Goal: Task Accomplishment & Management: Use online tool/utility

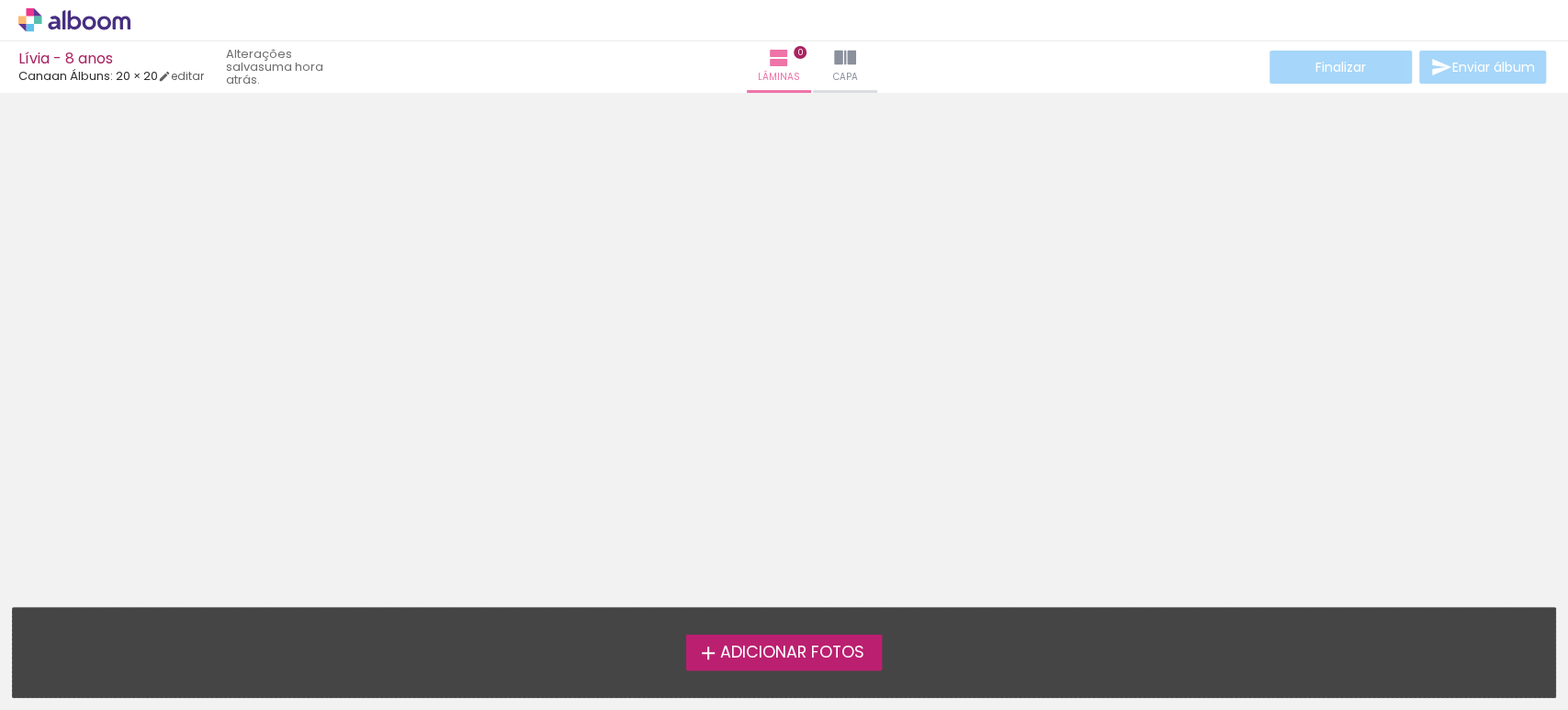
click at [782, 648] on span "Adicionar Fotos" at bounding box center [791, 652] width 144 height 16
click at [0, 0] on input "file" at bounding box center [0, 0] width 0 height 0
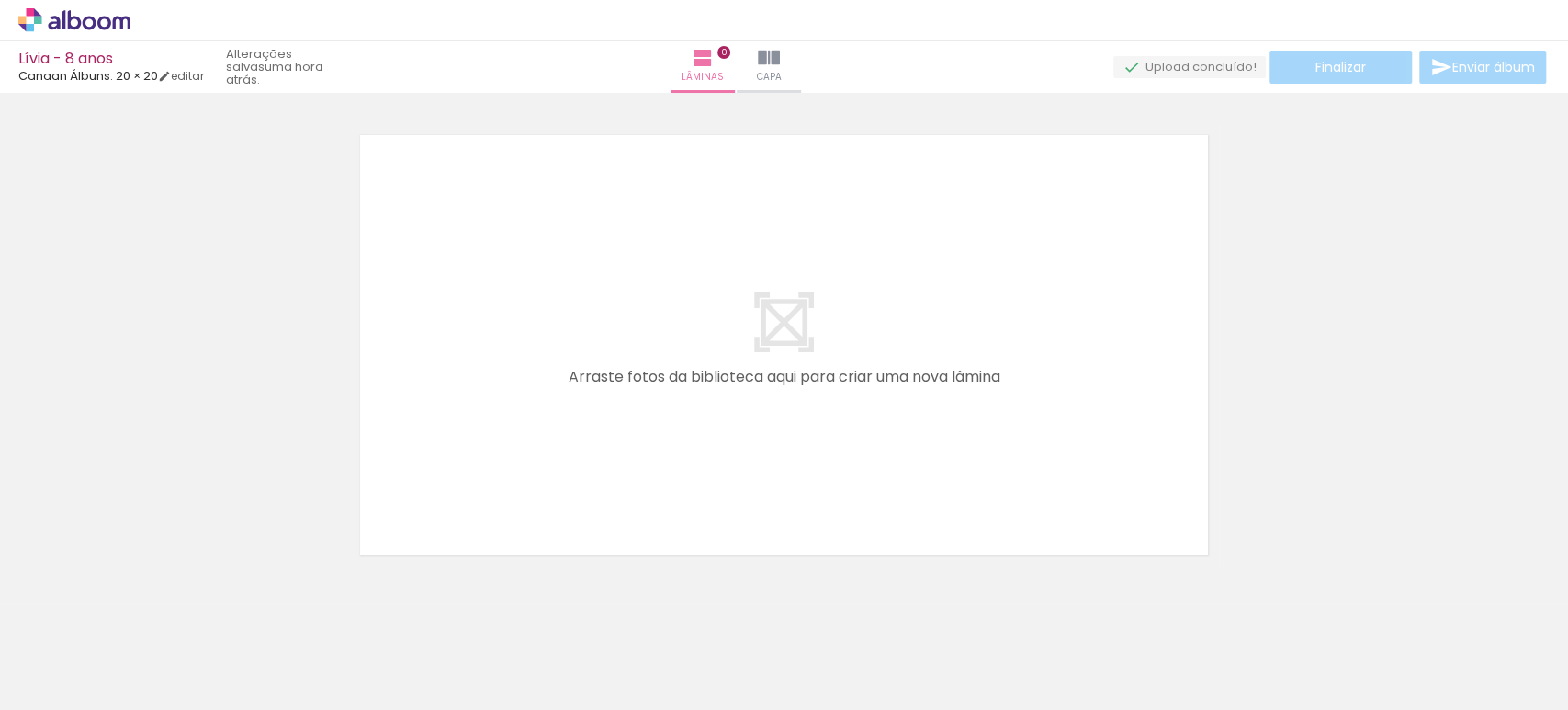
scroll to position [22, 0]
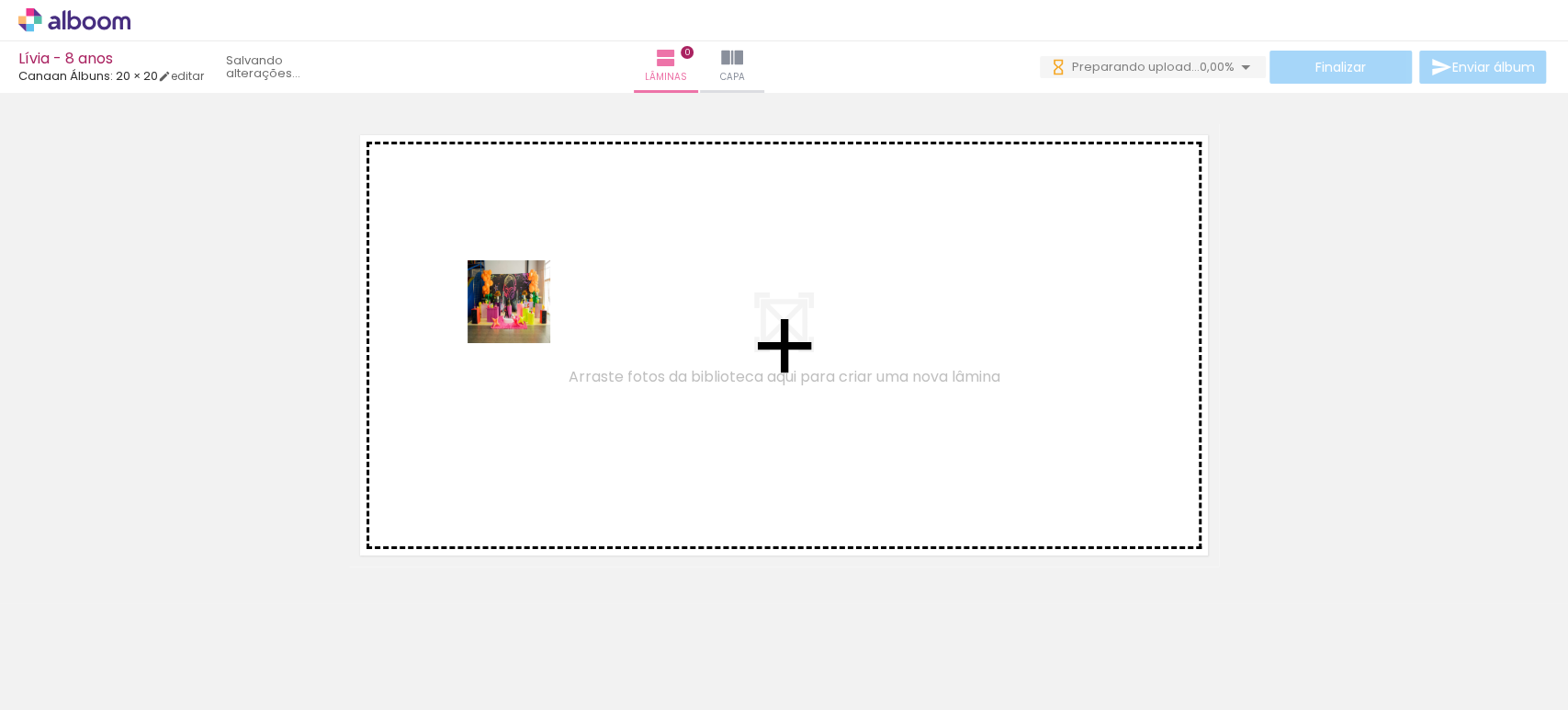
drag, startPoint x: 199, startPoint y: 659, endPoint x: 532, endPoint y: 285, distance: 500.8
click at [532, 285] on quentale-workspace at bounding box center [784, 355] width 1568 height 710
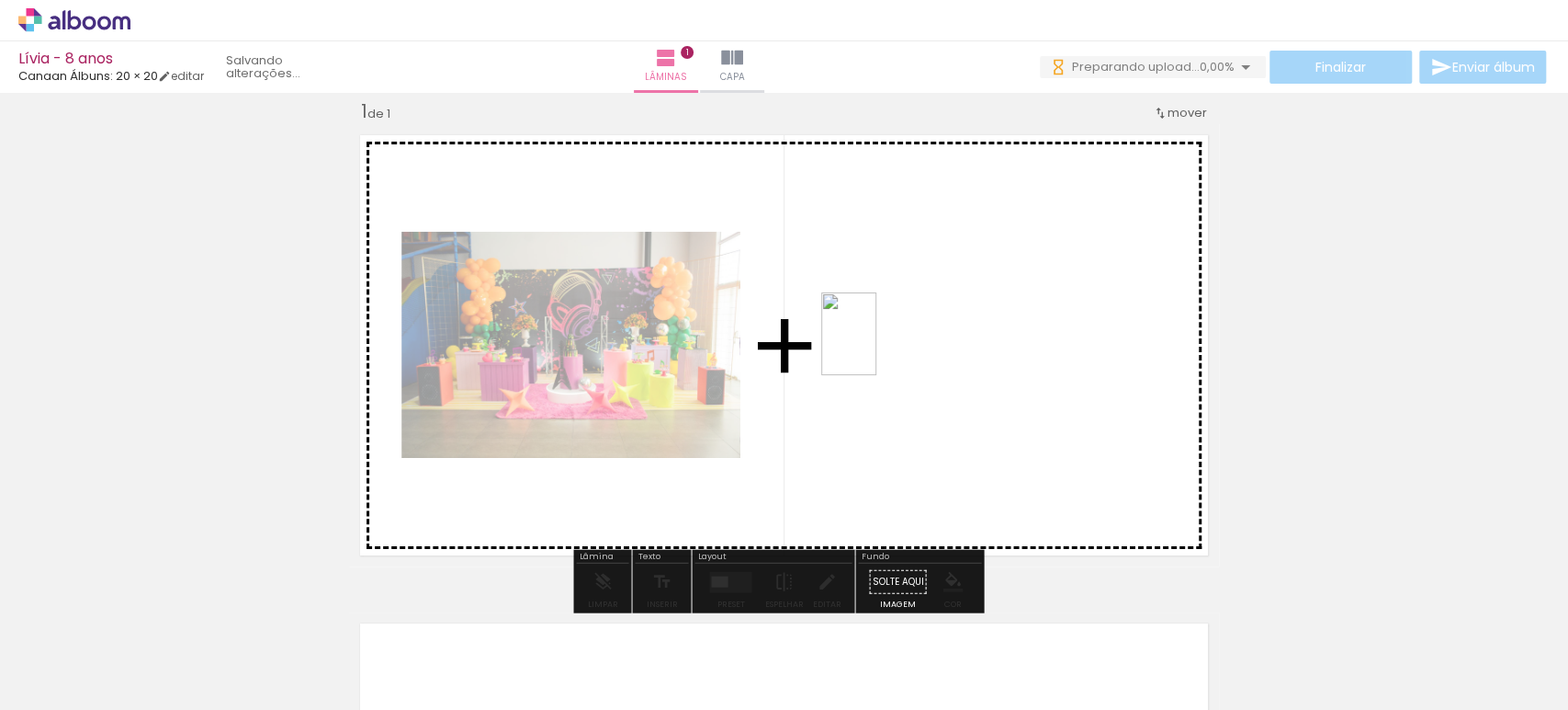
drag, startPoint x: 310, startPoint y: 662, endPoint x: 876, endPoint y: 347, distance: 647.8
click at [876, 347] on quentale-workspace at bounding box center [784, 355] width 1568 height 710
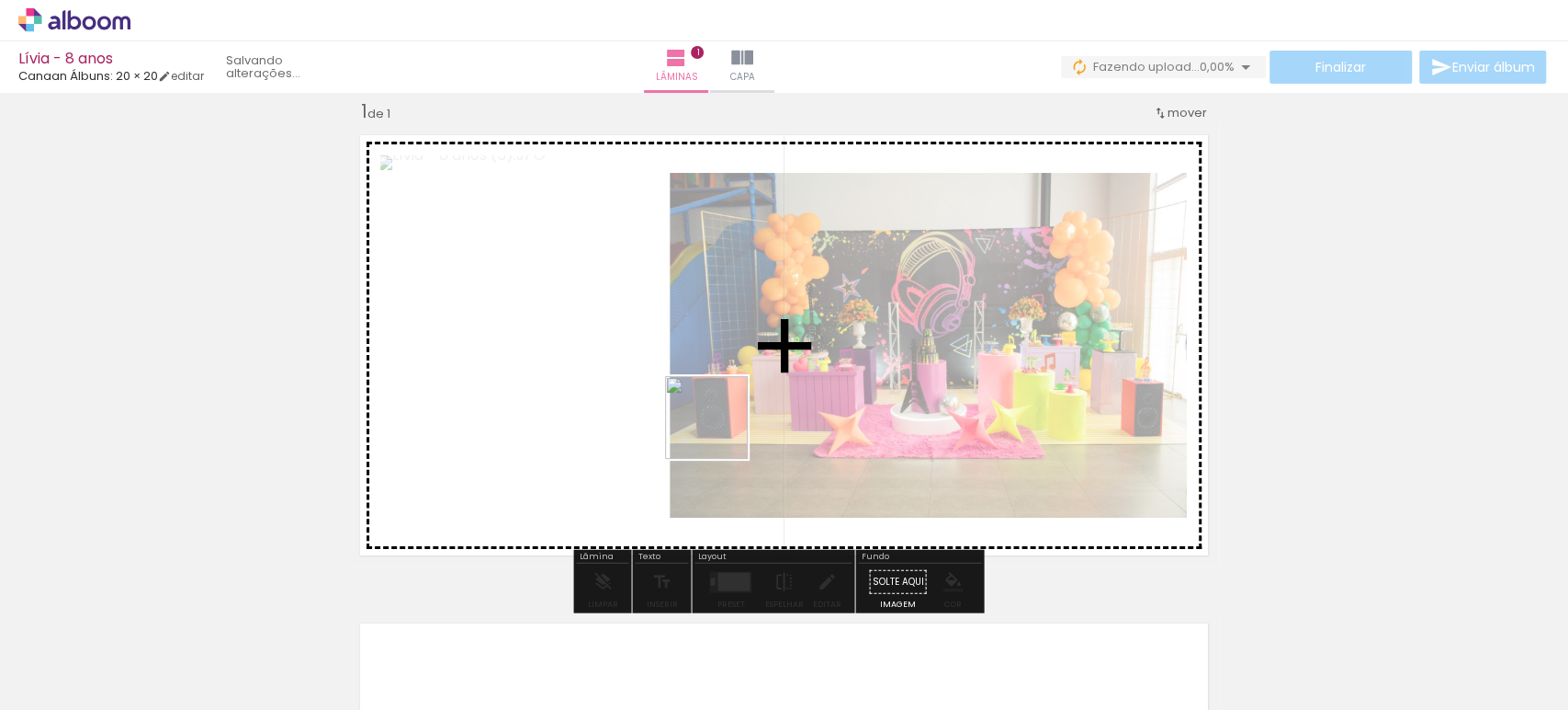
drag, startPoint x: 408, startPoint y: 645, endPoint x: 720, endPoint y: 431, distance: 378.3
click at [720, 431] on quentale-workspace at bounding box center [784, 355] width 1568 height 710
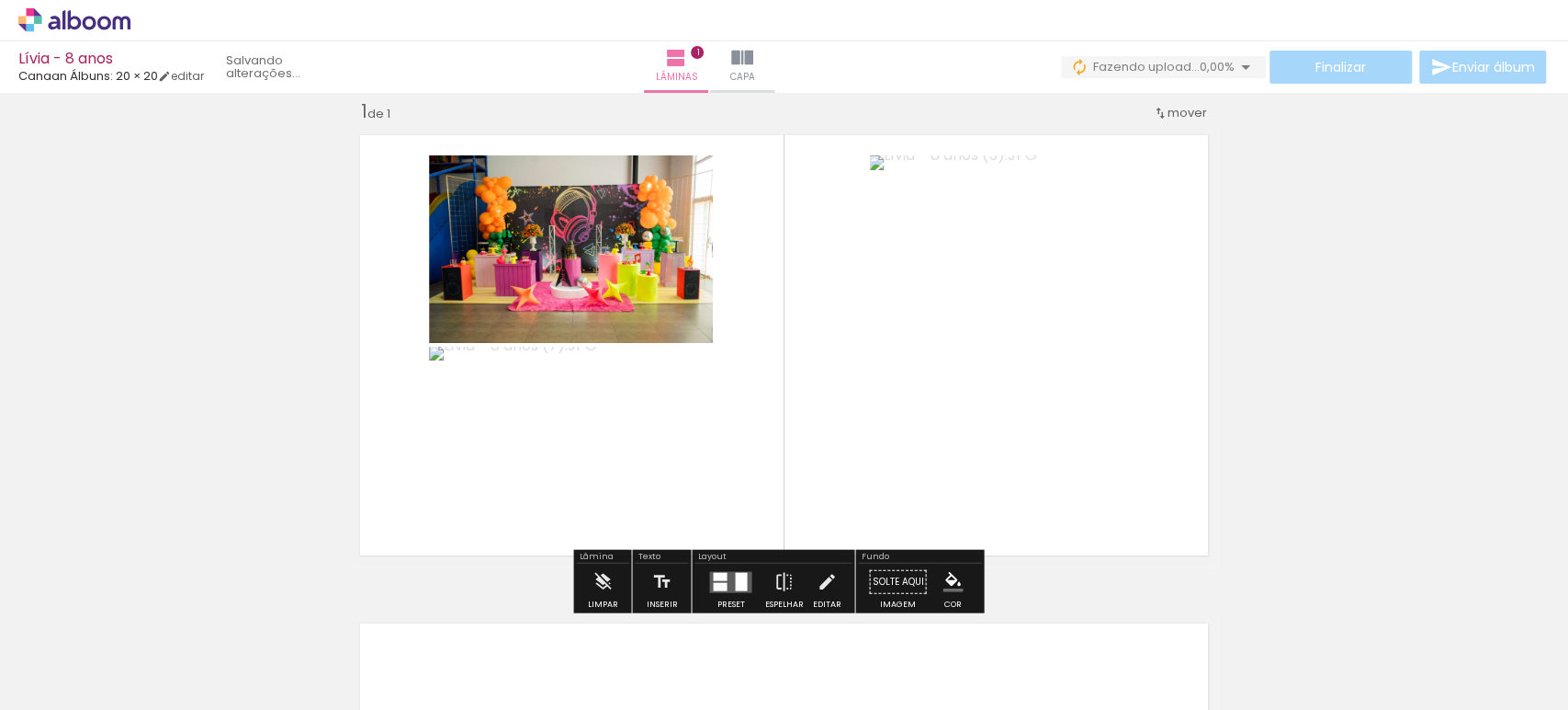
drag, startPoint x: 500, startPoint y: 657, endPoint x: 788, endPoint y: 502, distance: 327.1
click at [808, 469] on quentale-workspace at bounding box center [784, 355] width 1568 height 710
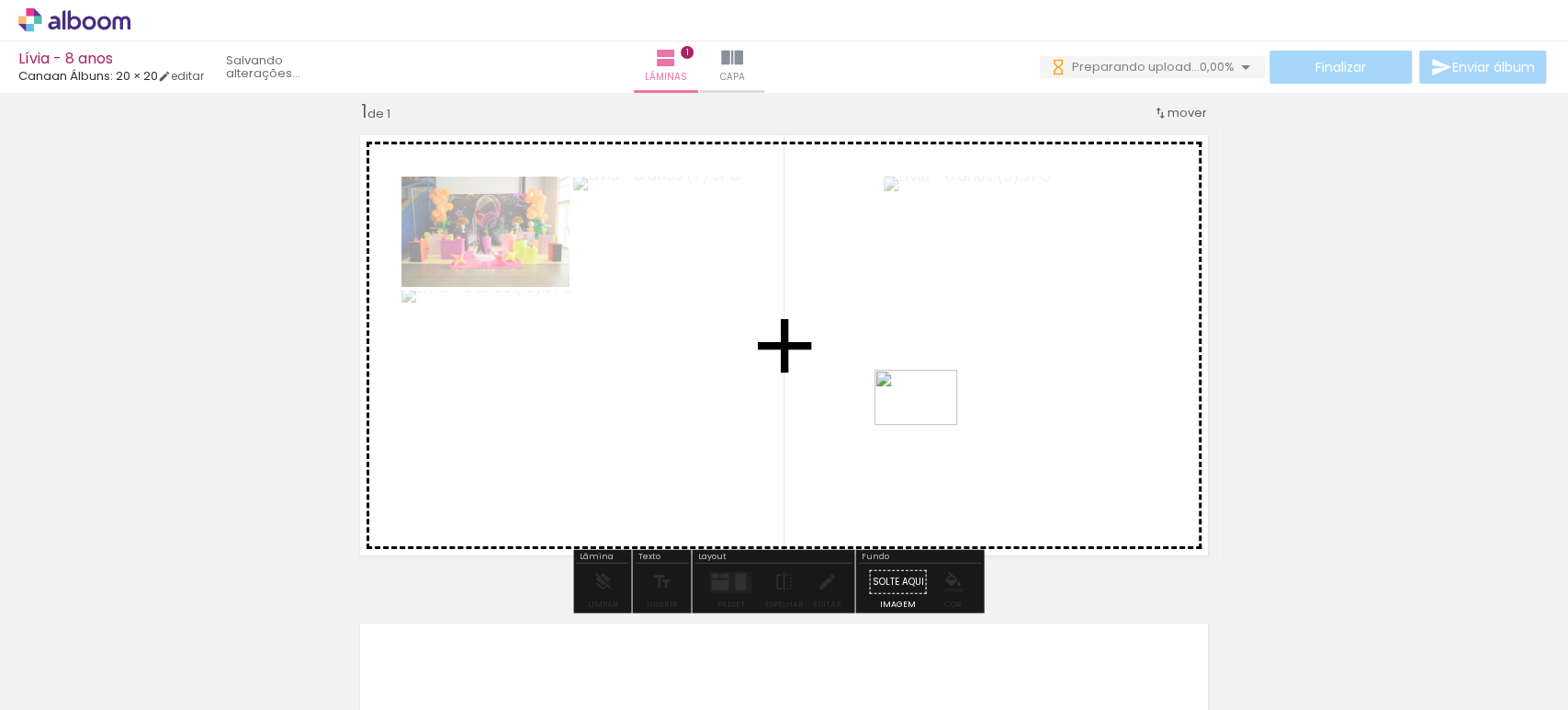
drag, startPoint x: 602, startPoint y: 674, endPoint x: 937, endPoint y: 420, distance: 420.4
click at [937, 420] on quentale-workspace at bounding box center [784, 355] width 1568 height 710
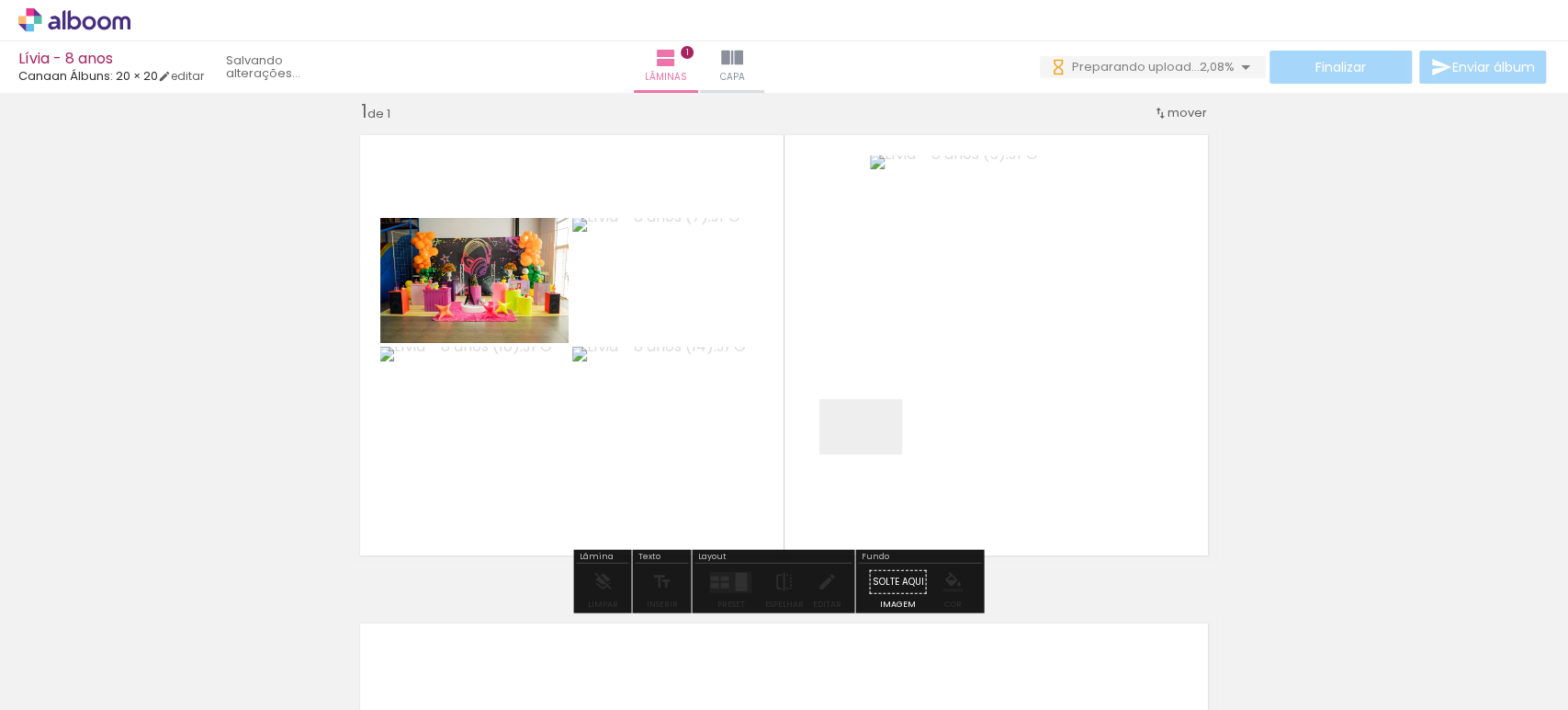
drag, startPoint x: 727, startPoint y: 660, endPoint x: 822, endPoint y: 654, distance: 95.2
click at [875, 454] on quentale-workspace at bounding box center [784, 355] width 1568 height 710
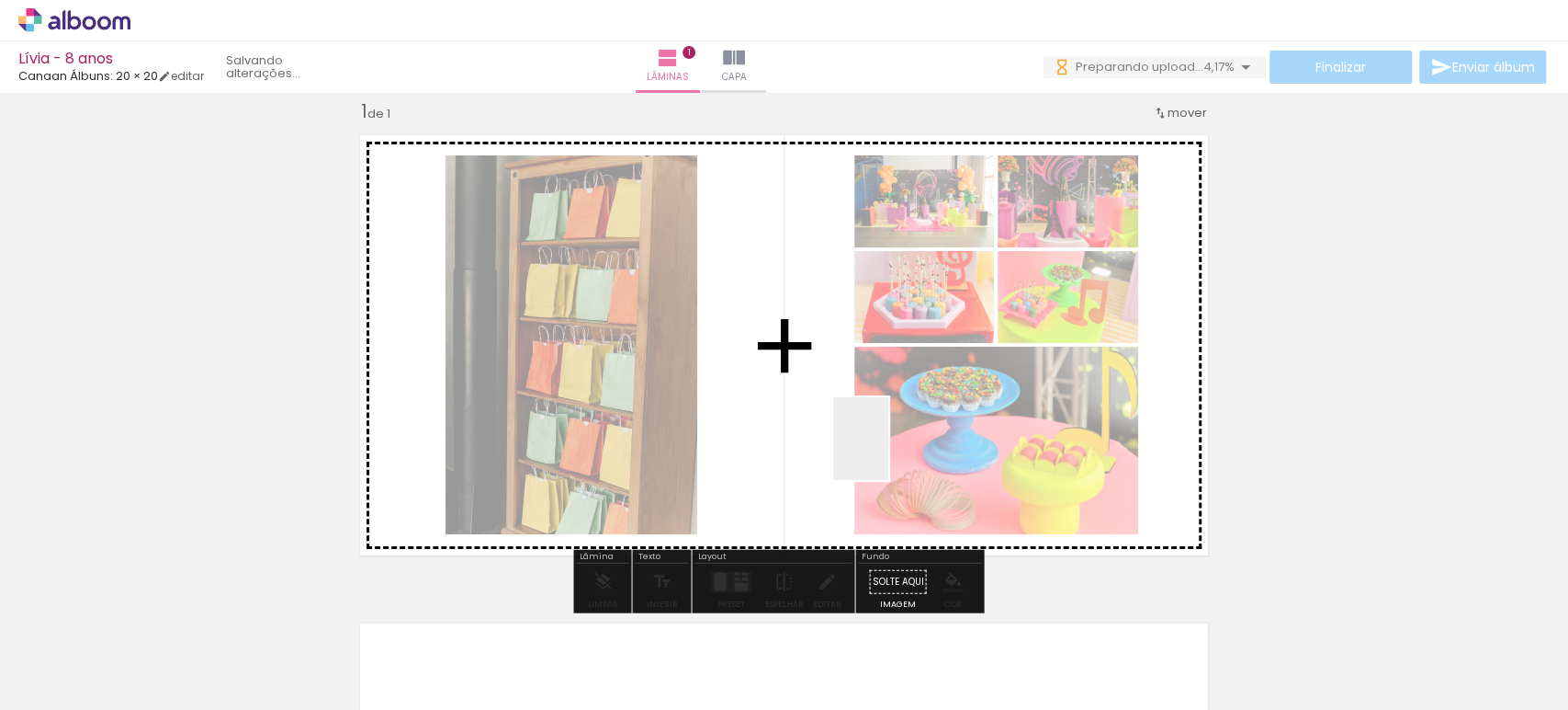
drag, startPoint x: 826, startPoint y: 618, endPoint x: 890, endPoint y: 611, distance: 64.4
click at [890, 447] on quentale-workspace at bounding box center [784, 355] width 1568 height 710
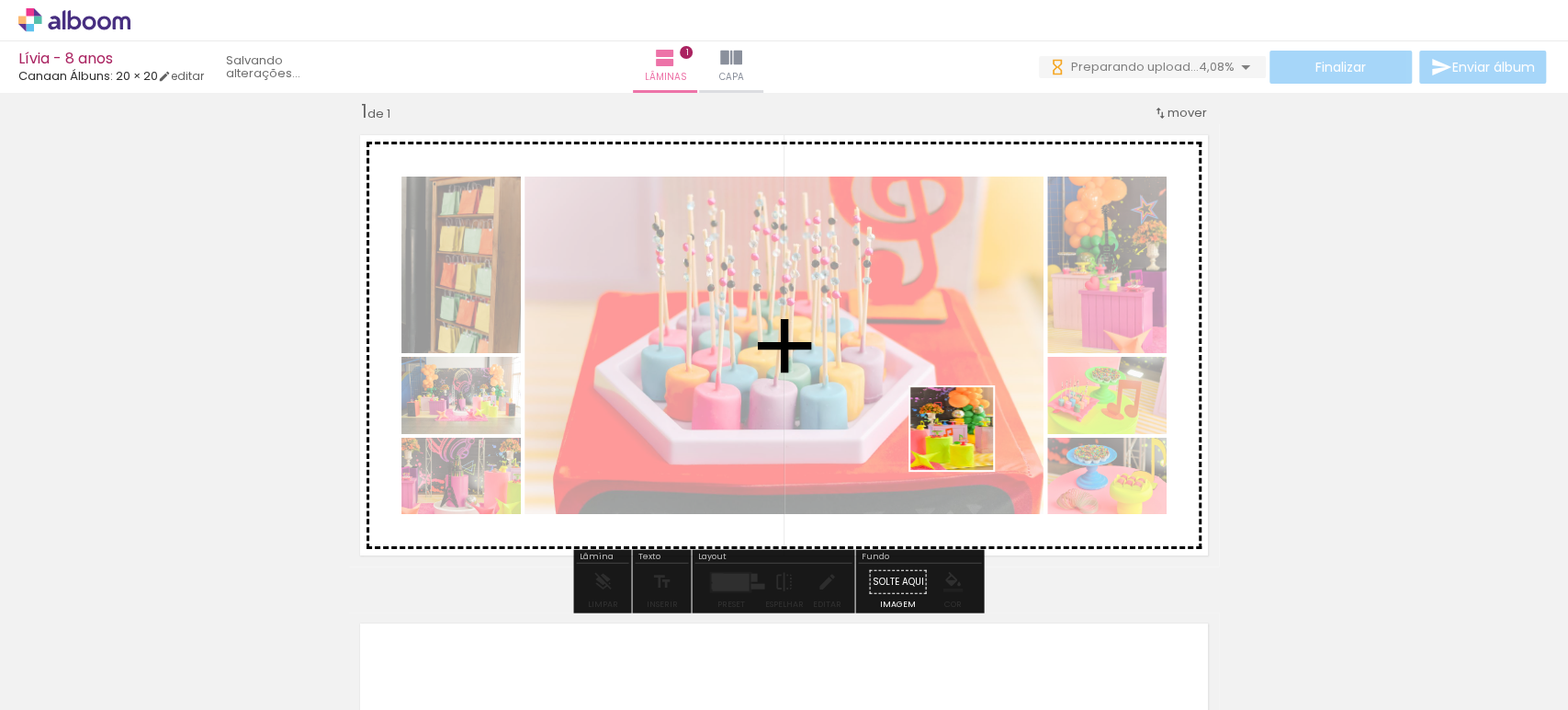
drag, startPoint x: 914, startPoint y: 673, endPoint x: 979, endPoint y: 649, distance: 69.3
click at [968, 438] on quentale-workspace at bounding box center [784, 355] width 1568 height 710
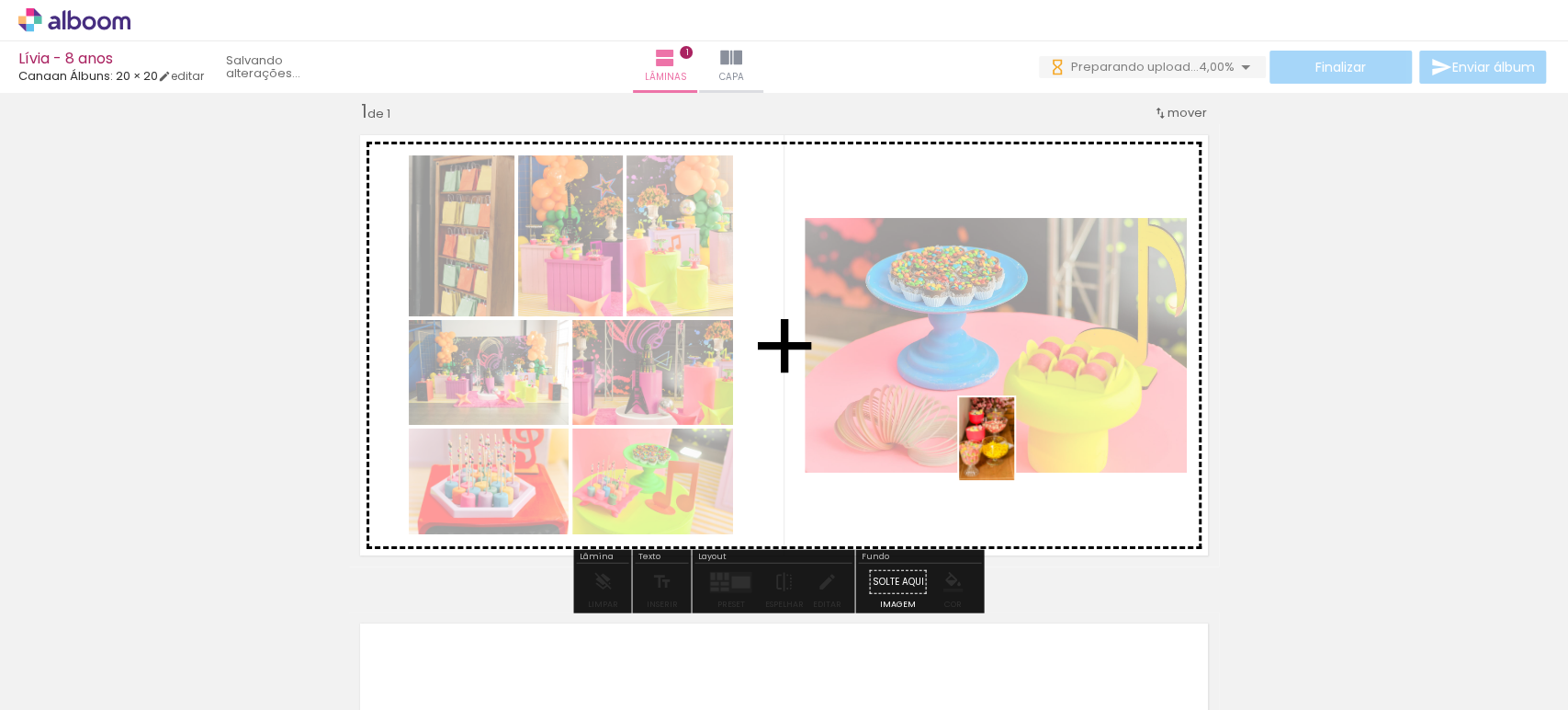
drag, startPoint x: 1008, startPoint y: 660, endPoint x: 1018, endPoint y: 438, distance: 222.2
click at [1014, 442] on quentale-workspace at bounding box center [784, 355] width 1568 height 710
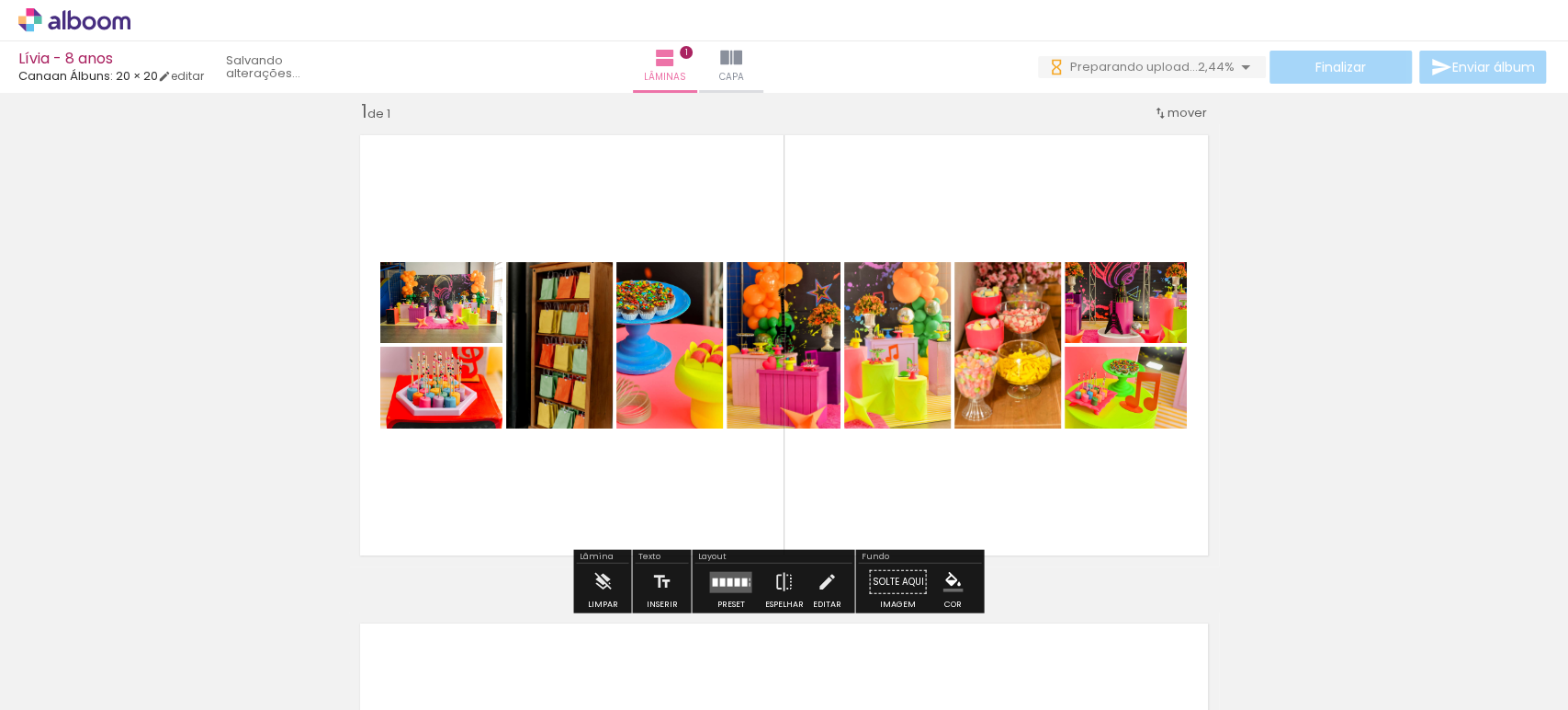
click at [743, 579] on div at bounding box center [745, 581] width 6 height 9
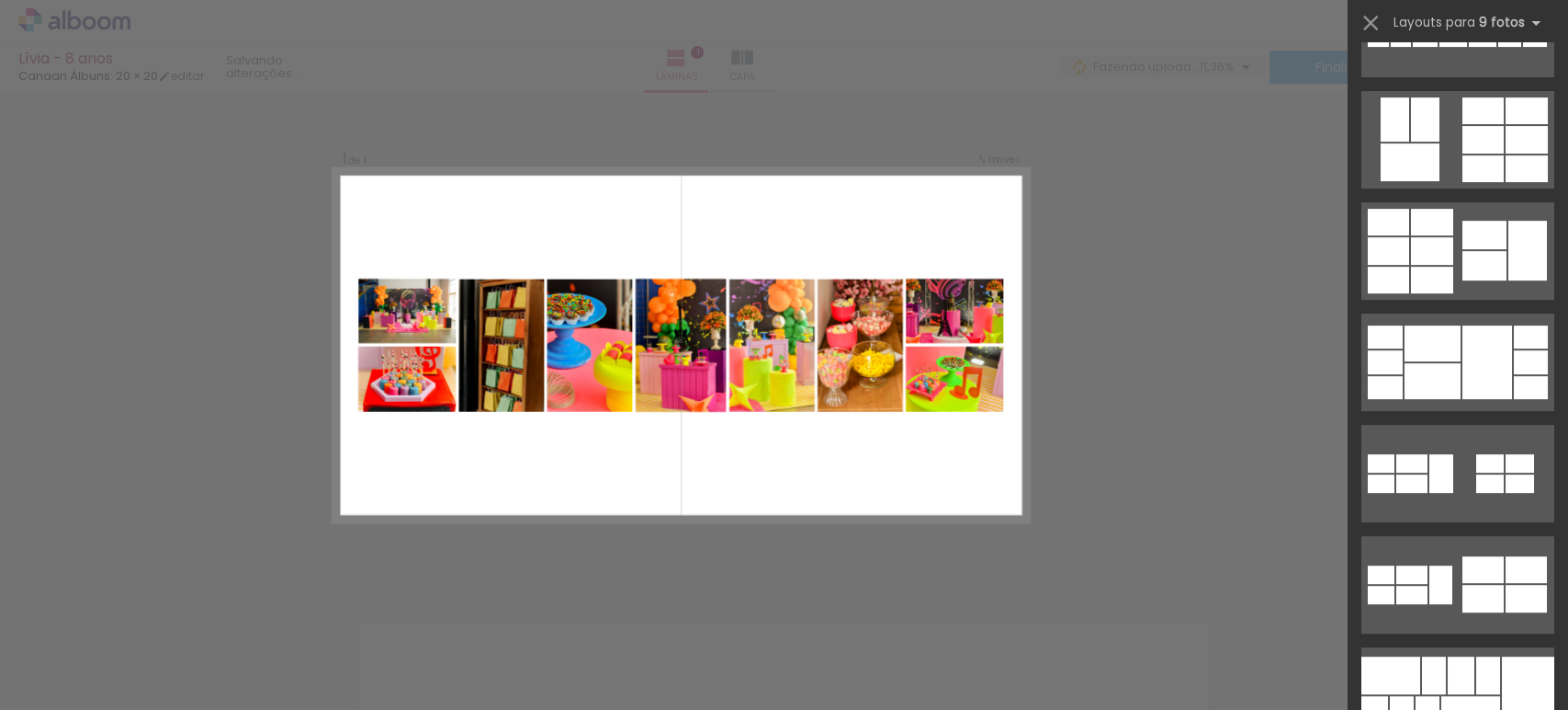
scroll to position [0, 0]
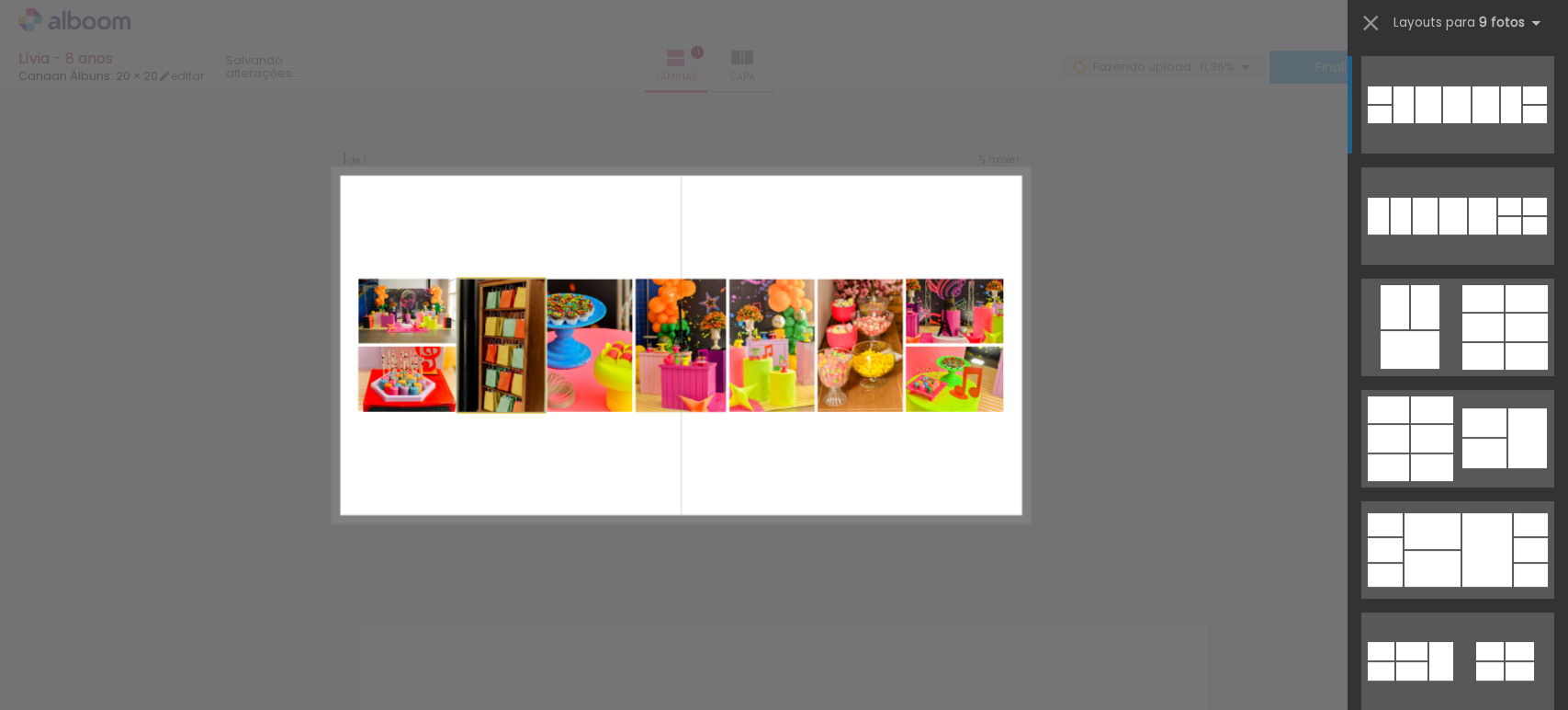
click at [502, 345] on quentale-photo at bounding box center [502, 345] width 85 height 133
click at [258, 615] on paper-icon-button at bounding box center [247, 611] width 23 height 23
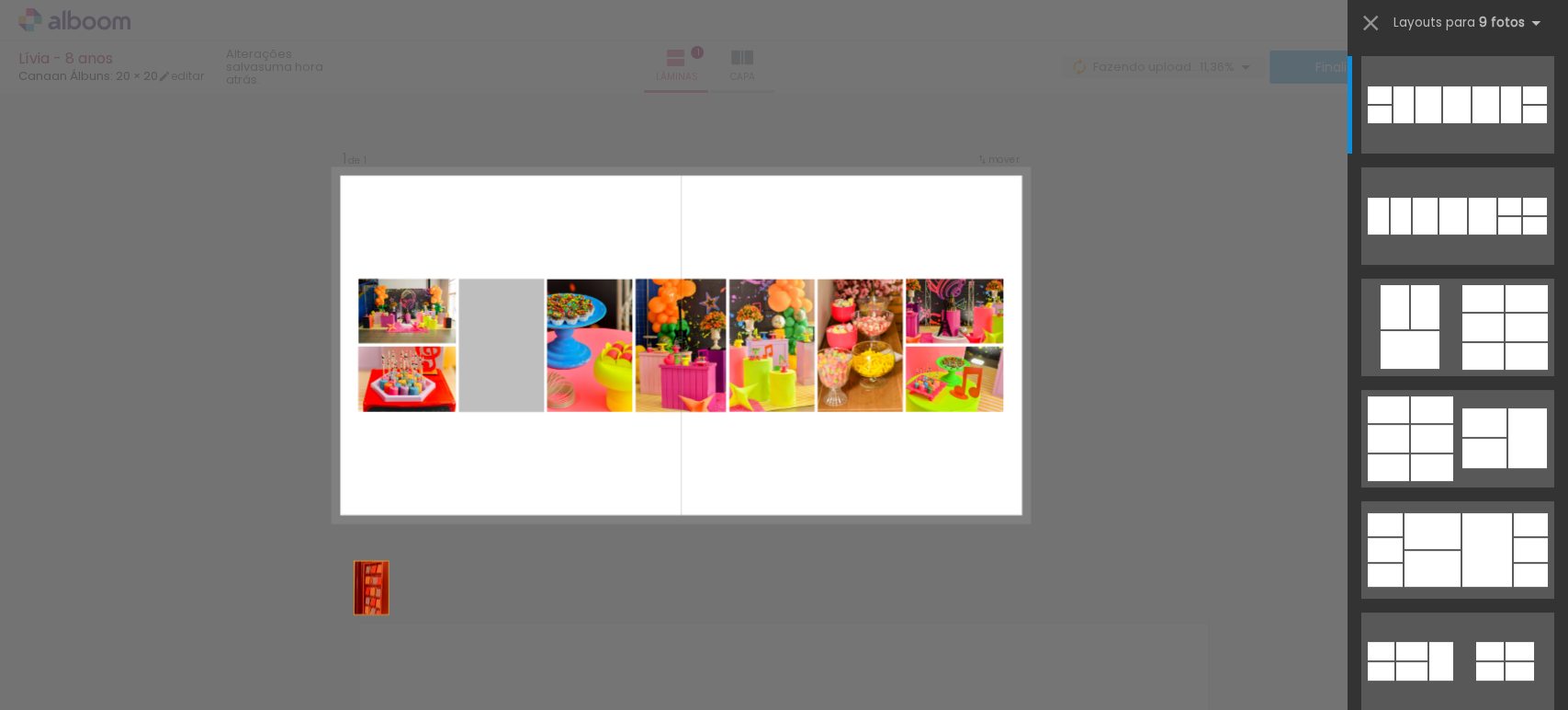
drag, startPoint x: 492, startPoint y: 364, endPoint x: 307, endPoint y: 658, distance: 347.4
click at [307, 658] on quentale-workspace at bounding box center [784, 355] width 1568 height 710
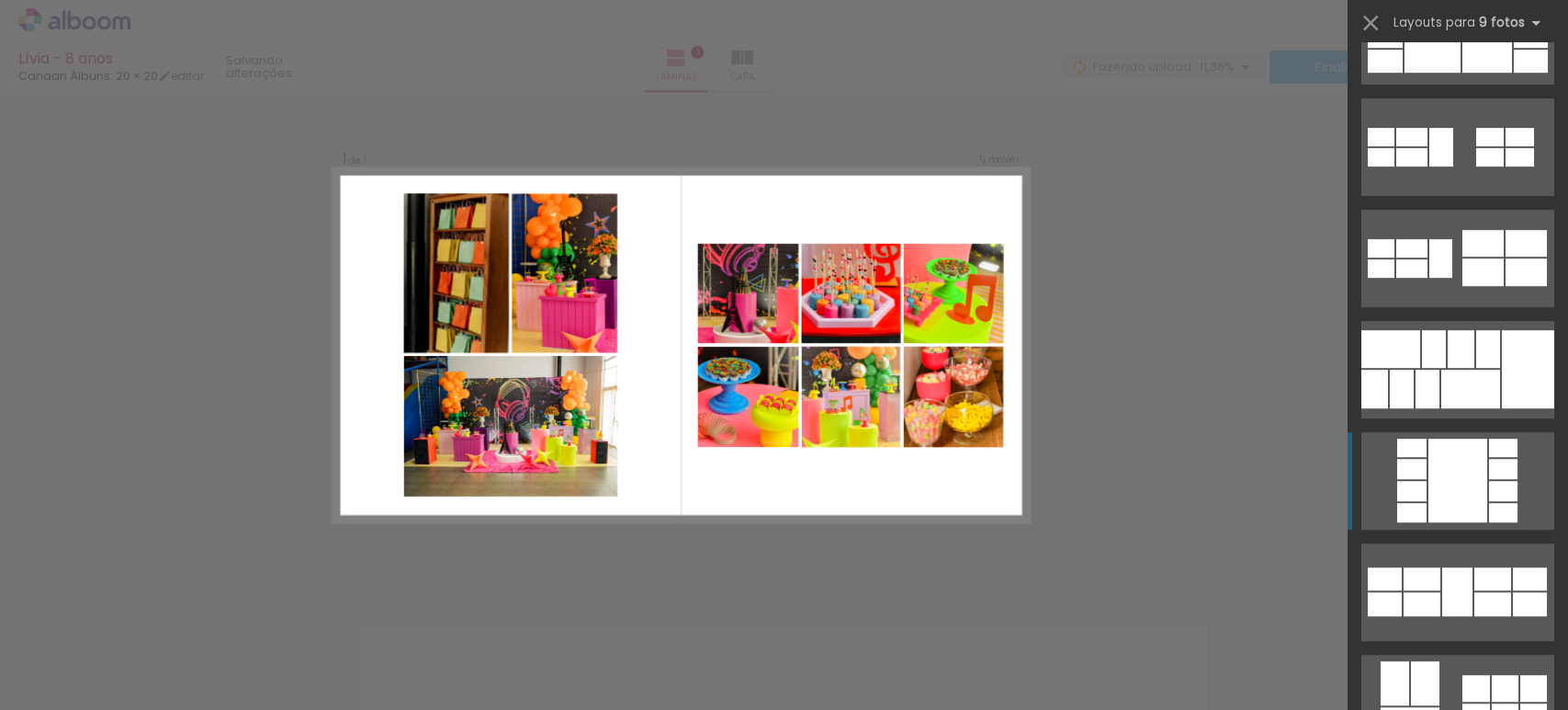
scroll to position [612, 0]
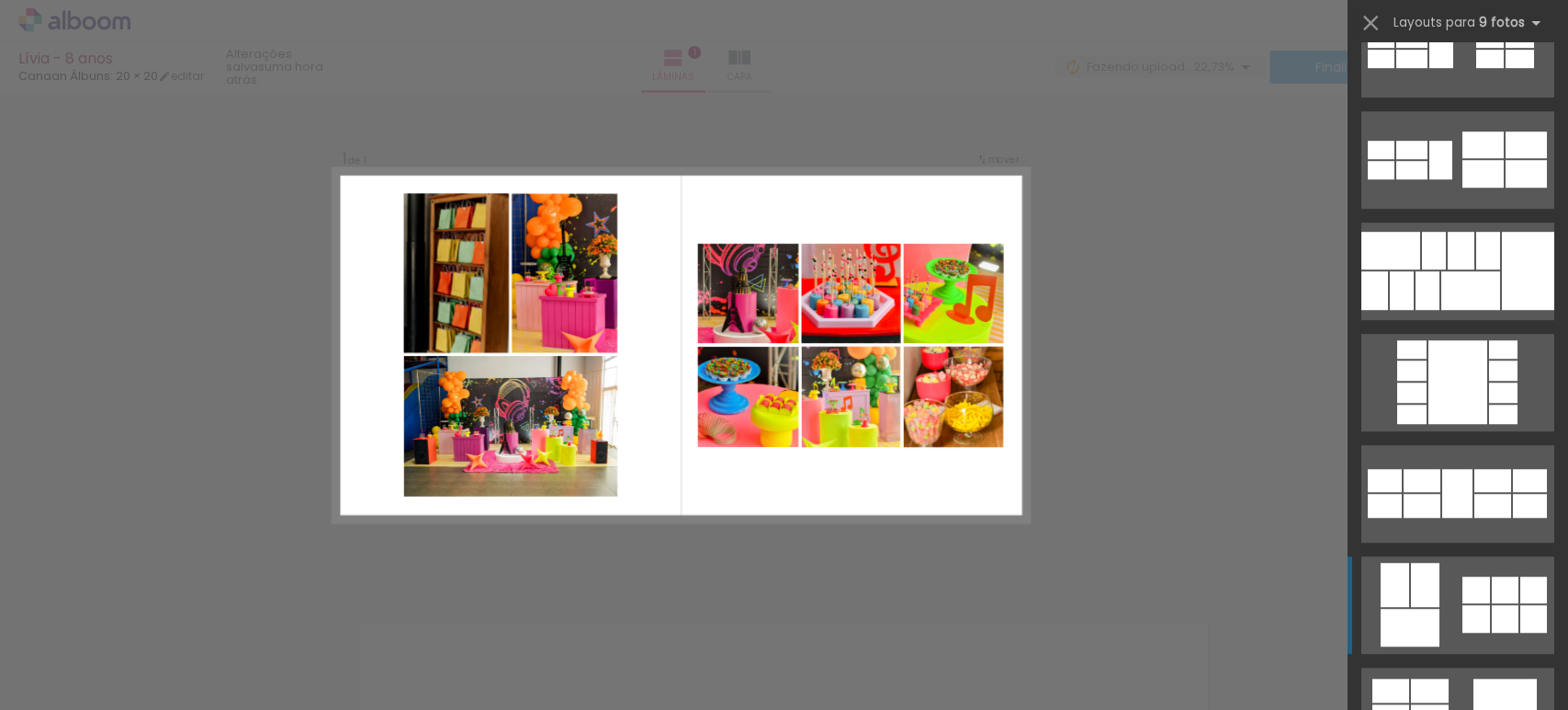
click at [1469, 597] on div at bounding box center [1476, 589] width 28 height 27
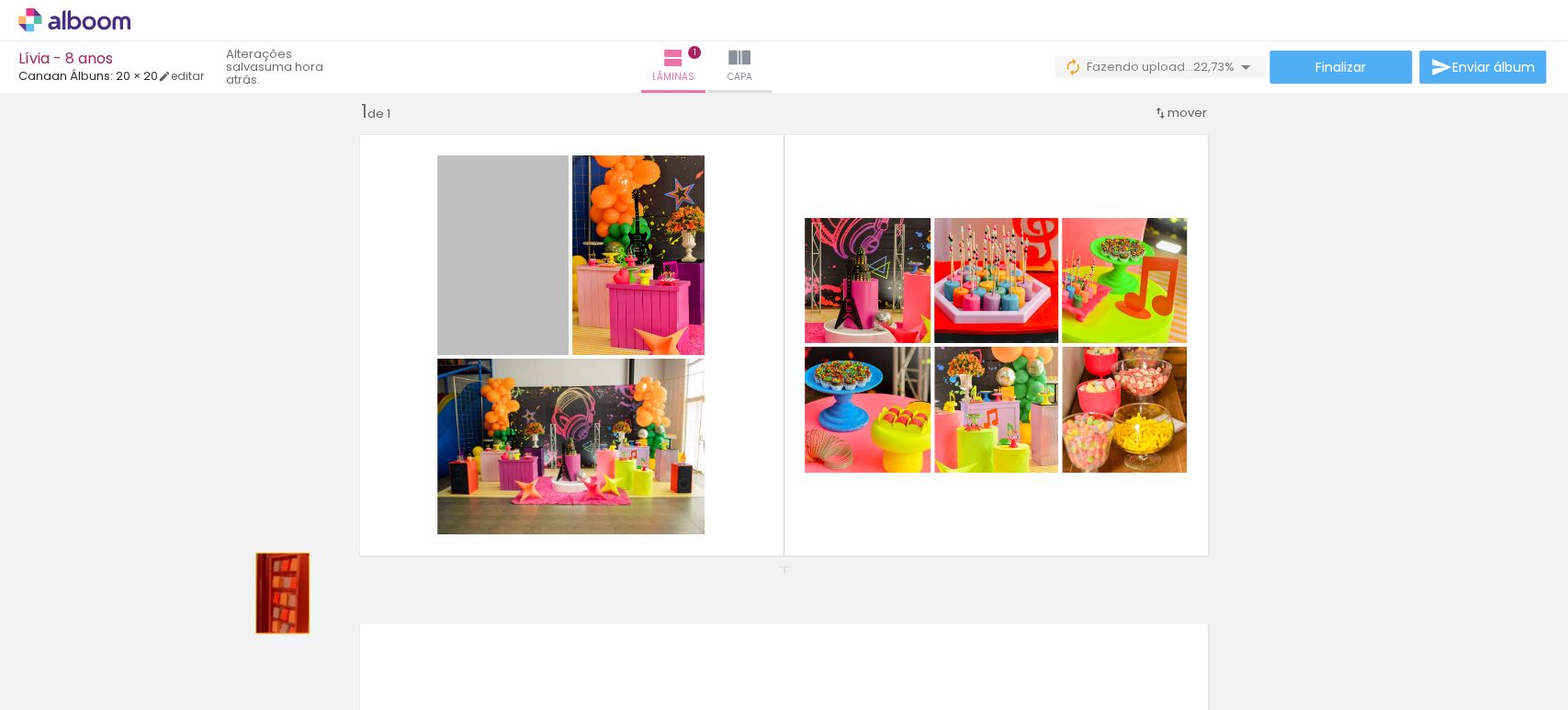
drag, startPoint x: 510, startPoint y: 273, endPoint x: 294, endPoint y: 607, distance: 397.8
click at [294, 607] on quentale-workspace at bounding box center [784, 355] width 1568 height 710
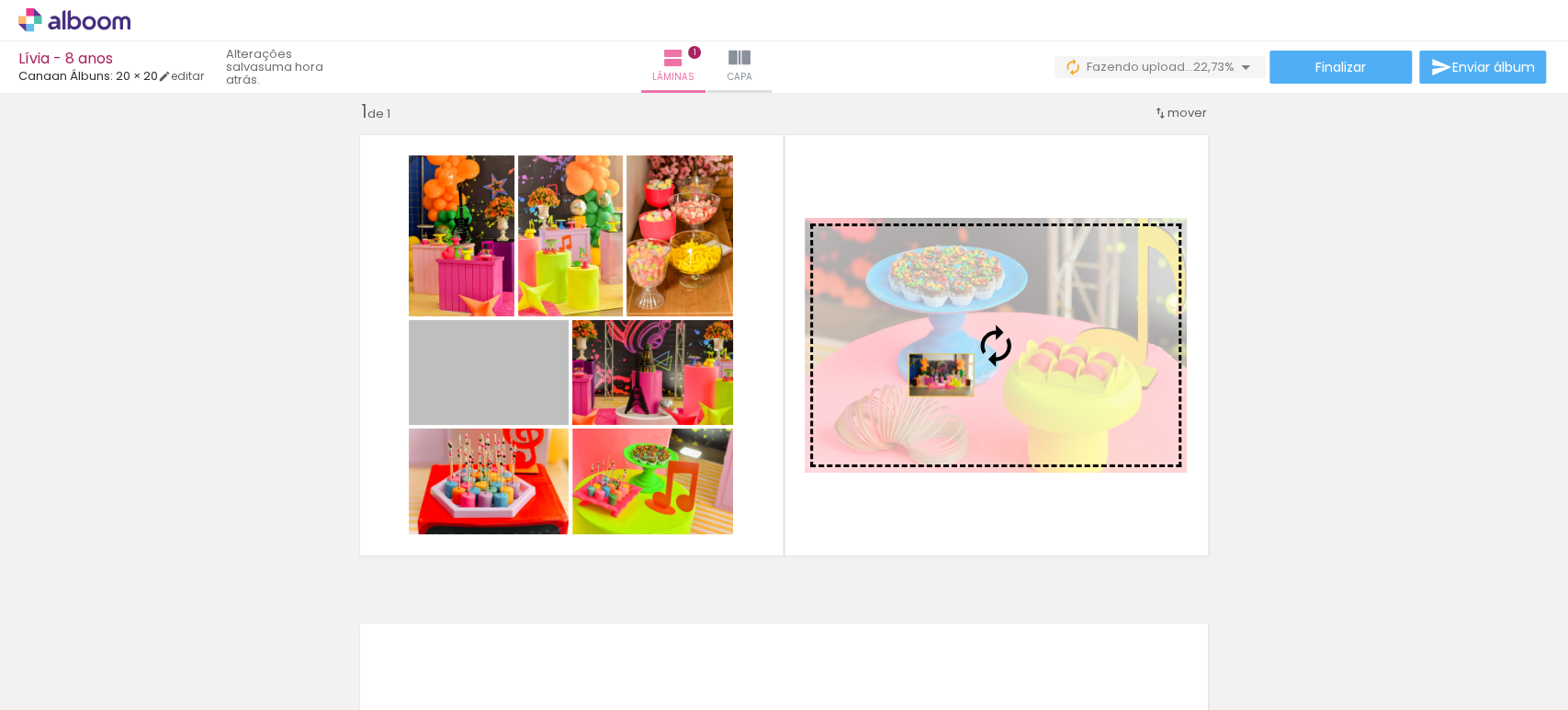
drag, startPoint x: 498, startPoint y: 393, endPoint x: 952, endPoint y: 374, distance: 454.4
click at [0, 0] on slot at bounding box center [0, 0] width 0 height 0
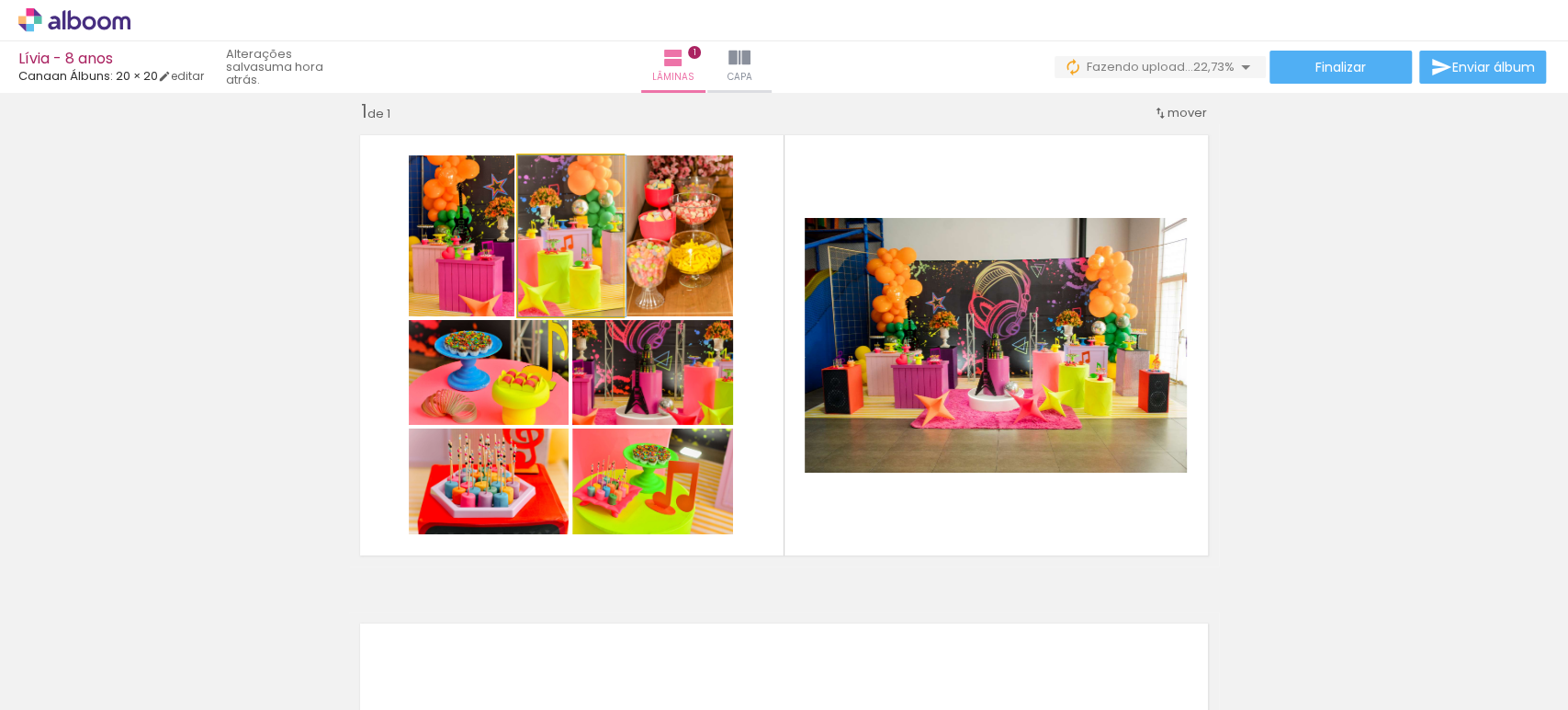
drag, startPoint x: 596, startPoint y: 263, endPoint x: 618, endPoint y: 290, distance: 34.8
click at [0, 0] on slot at bounding box center [0, 0] width 0 height 0
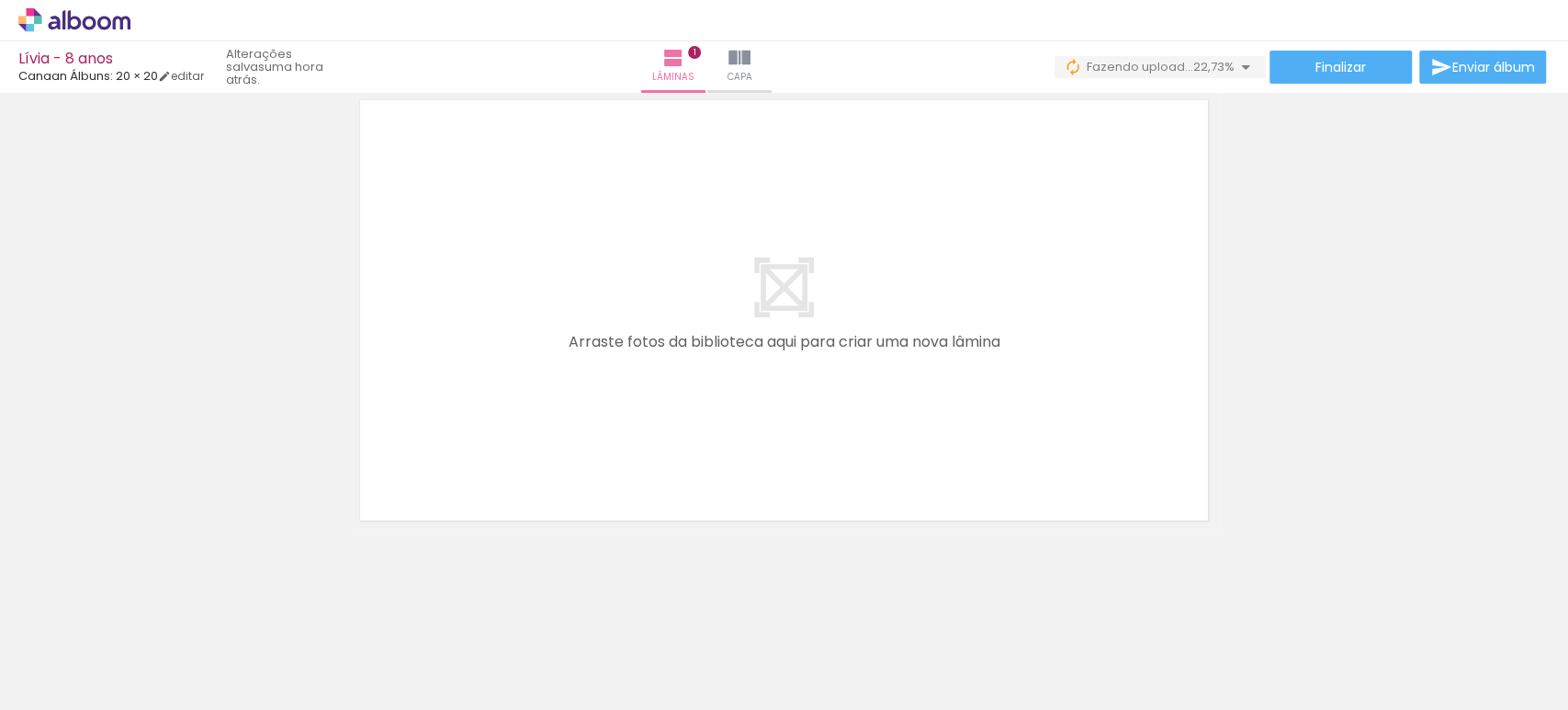
scroll to position [0, 831]
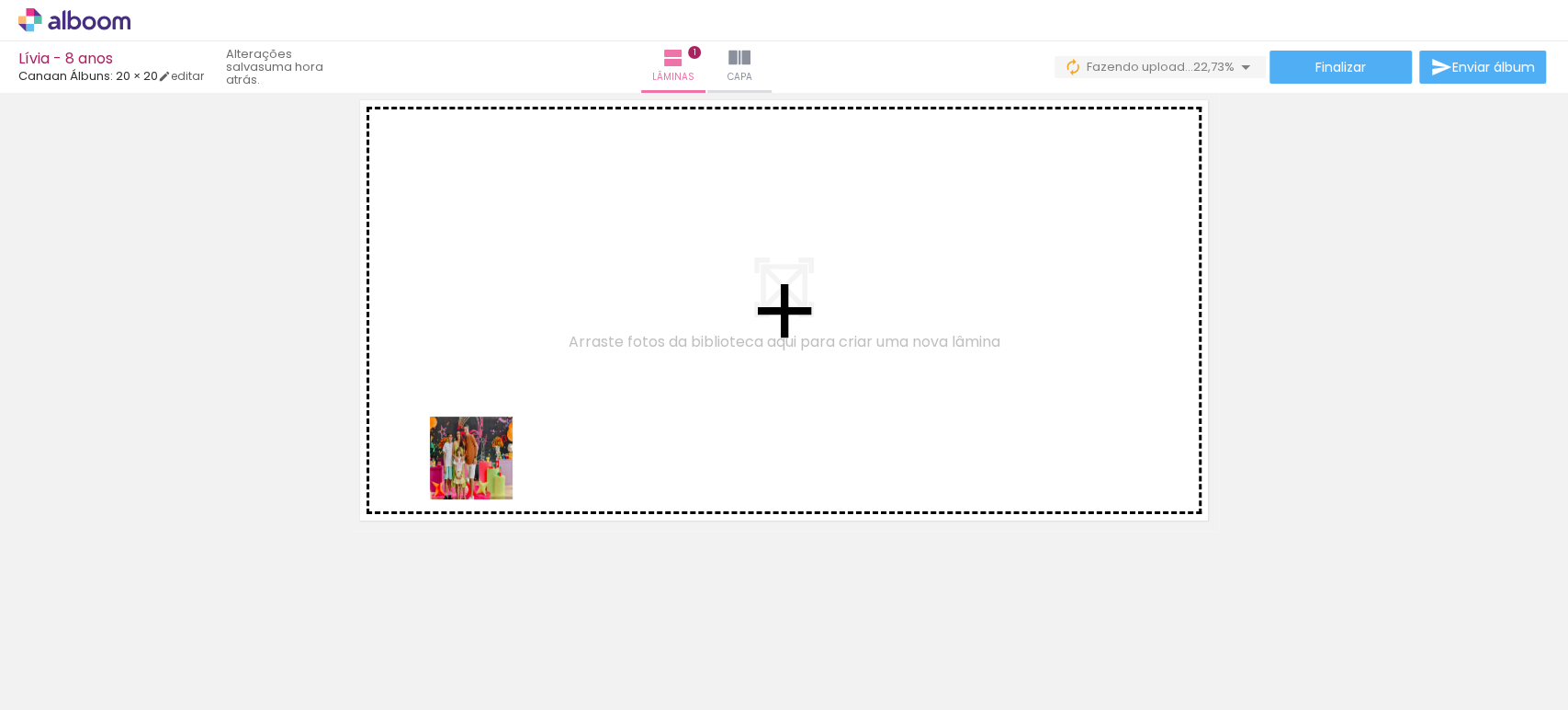
drag, startPoint x: 472, startPoint y: 661, endPoint x: 488, endPoint y: 376, distance: 285.4
click at [488, 376] on quentale-workspace at bounding box center [784, 355] width 1568 height 710
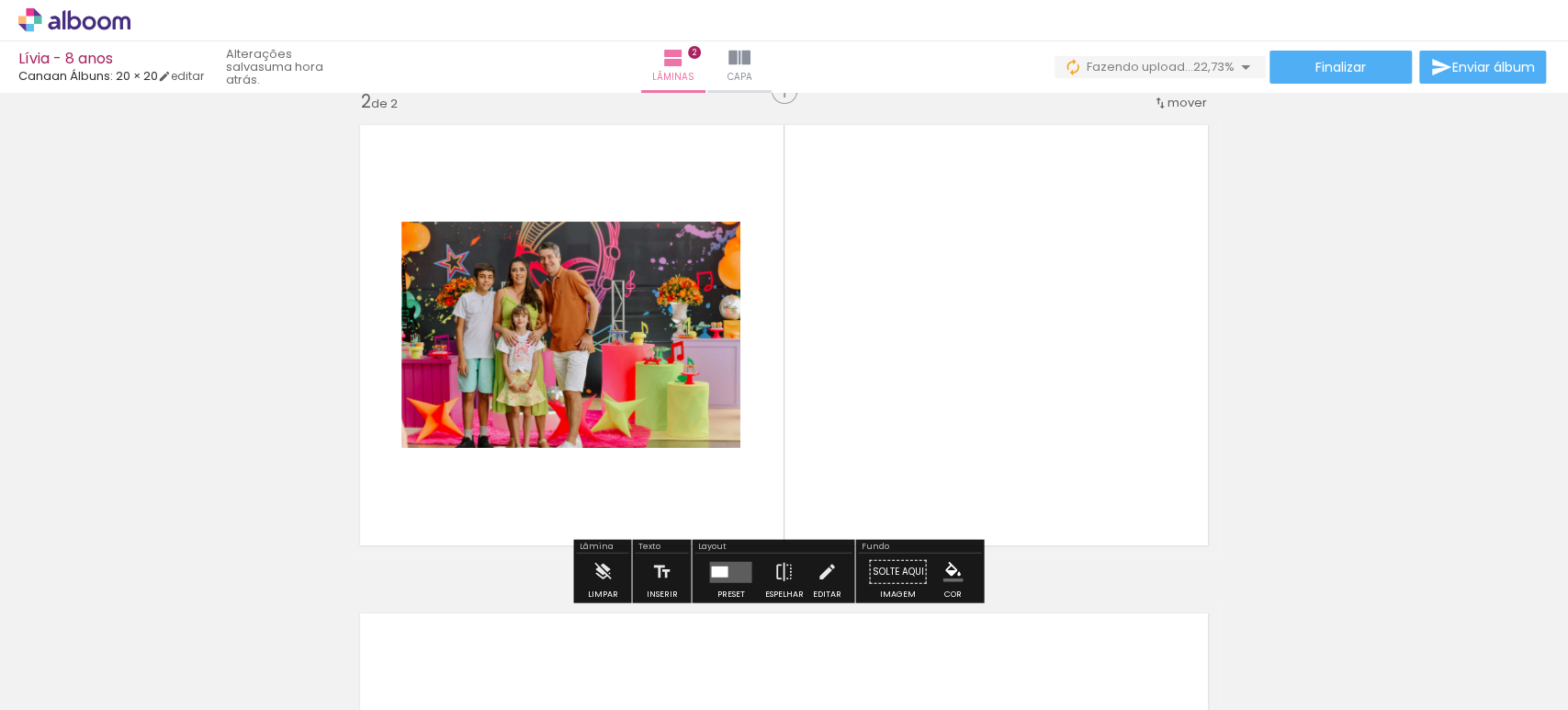
scroll to position [512, 0]
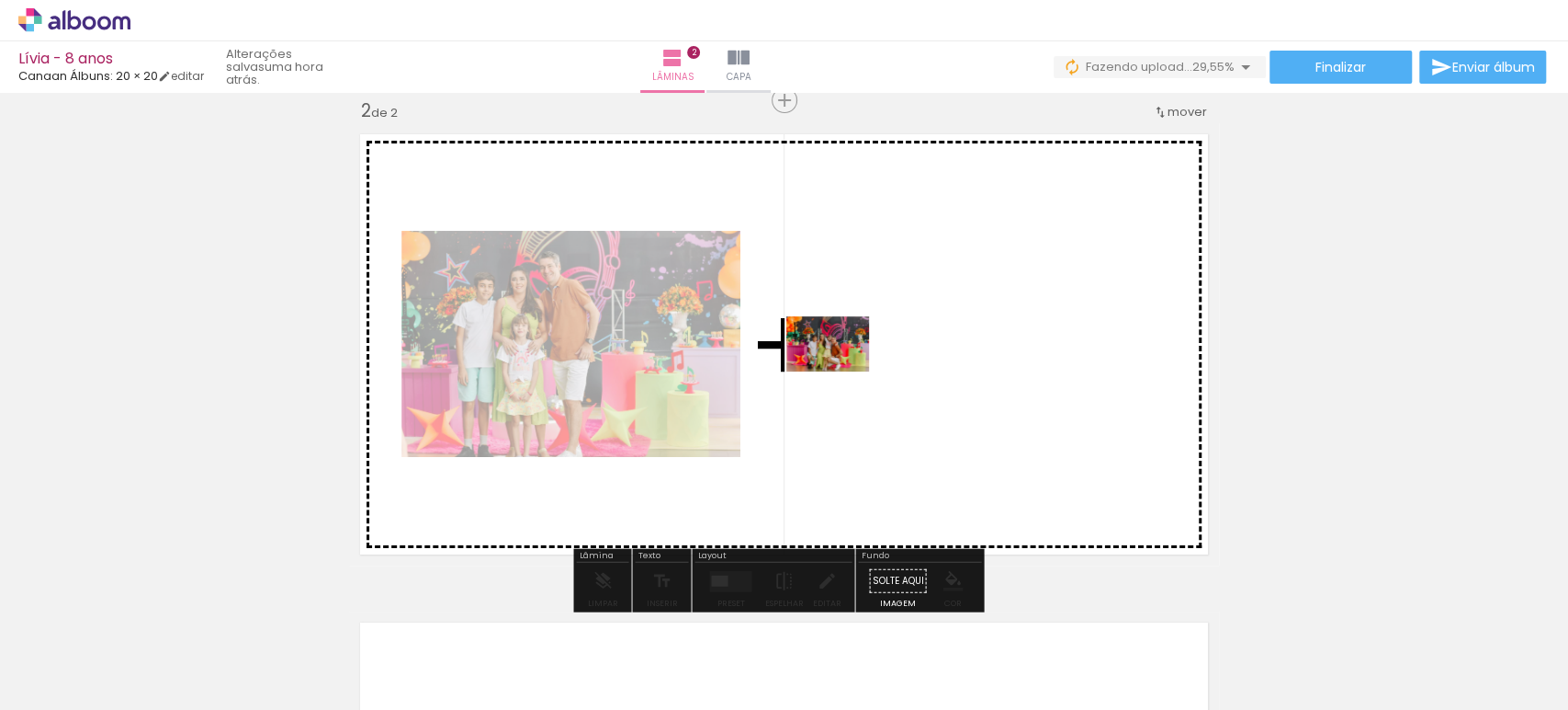
drag, startPoint x: 621, startPoint y: 668, endPoint x: 841, endPoint y: 371, distance: 369.6
click at [841, 371] on quentale-workspace at bounding box center [784, 355] width 1568 height 710
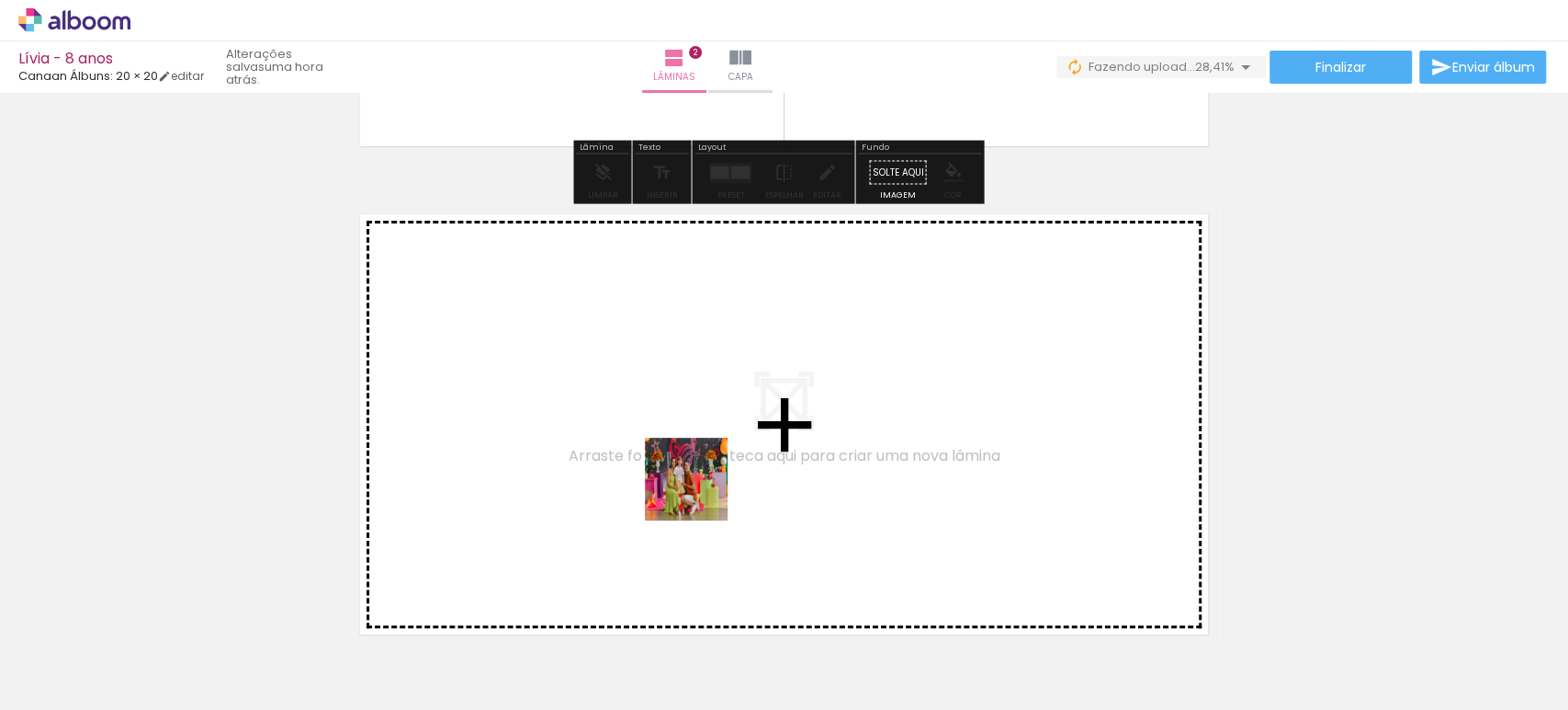
drag, startPoint x: 701, startPoint y: 647, endPoint x: 802, endPoint y: 630, distance: 102.4
click at [700, 483] on quentale-workspace at bounding box center [784, 355] width 1568 height 710
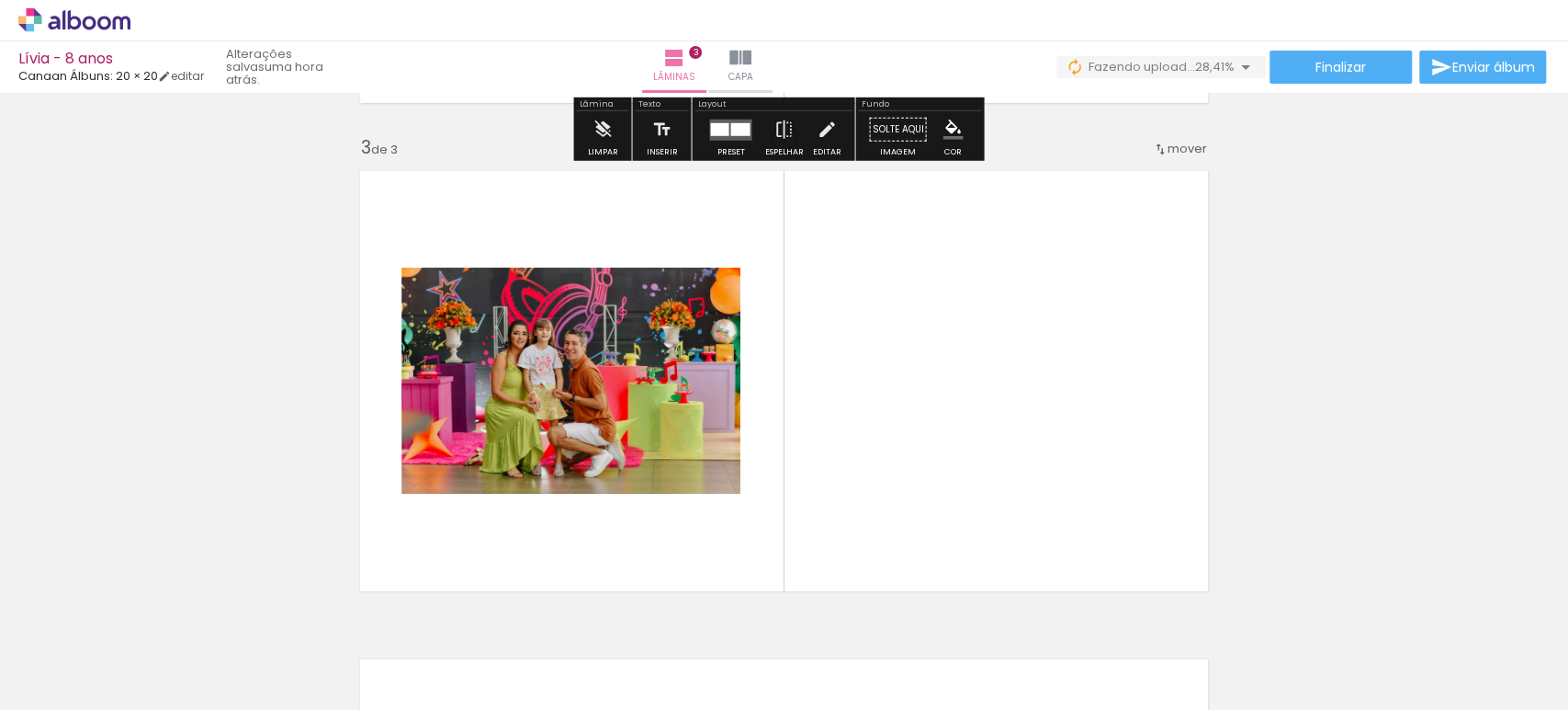
scroll to position [1000, 0]
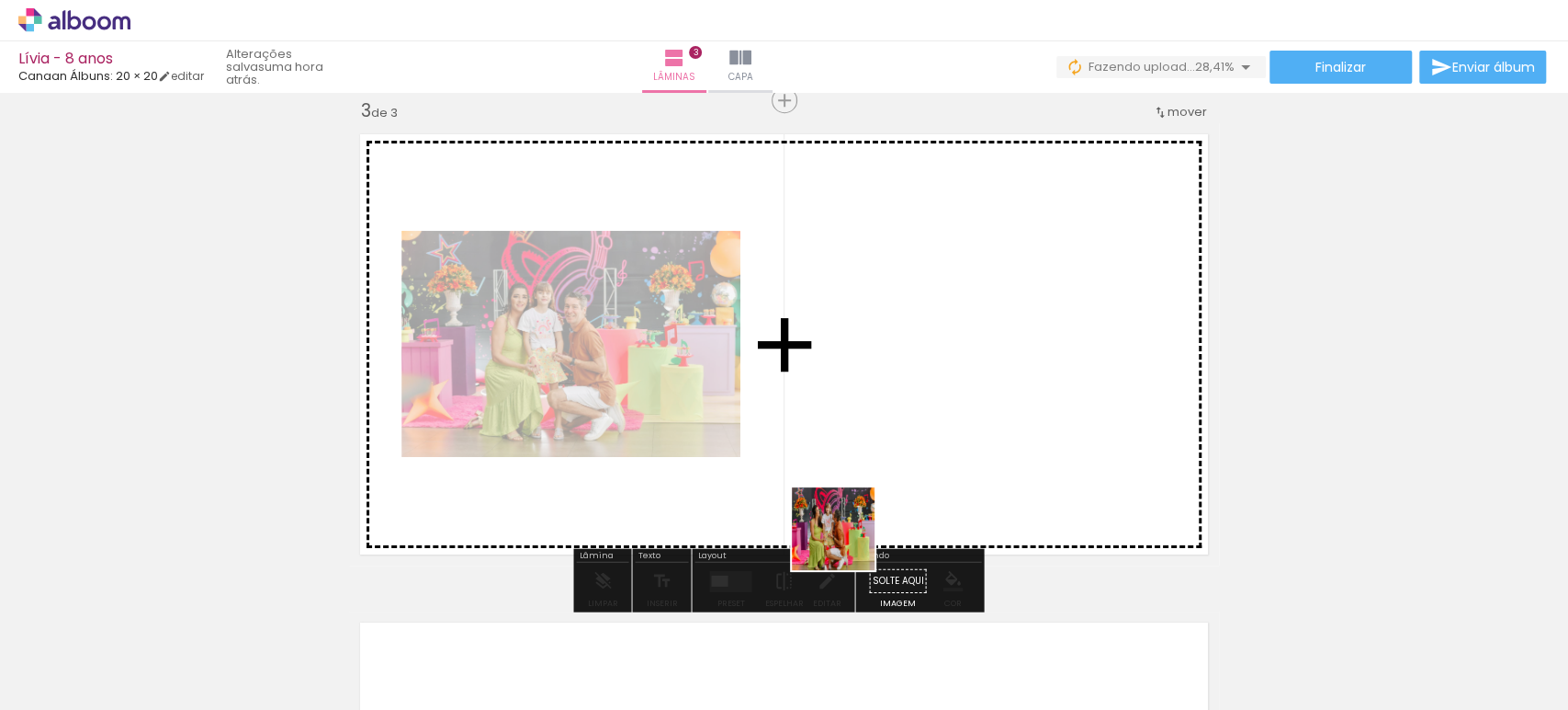
drag, startPoint x: 813, startPoint y: 651, endPoint x: 930, endPoint y: 567, distance: 144.0
click at [896, 433] on quentale-workspace at bounding box center [784, 355] width 1568 height 710
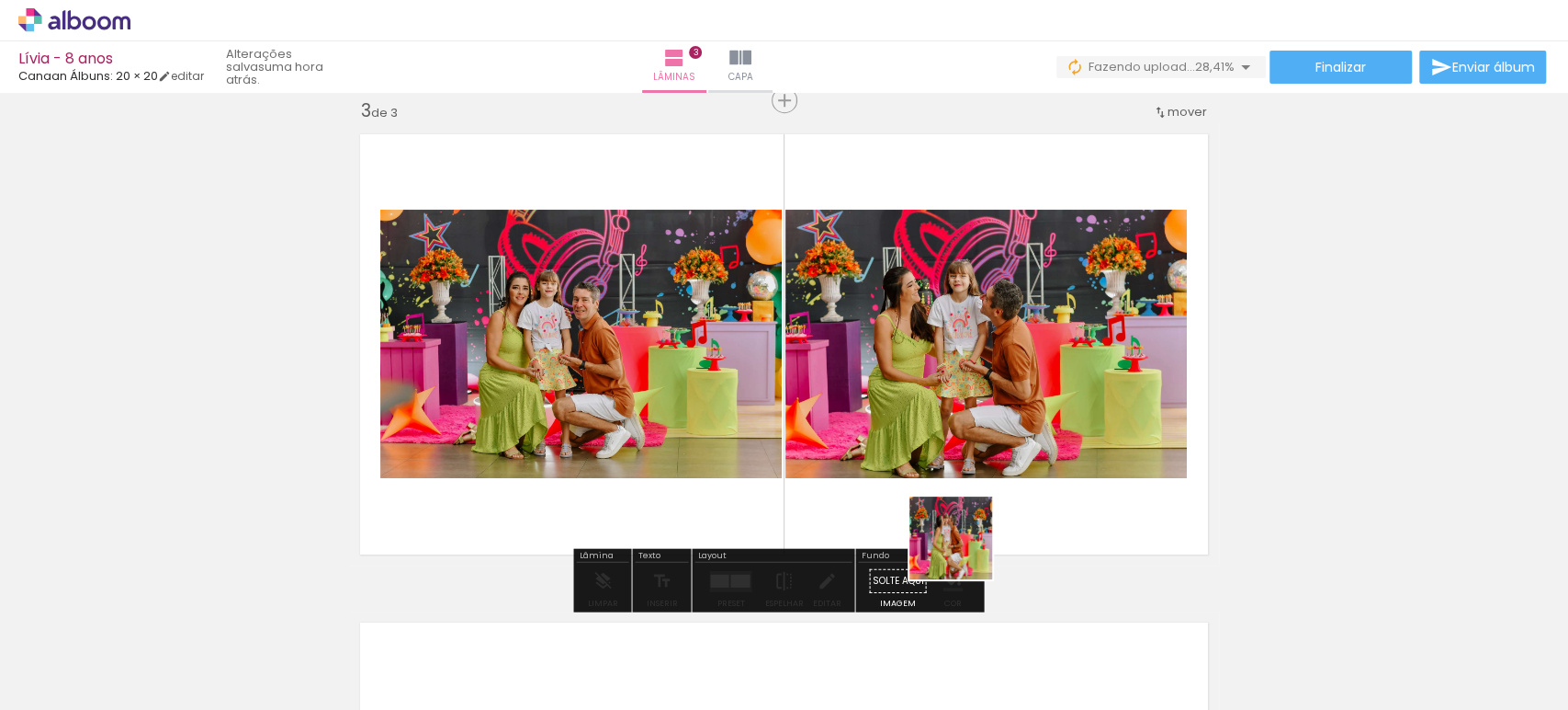
drag, startPoint x: 912, startPoint y: 640, endPoint x: 1023, endPoint y: 502, distance: 177.1
click at [1023, 502] on quentale-workspace at bounding box center [784, 355] width 1568 height 710
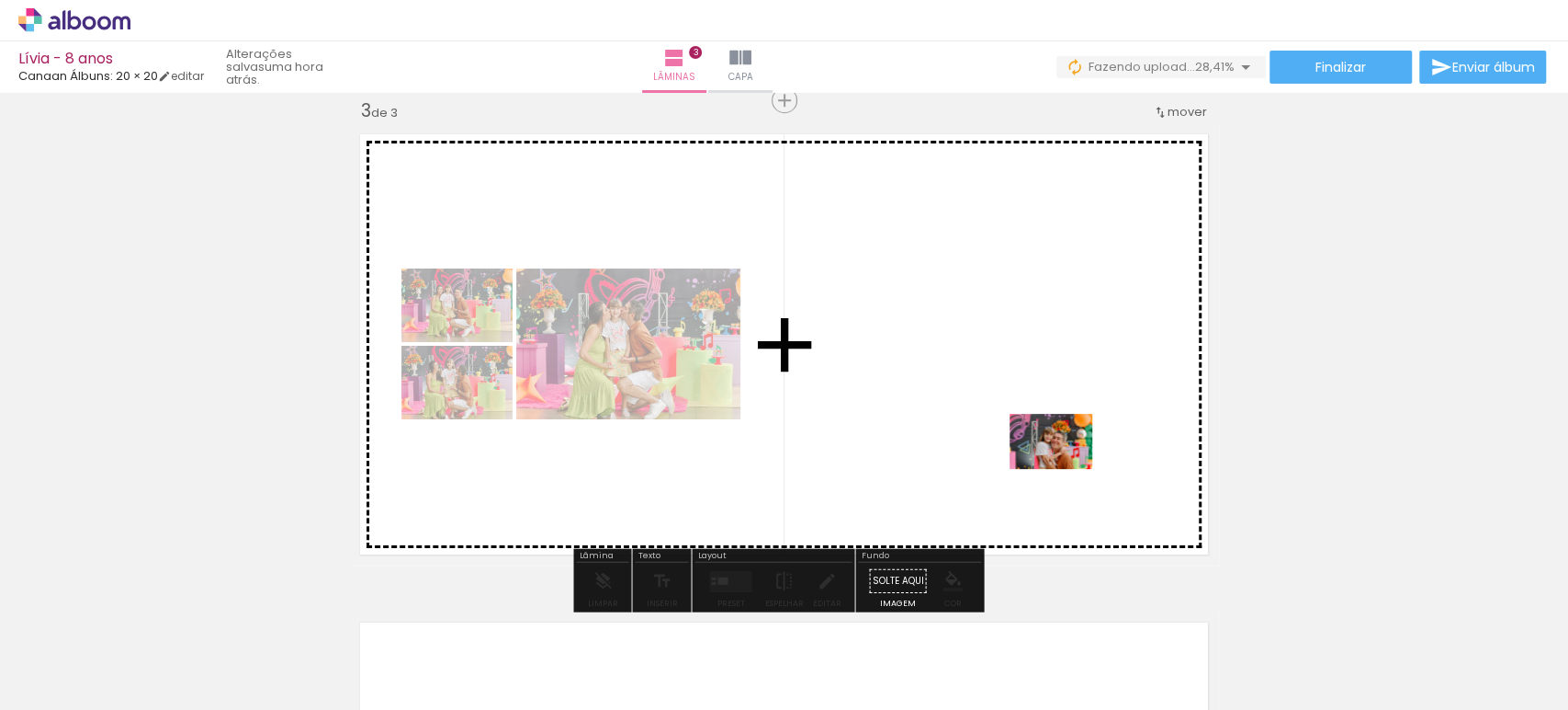
drag, startPoint x: 1024, startPoint y: 670, endPoint x: 1067, endPoint y: 441, distance: 233.0
click at [1067, 441] on quentale-workspace at bounding box center [784, 355] width 1568 height 710
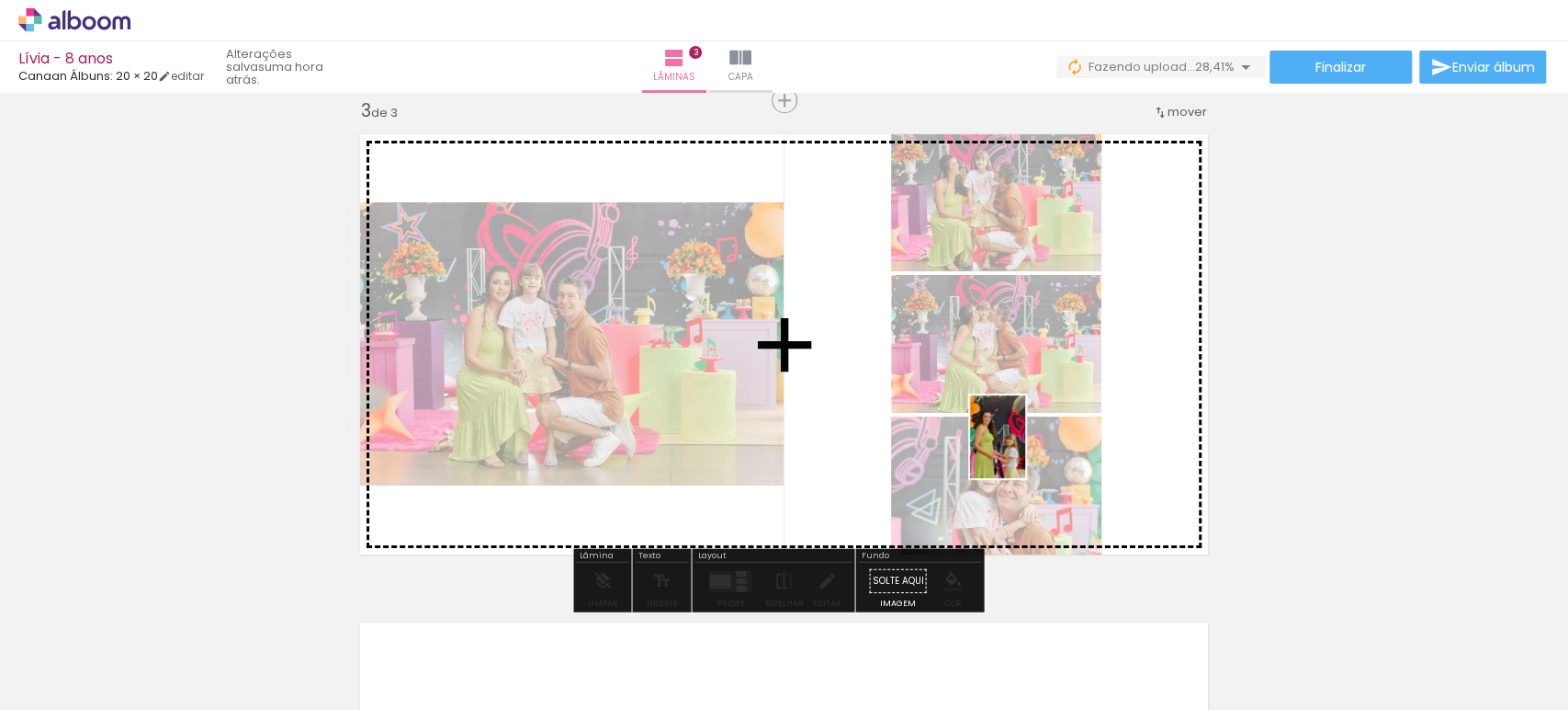
drag, startPoint x: 1206, startPoint y: 676, endPoint x: 1012, endPoint y: 441, distance: 304.7
click at [1012, 441] on quentale-workspace at bounding box center [784, 355] width 1568 height 710
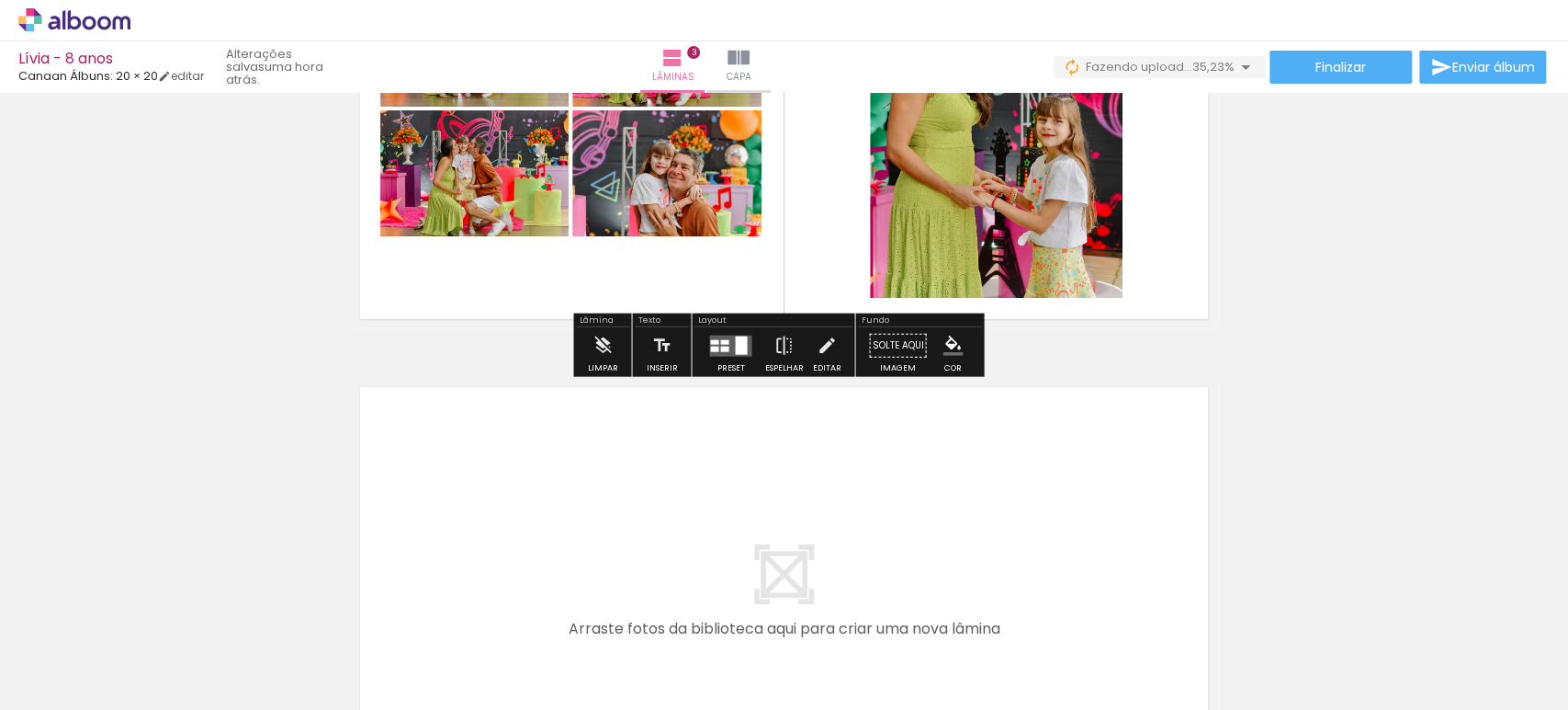
scroll to position [1305, 0]
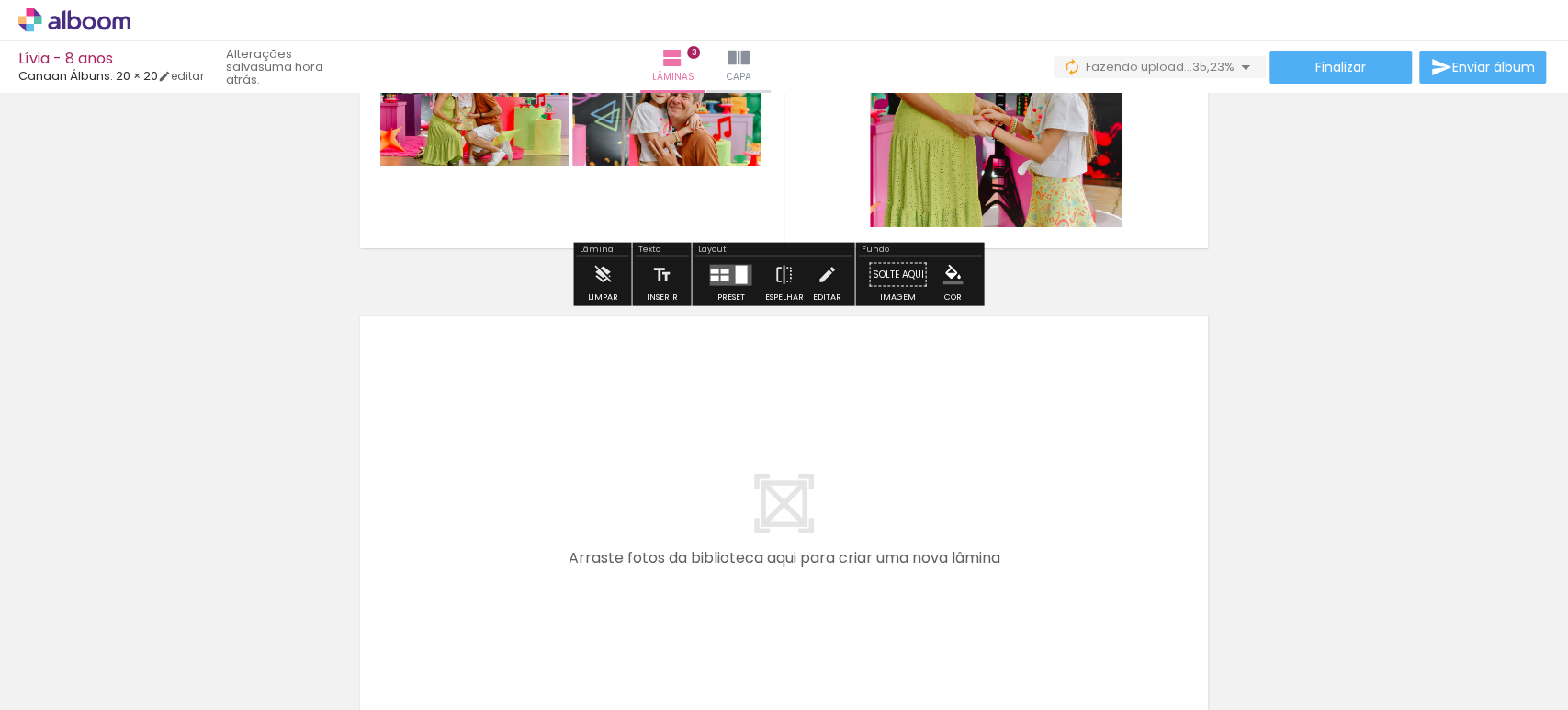
click at [716, 280] on quentale-layouter at bounding box center [730, 274] width 43 height 21
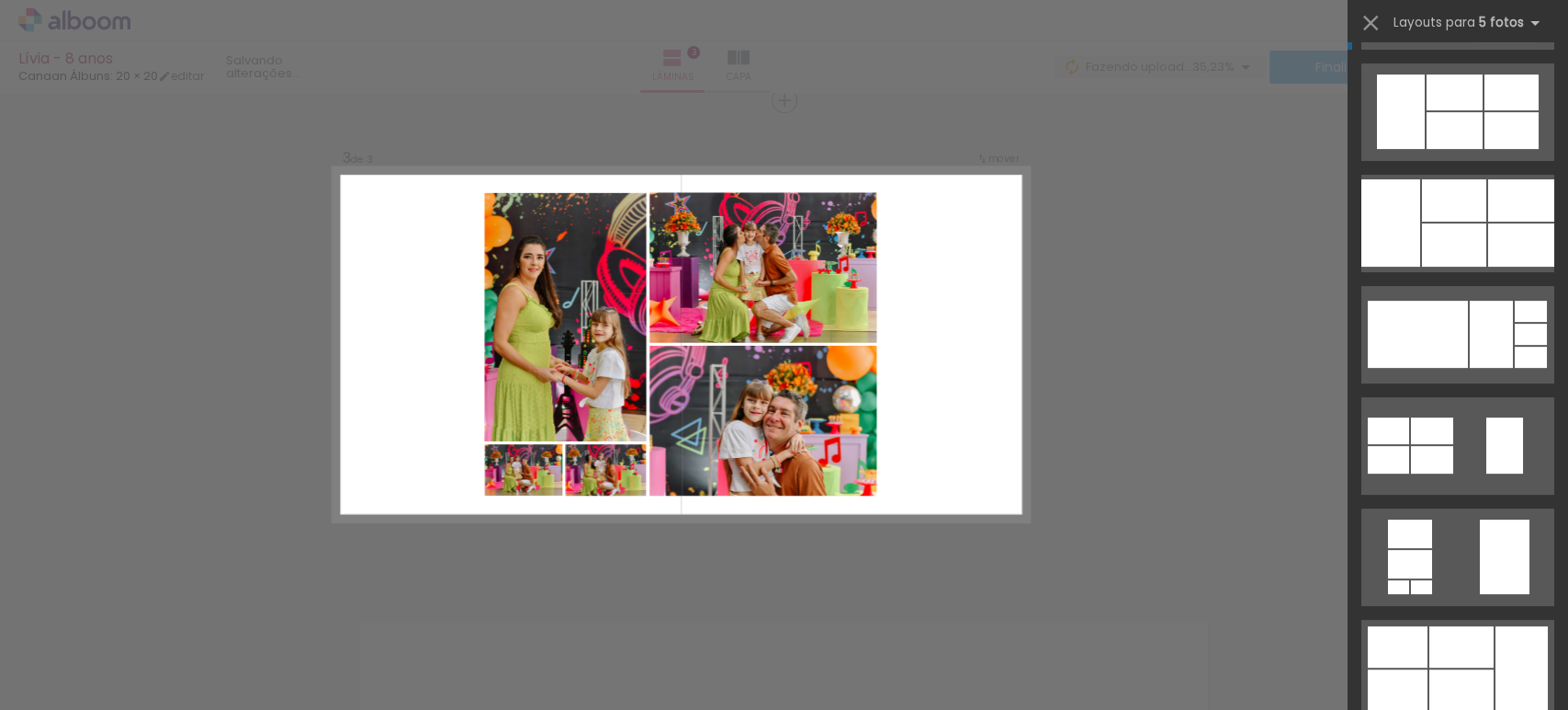
scroll to position [307, 0]
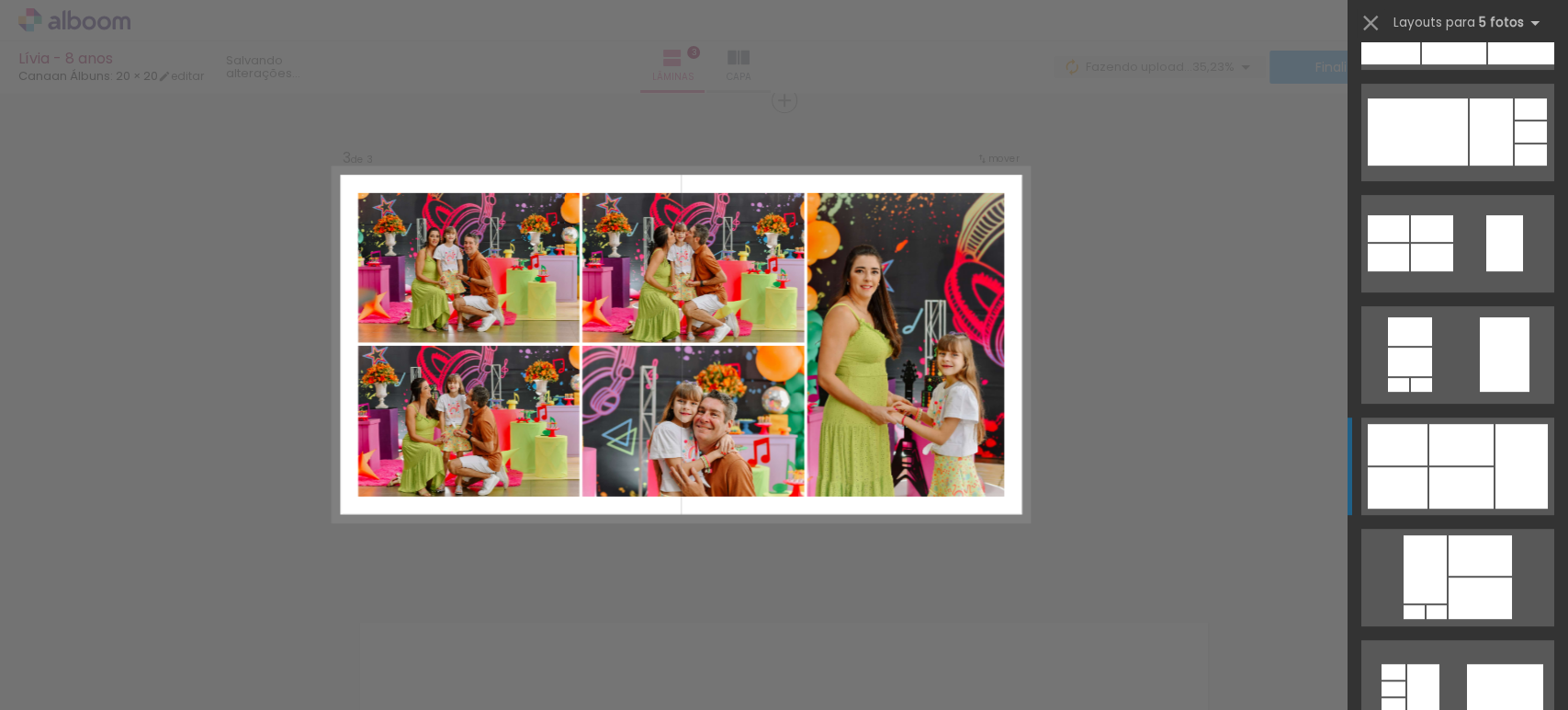
click at [1508, 482] on div at bounding box center [1522, 466] width 52 height 84
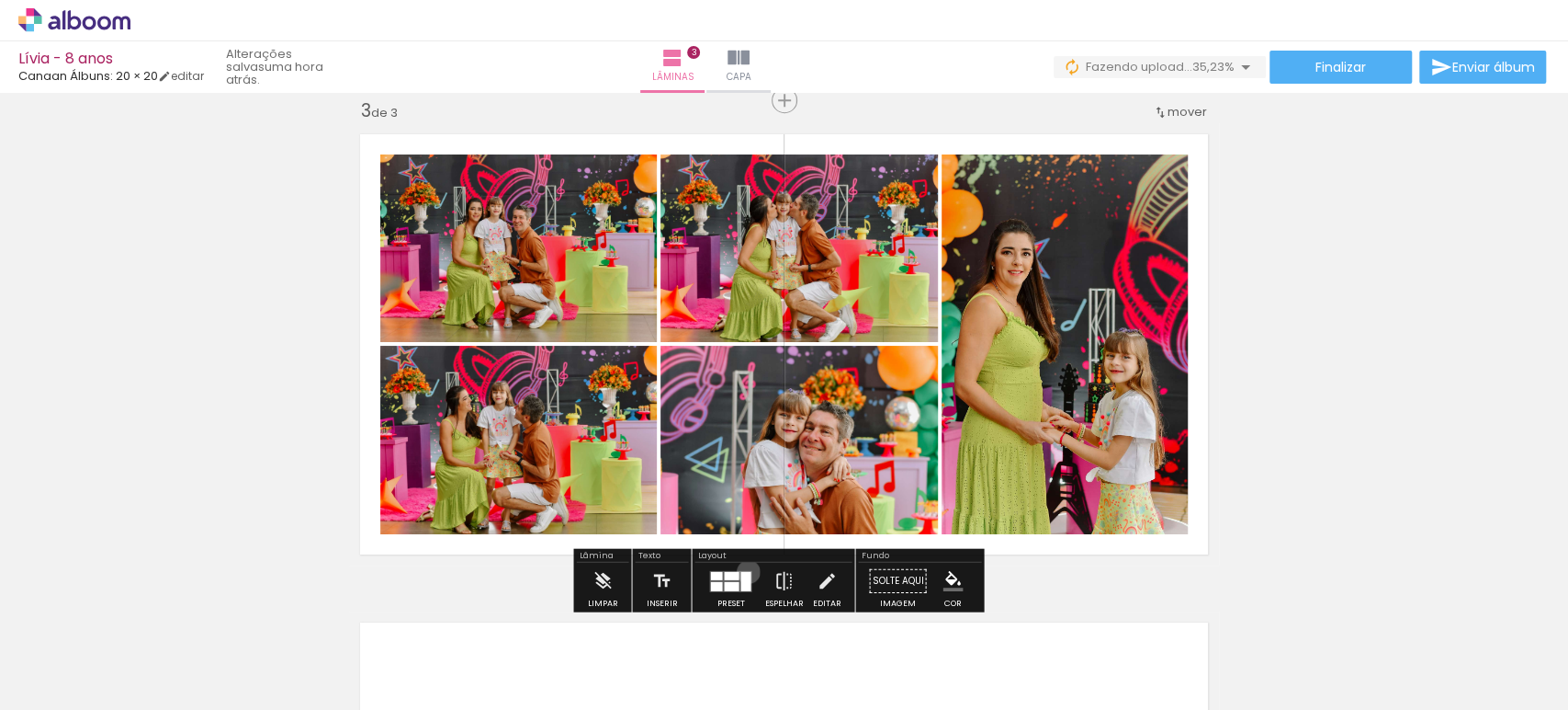
click at [745, 570] on div at bounding box center [746, 580] width 10 height 19
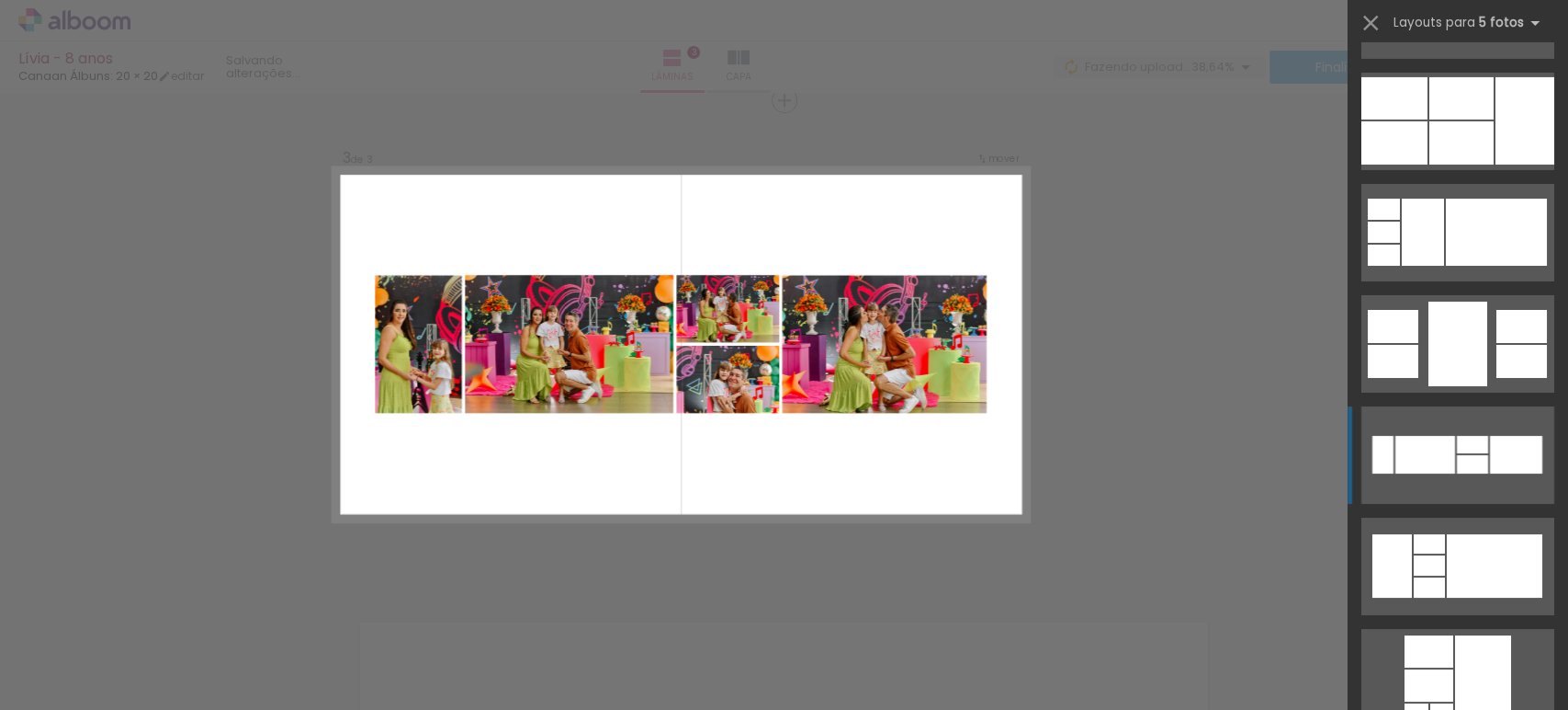
scroll to position [4344, 0]
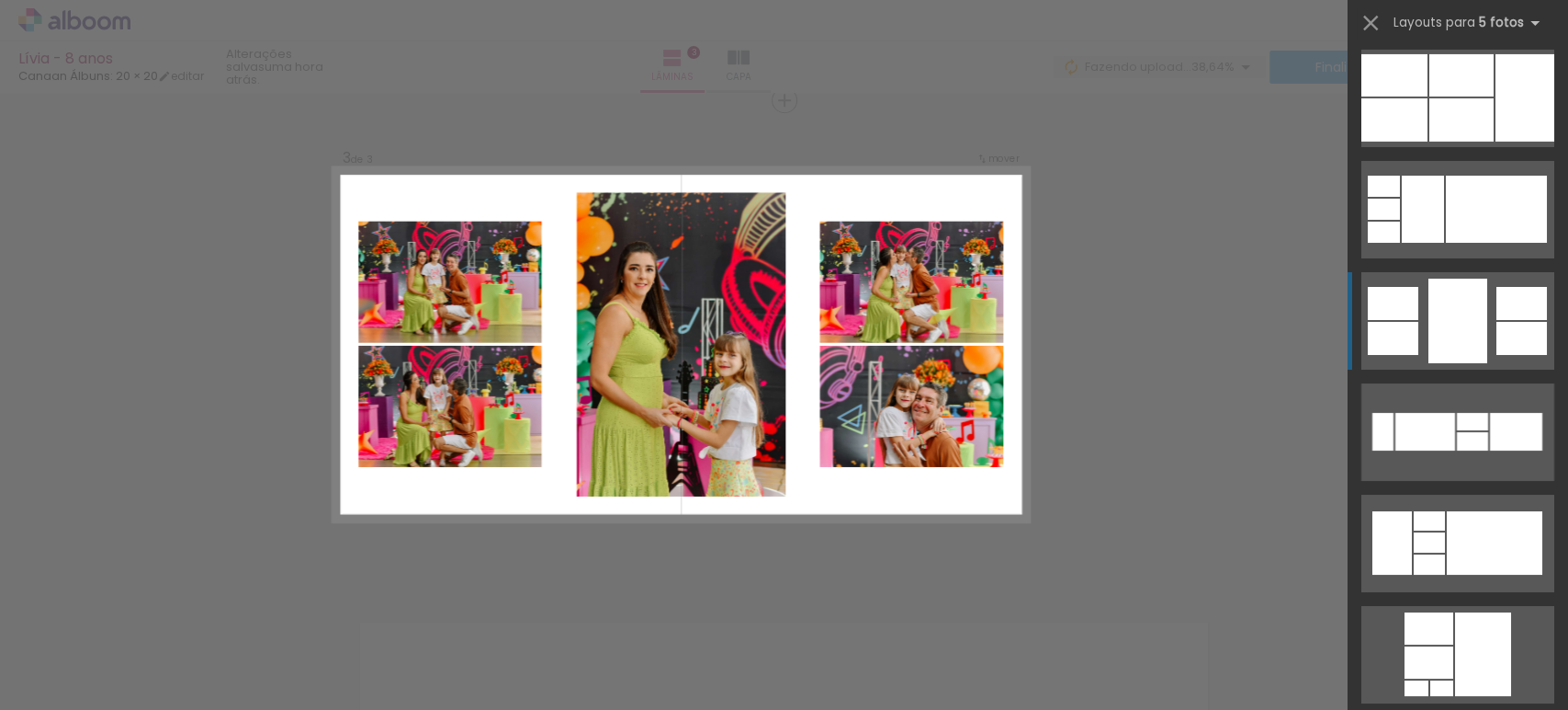
click at [1476, 297] on div at bounding box center [1458, 320] width 59 height 84
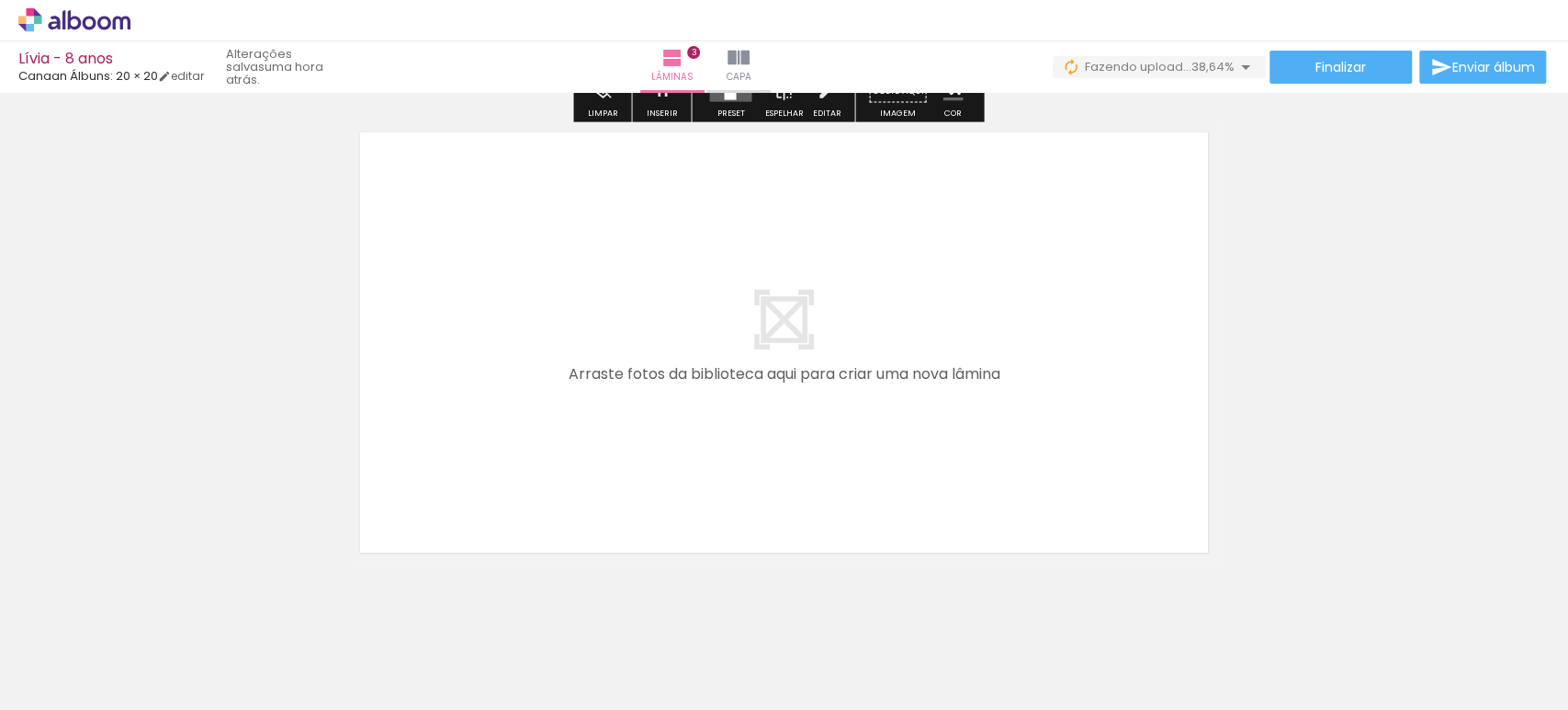
scroll to position [1509, 0]
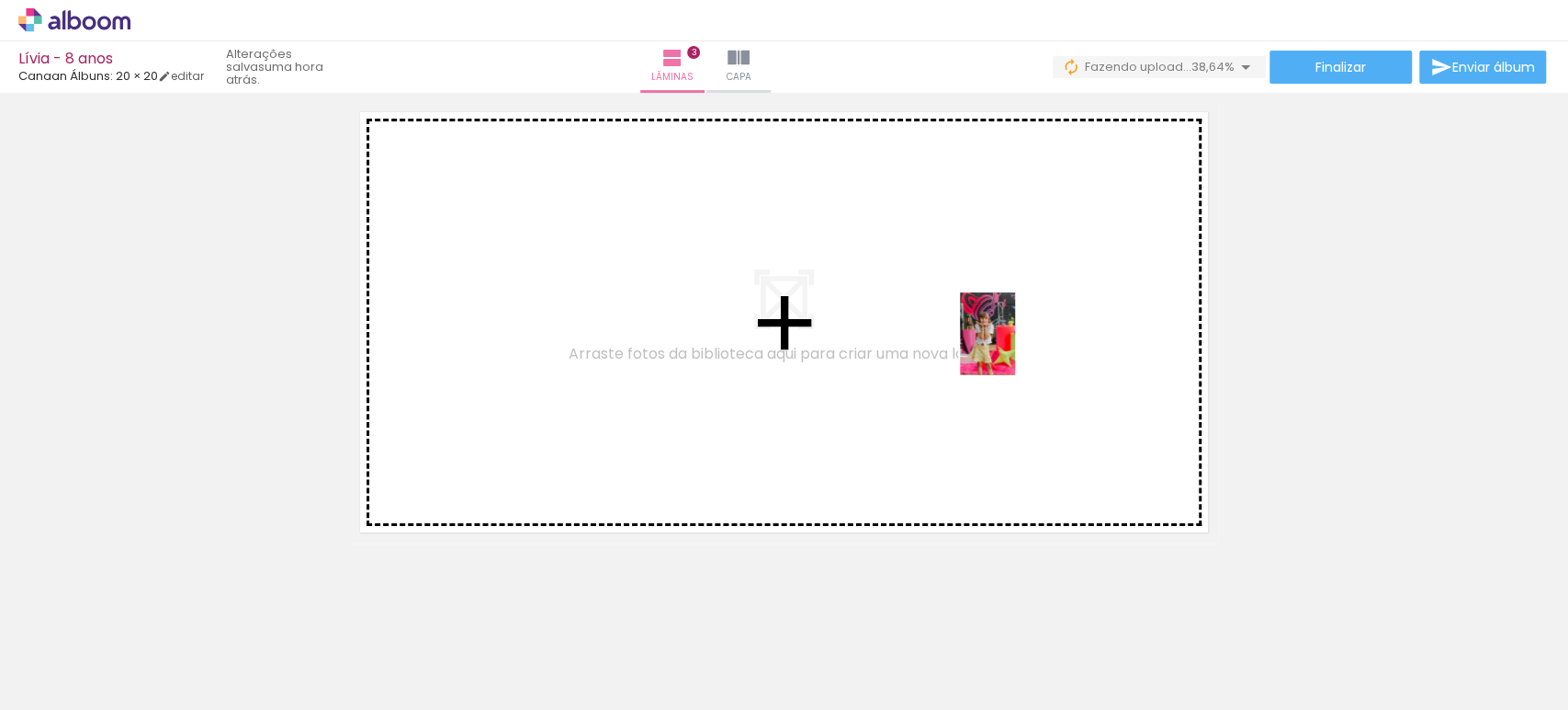
drag, startPoint x: 1317, startPoint y: 652, endPoint x: 1008, endPoint y: 340, distance: 439.1
click at [1008, 340] on quentale-workspace at bounding box center [784, 355] width 1568 height 710
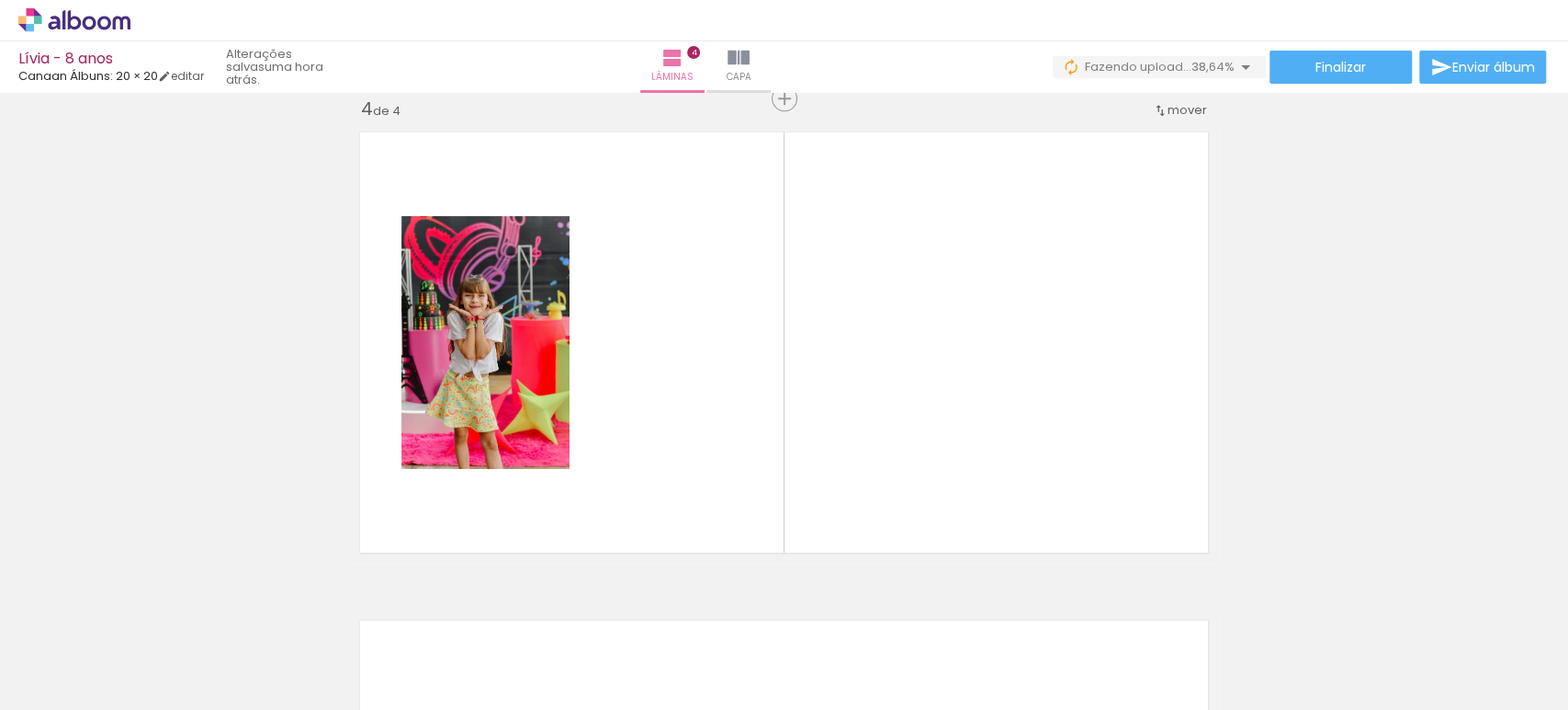
scroll to position [1487, 0]
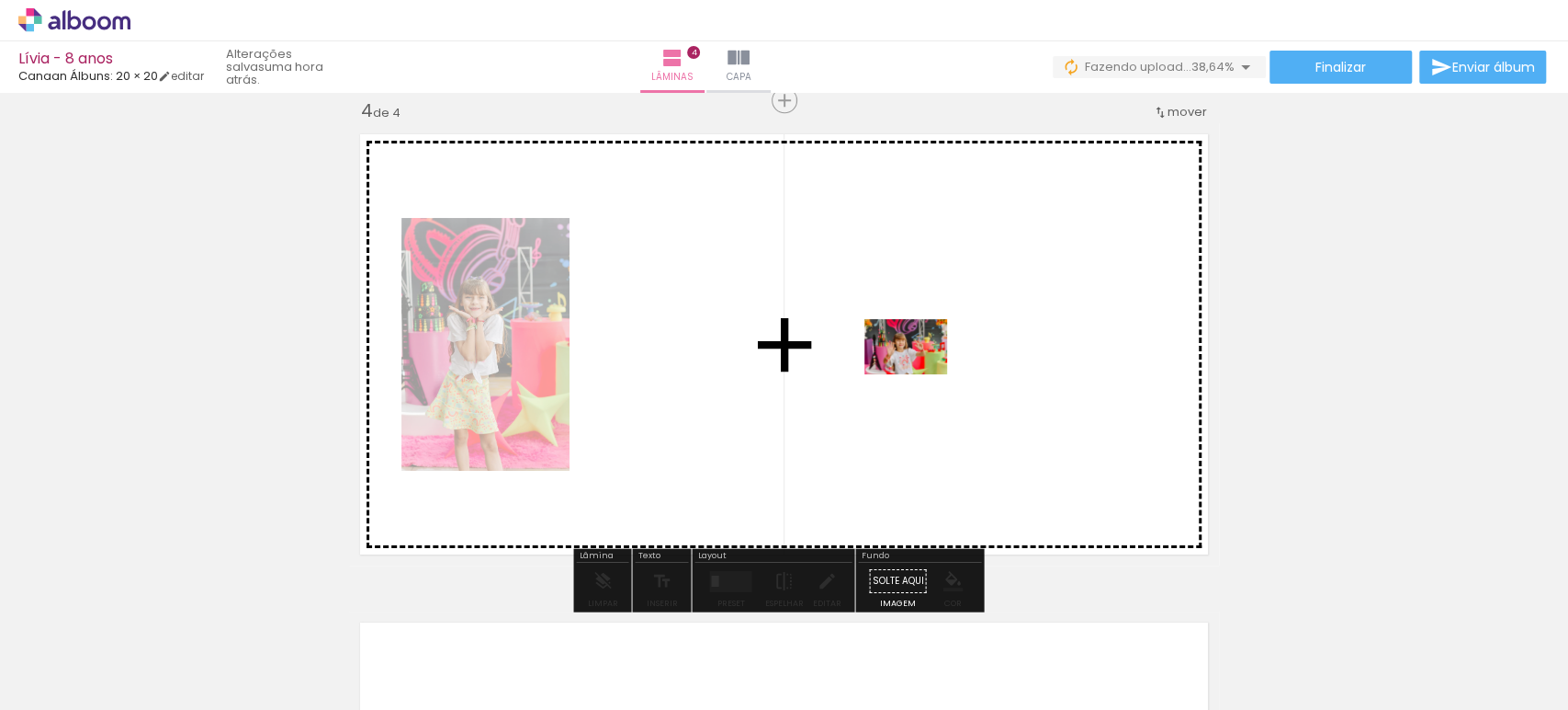
drag, startPoint x: 1421, startPoint y: 669, endPoint x: 920, endPoint y: 374, distance: 581.4
click at [920, 374] on quentale-workspace at bounding box center [784, 355] width 1568 height 710
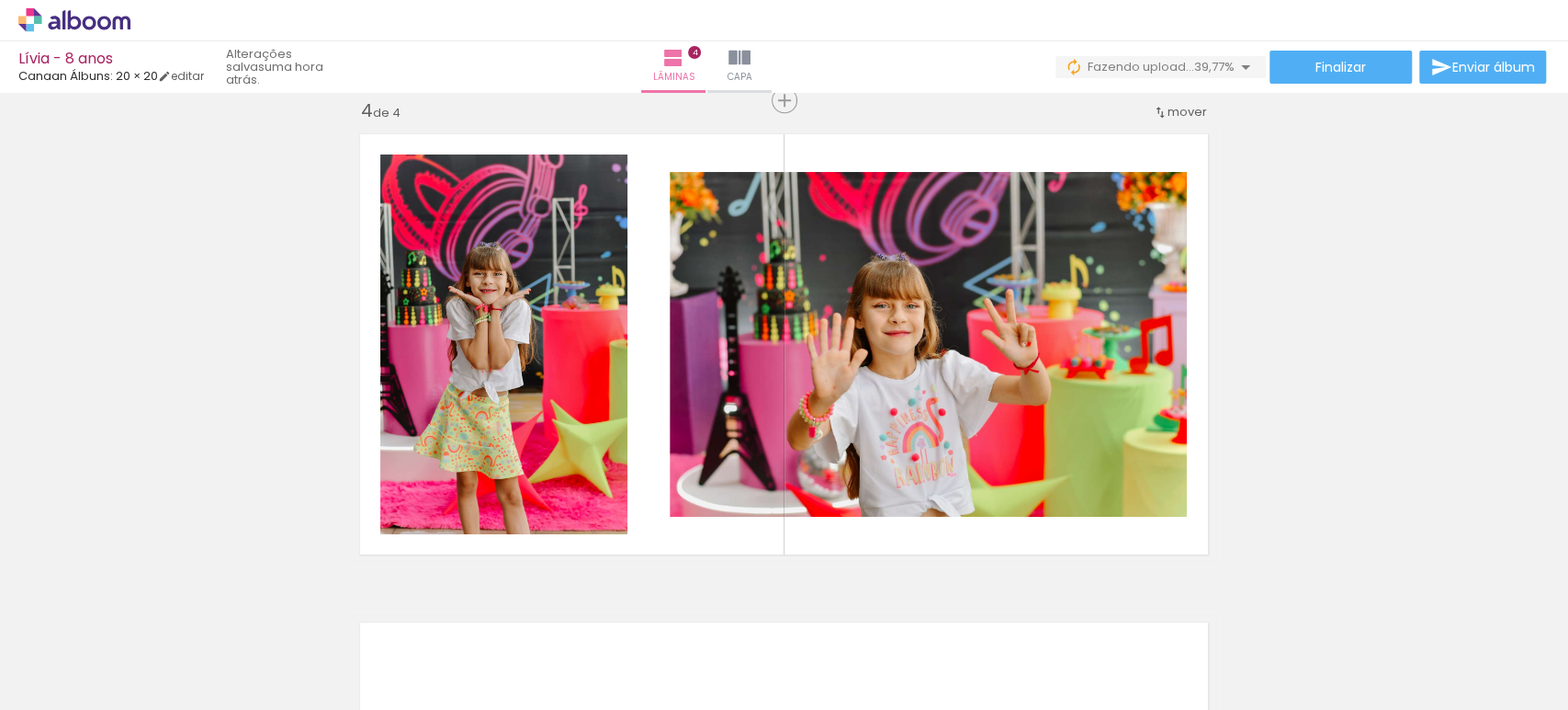
scroll to position [0, 1220]
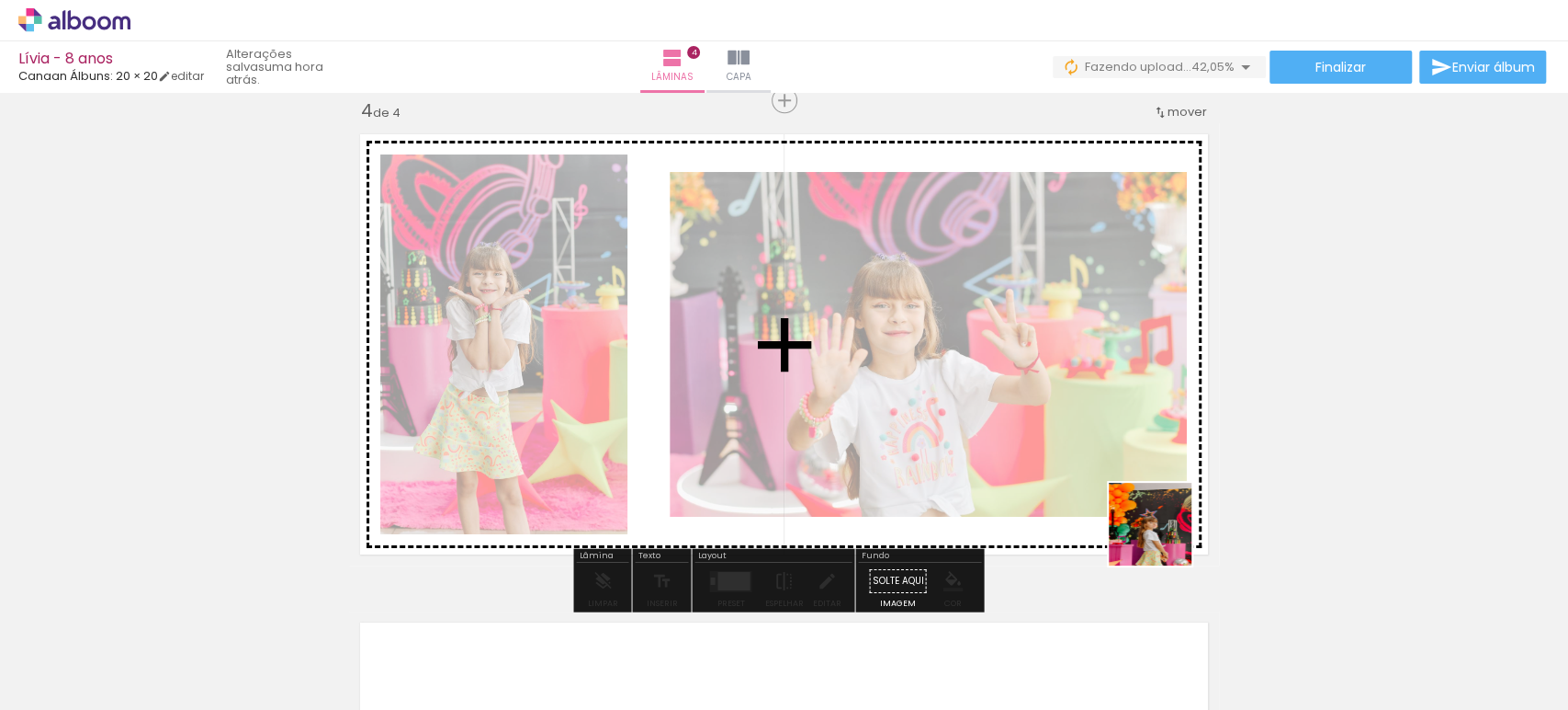
drag, startPoint x: 1155, startPoint y: 682, endPoint x: 1159, endPoint y: 464, distance: 218.0
click at [1162, 454] on quentale-workspace at bounding box center [784, 355] width 1568 height 710
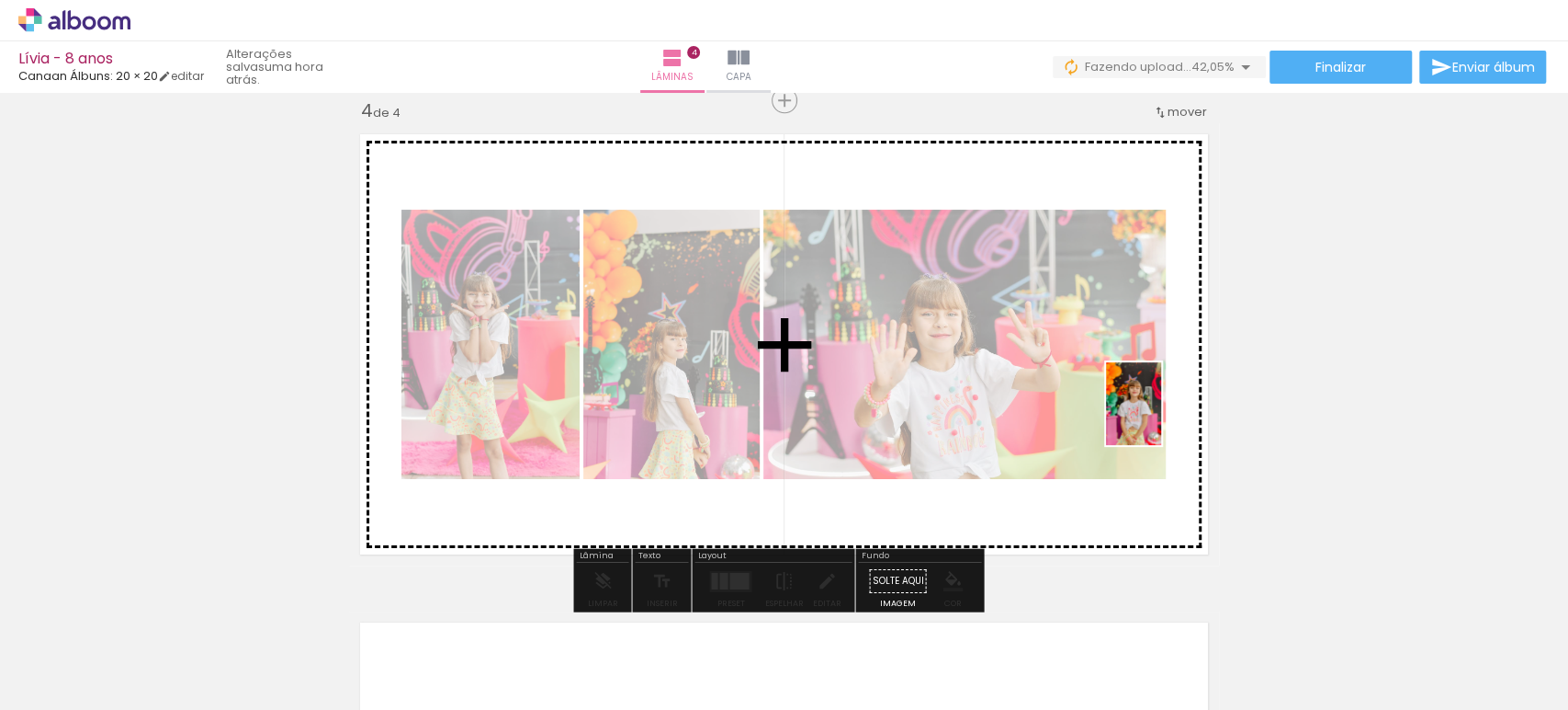
drag, startPoint x: 1231, startPoint y: 667, endPoint x: 1161, endPoint y: 418, distance: 258.7
click at [1161, 418] on quentale-workspace at bounding box center [784, 355] width 1568 height 710
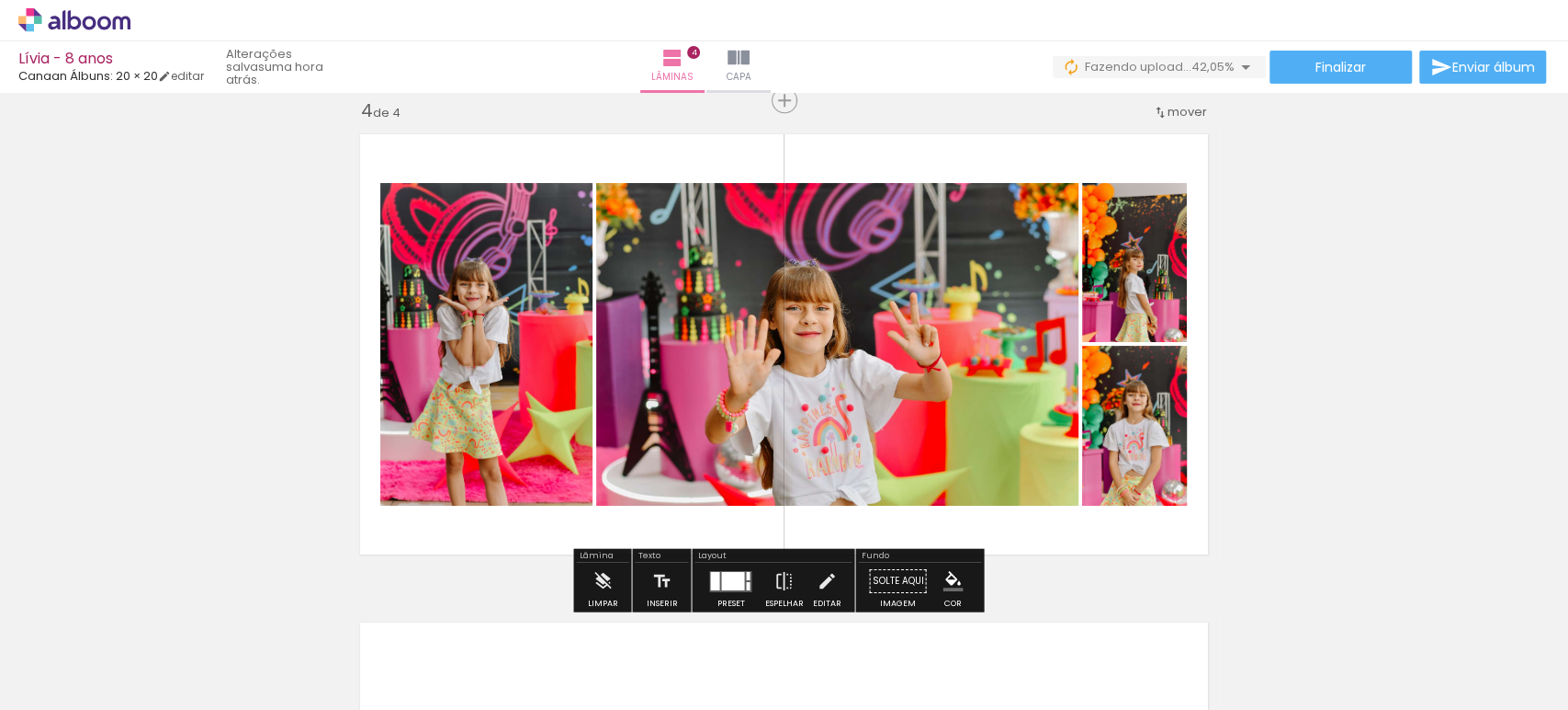
click at [746, 575] on div at bounding box center [747, 574] width 4 height 9
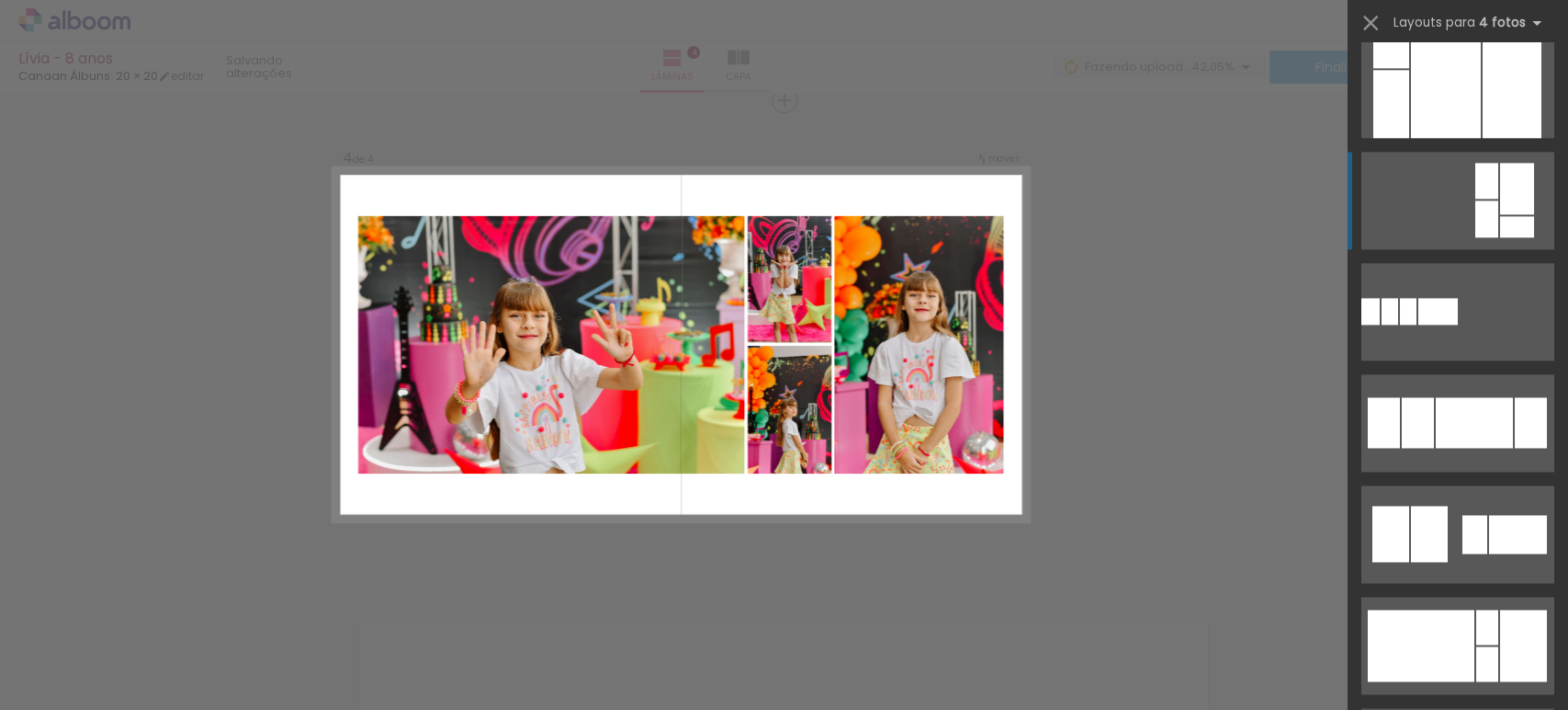
scroll to position [1532, 0]
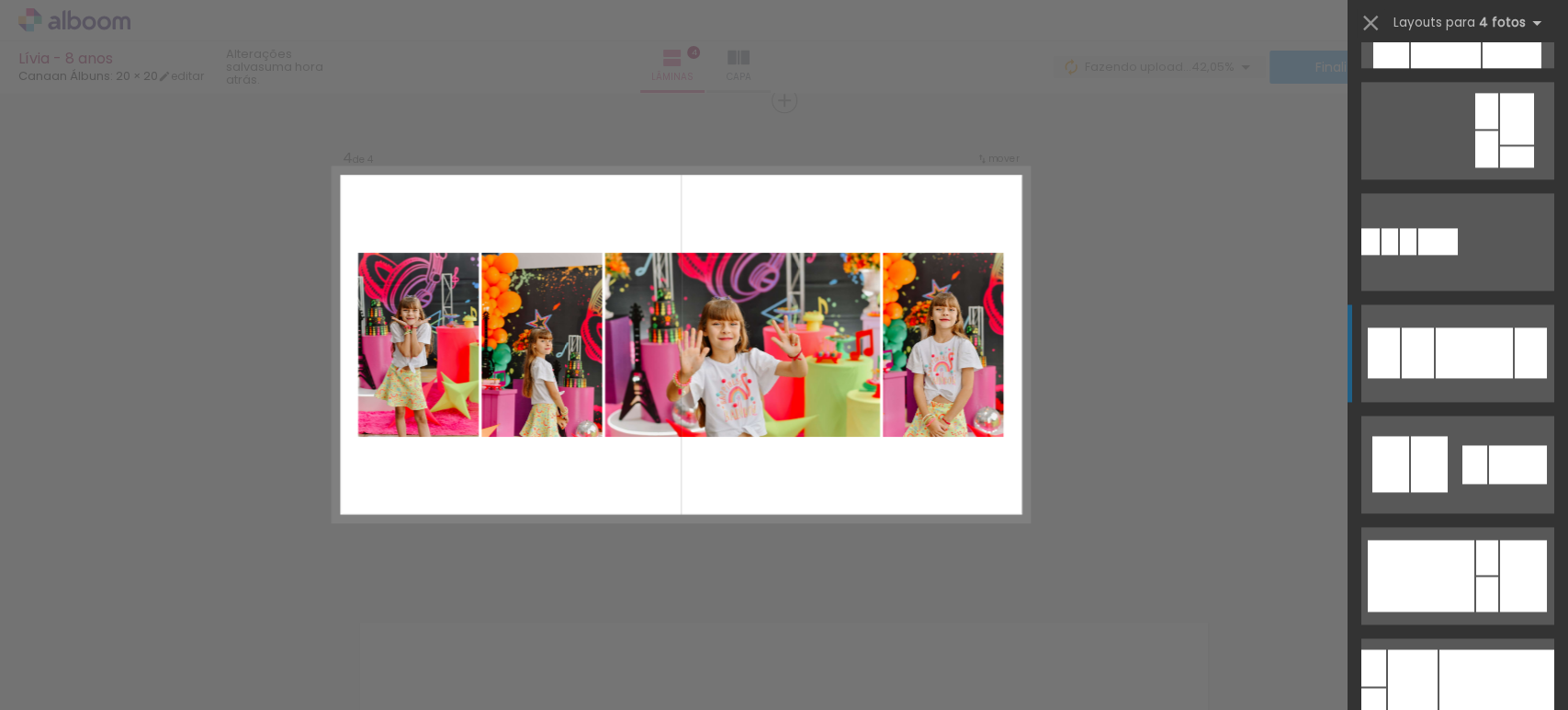
click at [1454, 388] on quentale-layouter at bounding box center [1457, 353] width 193 height 98
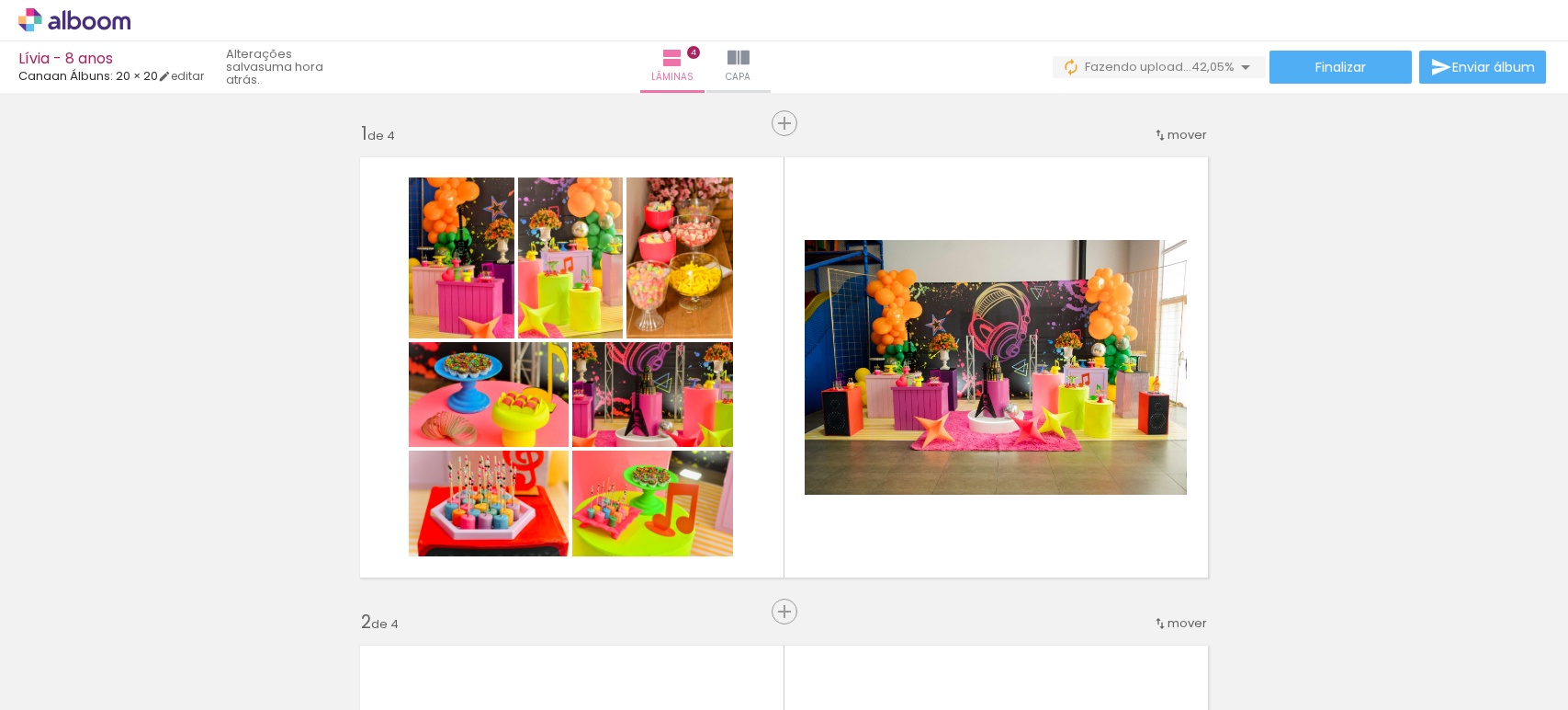
drag, startPoint x: 0, startPoint y: 0, endPoint x: 596, endPoint y: 365, distance: 698.9
click at [0, 0] on slot at bounding box center [0, 0] width 0 height 0
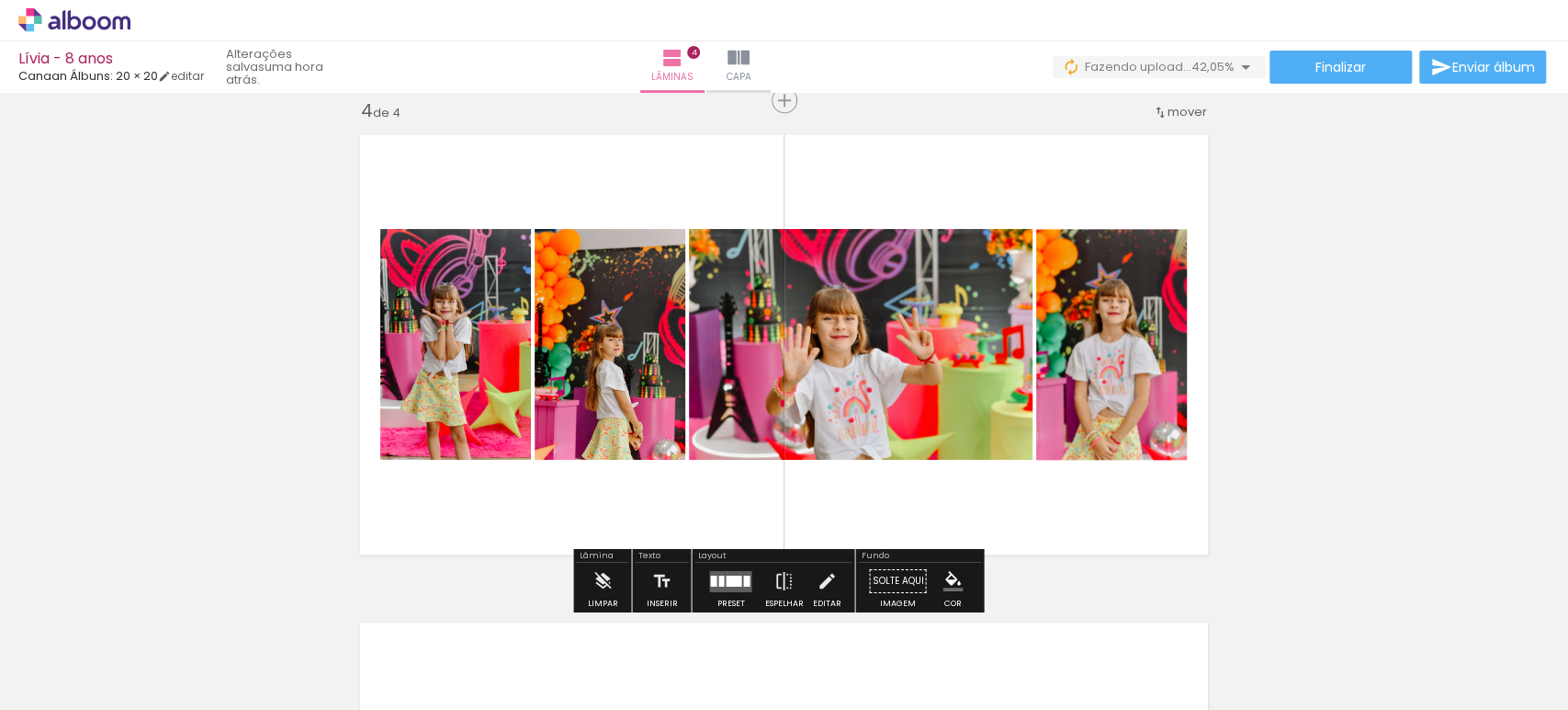
scroll to position [0, 1220]
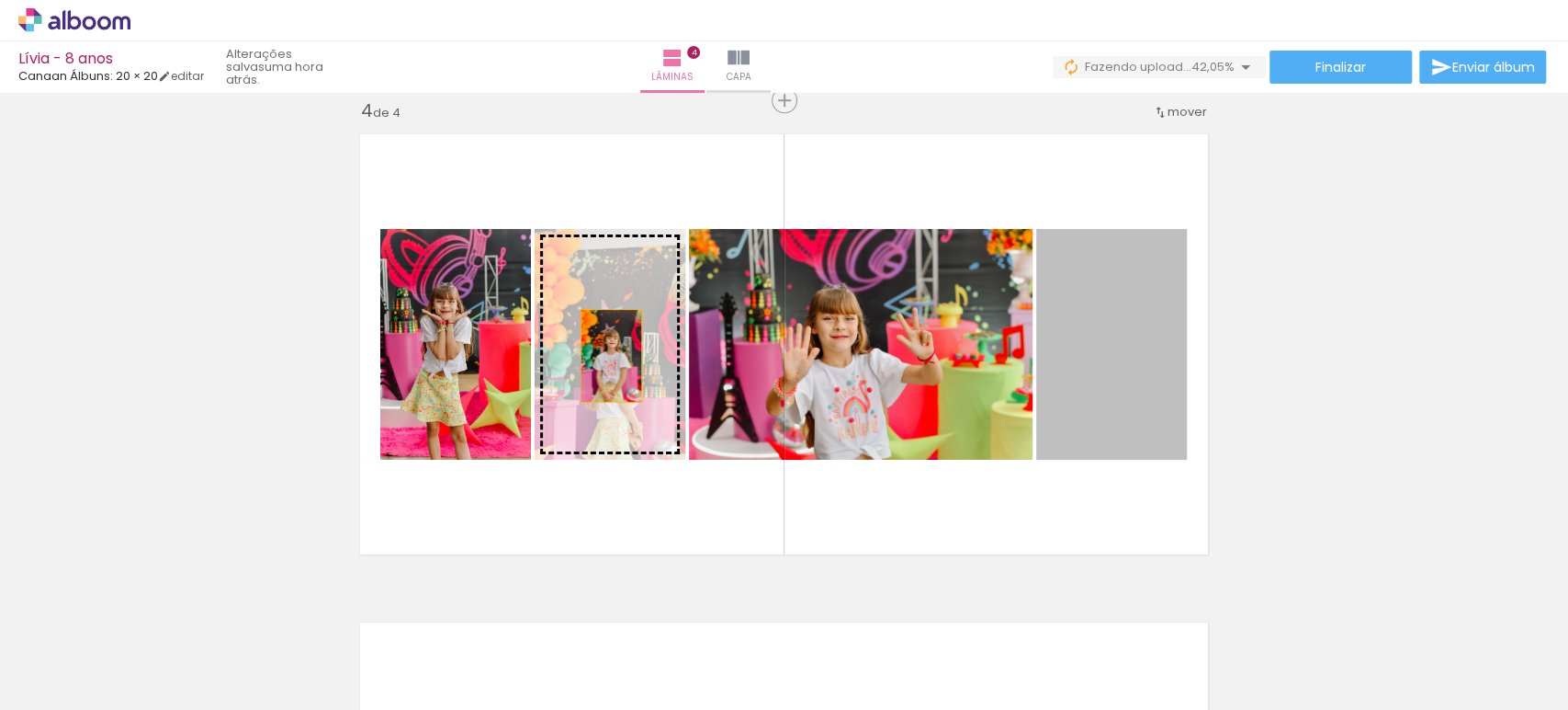
drag, startPoint x: 1084, startPoint y: 348, endPoint x: 599, endPoint y: 353, distance: 485.0
click at [0, 0] on slot at bounding box center [0, 0] width 0 height 0
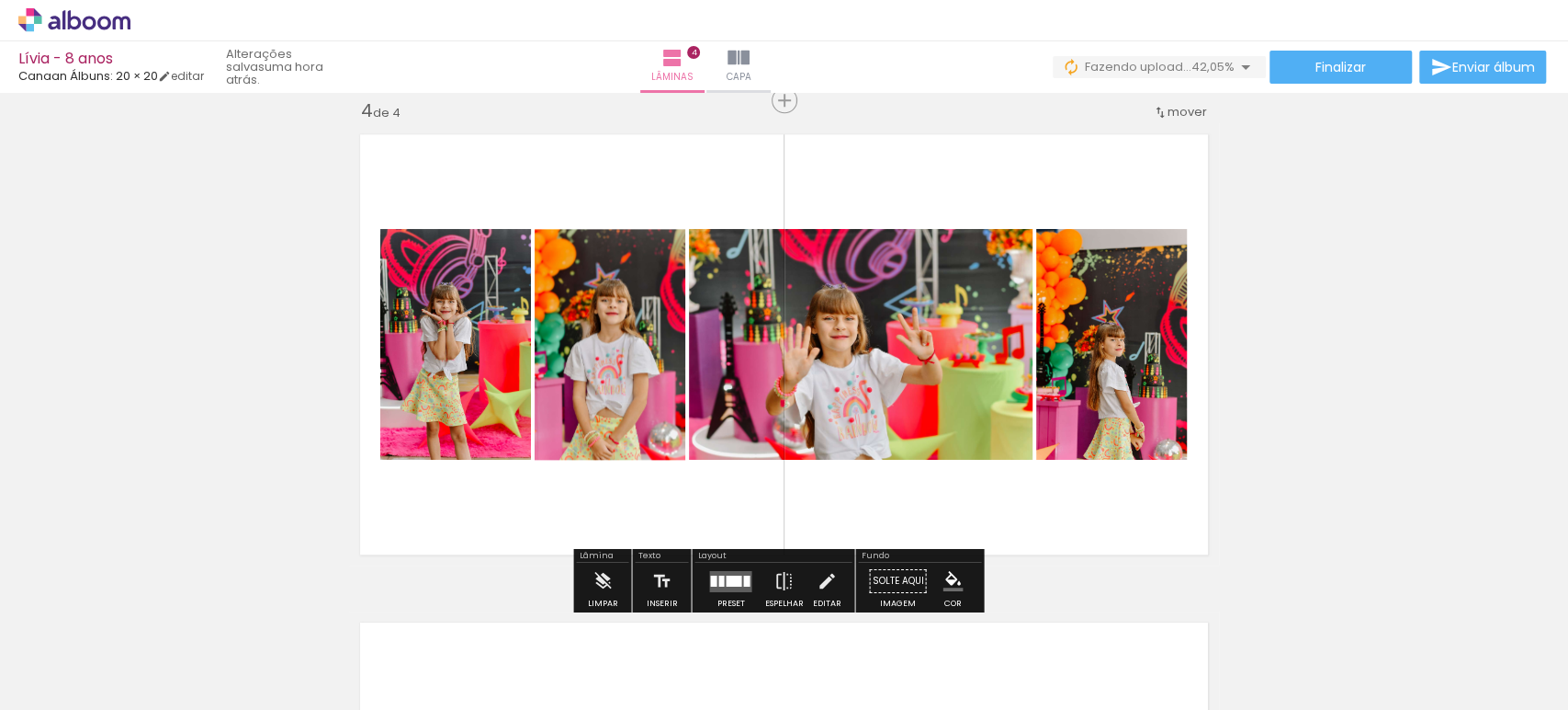
click at [1131, 356] on quentale-photo at bounding box center [1112, 344] width 151 height 231
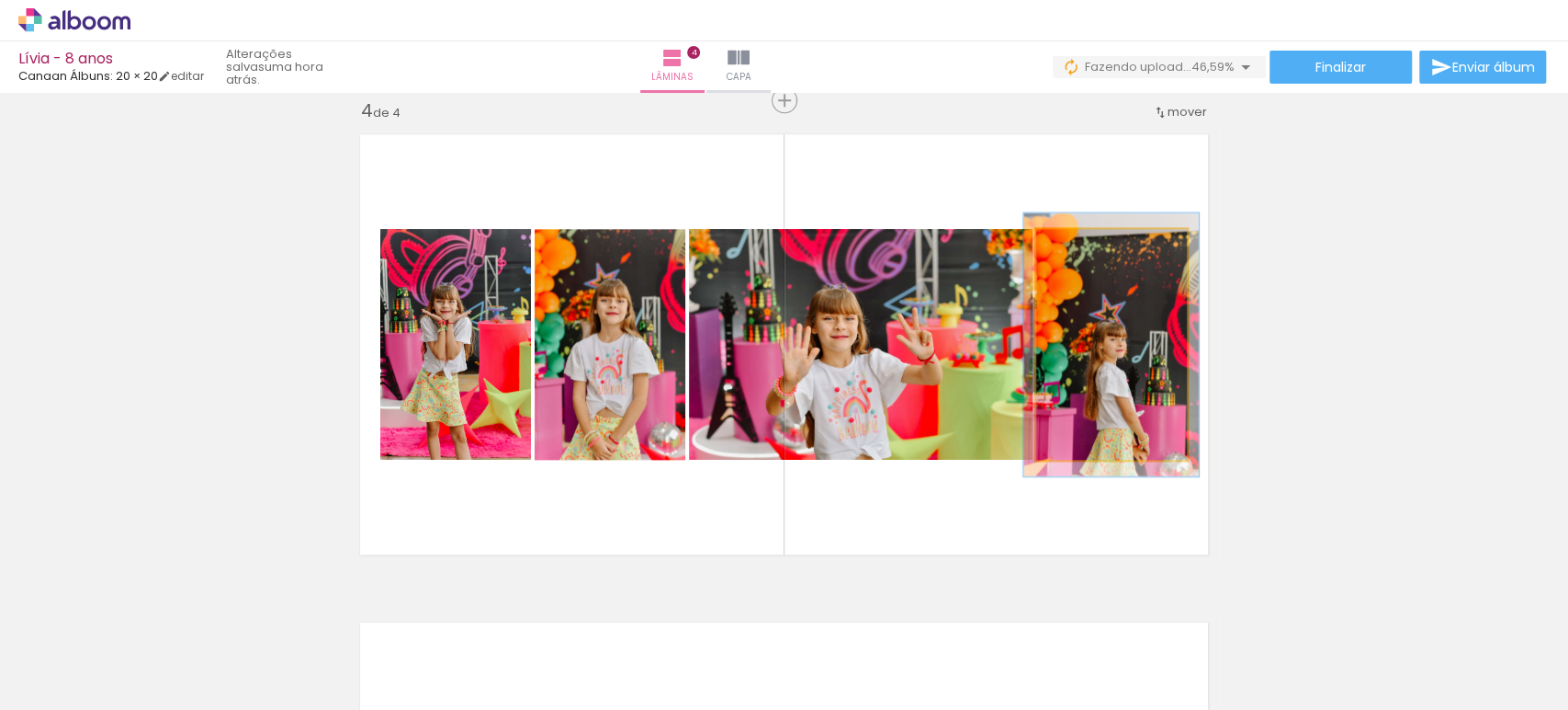
type paper-slider "114"
click at [1082, 249] on div at bounding box center [1088, 248] width 16 height 16
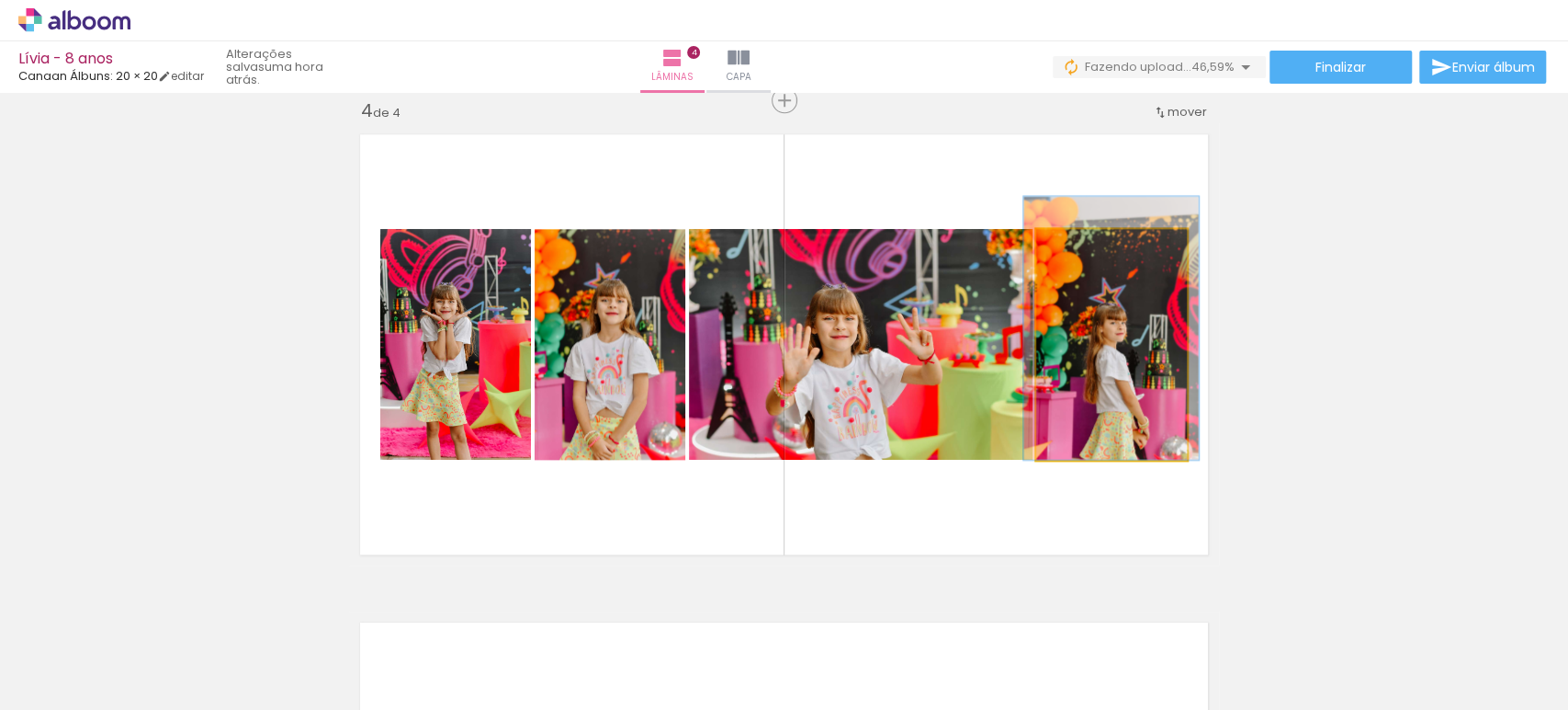
drag, startPoint x: 1123, startPoint y: 373, endPoint x: 1123, endPoint y: 345, distance: 28.0
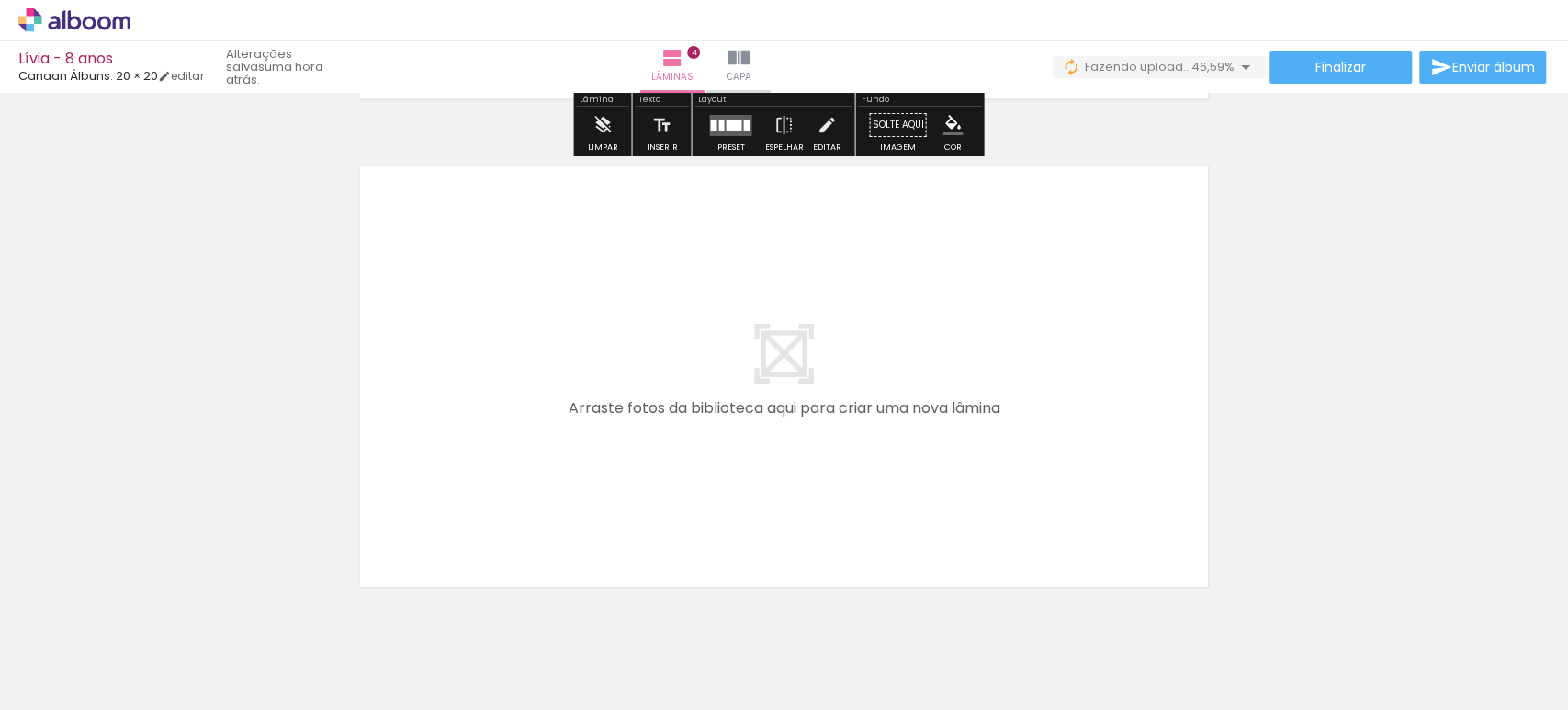
scroll to position [1908, 0]
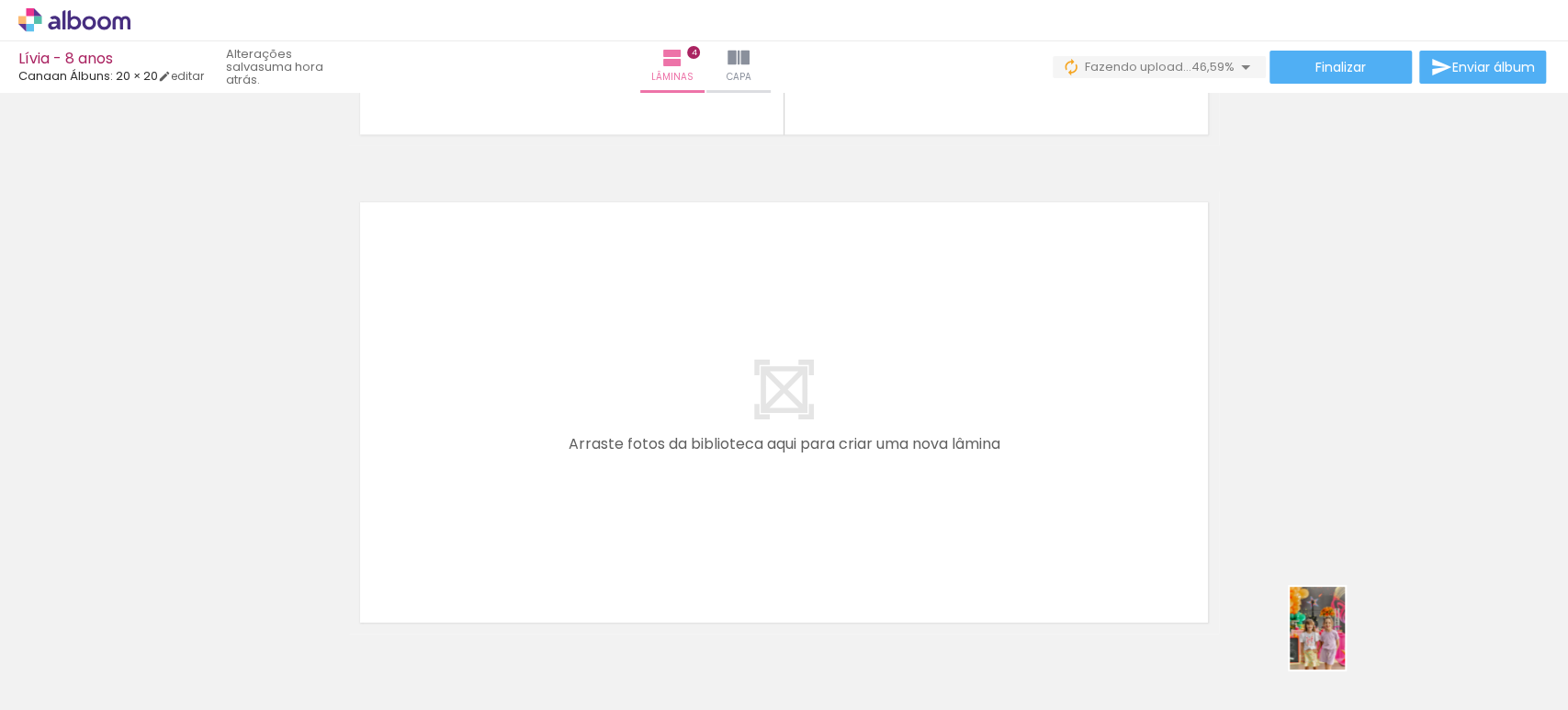
drag, startPoint x: 1337, startPoint y: 682, endPoint x: 1345, endPoint y: 642, distance: 40.8
click at [1345, 642] on div at bounding box center [1331, 647] width 61 height 91
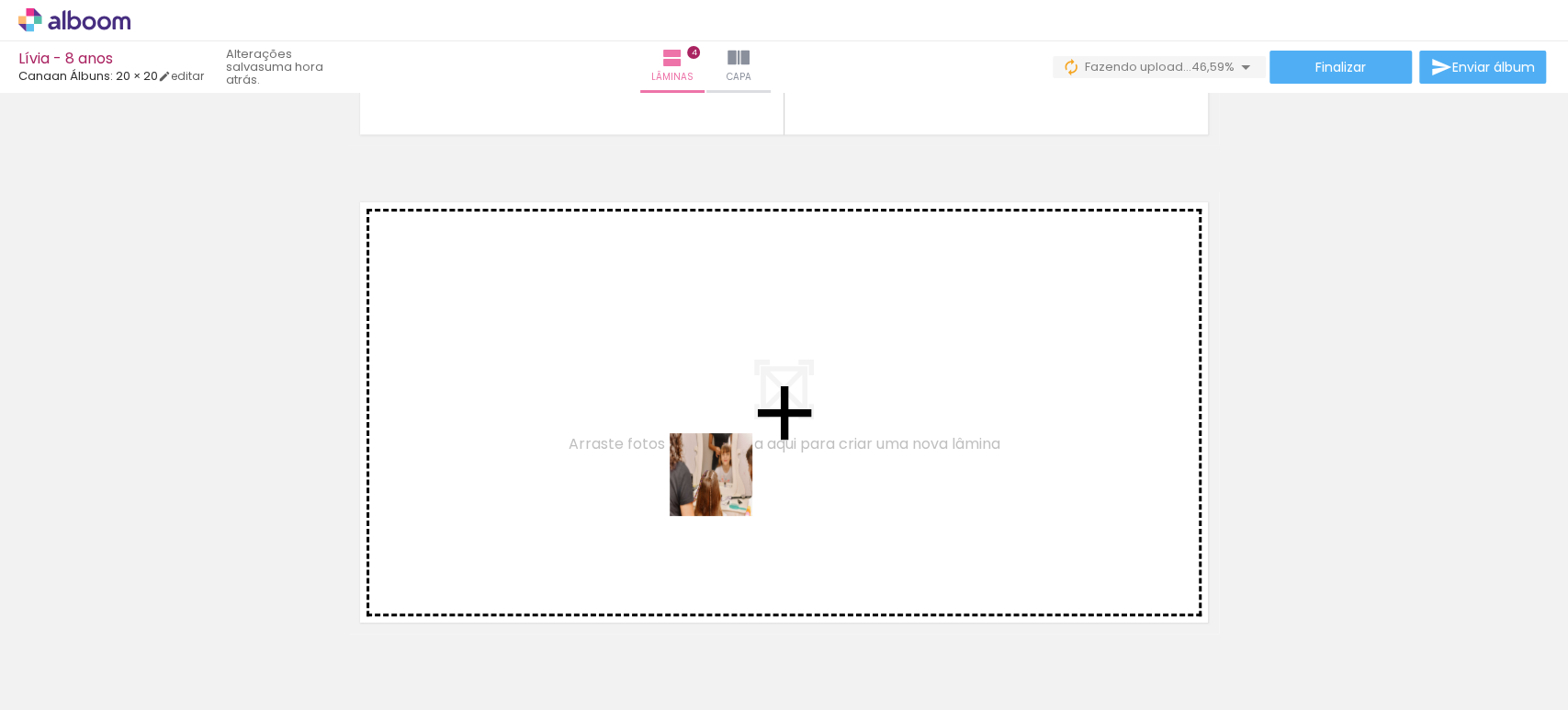
drag, startPoint x: 700, startPoint y: 641, endPoint x: 740, endPoint y: 432, distance: 212.8
click at [740, 432] on quentale-workspace at bounding box center [784, 355] width 1568 height 710
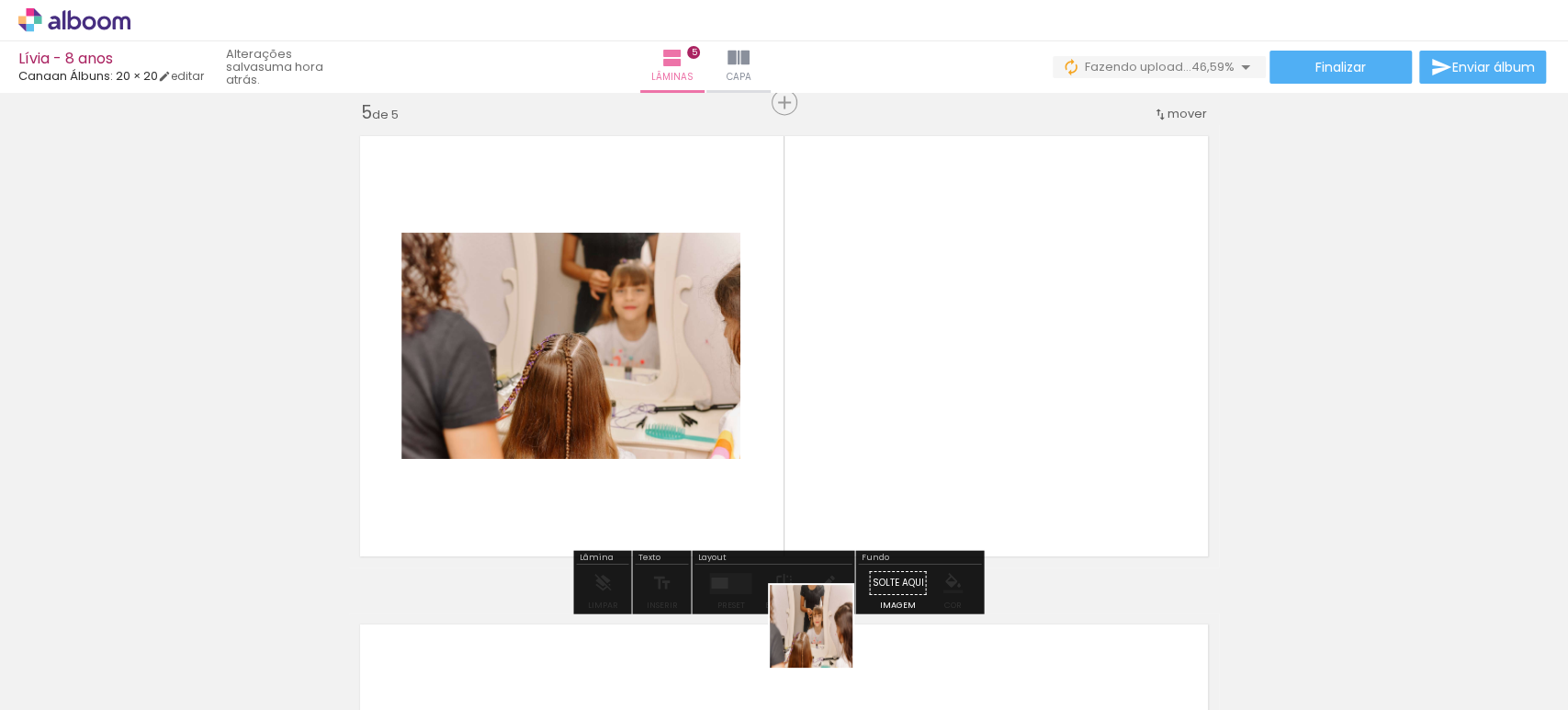
scroll to position [1975, 0]
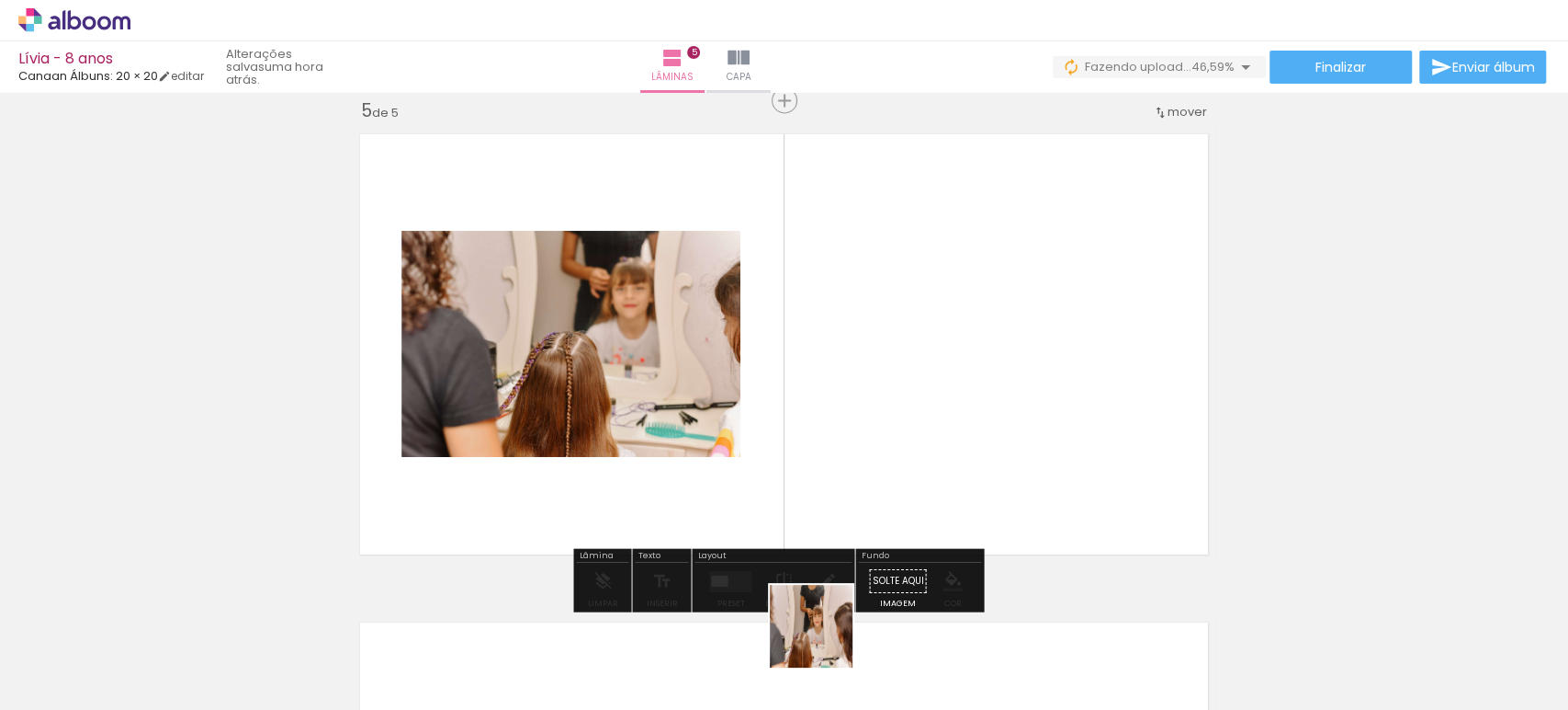
drag, startPoint x: 825, startPoint y: 645, endPoint x: 571, endPoint y: 685, distance: 257.1
click at [825, 465] on quentale-workspace at bounding box center [784, 355] width 1568 height 710
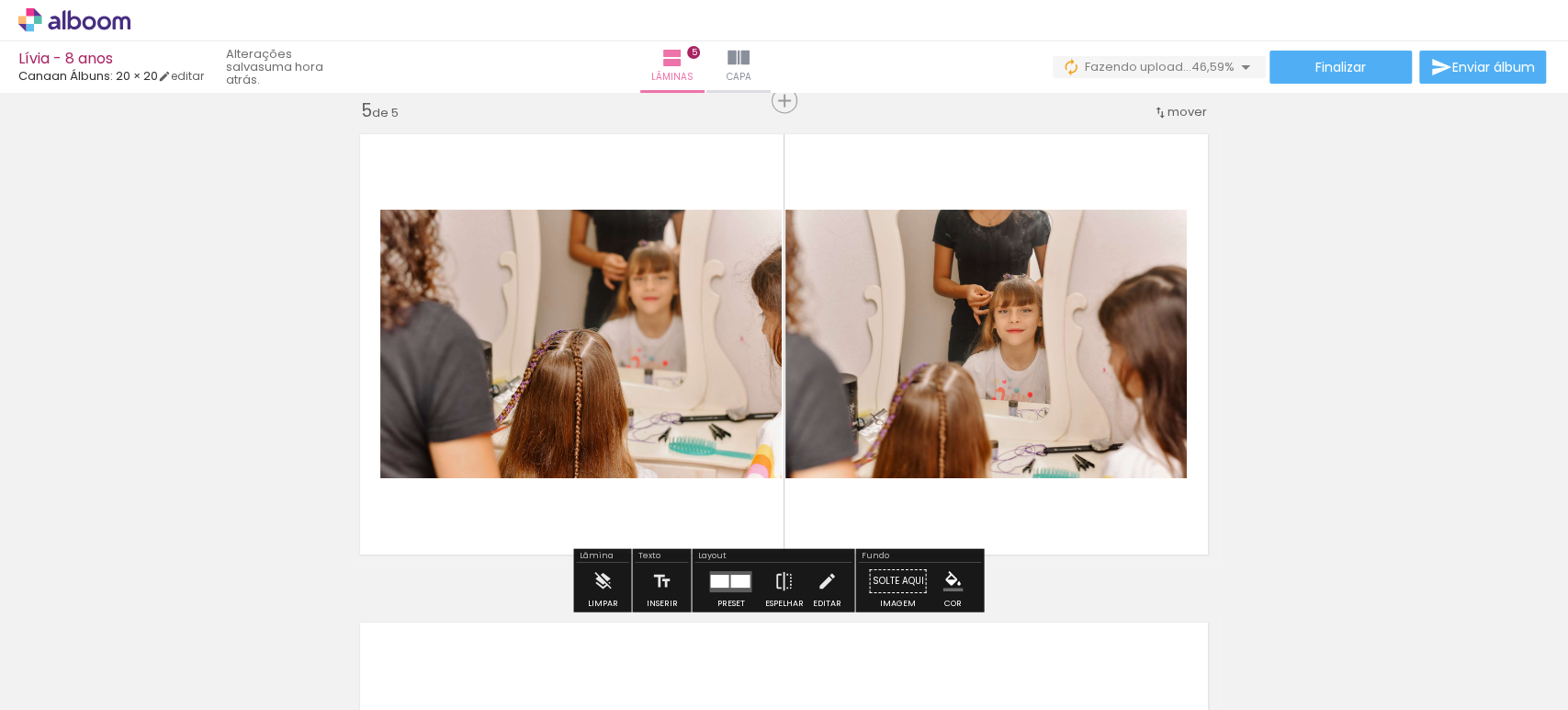
scroll to position [0, 2150]
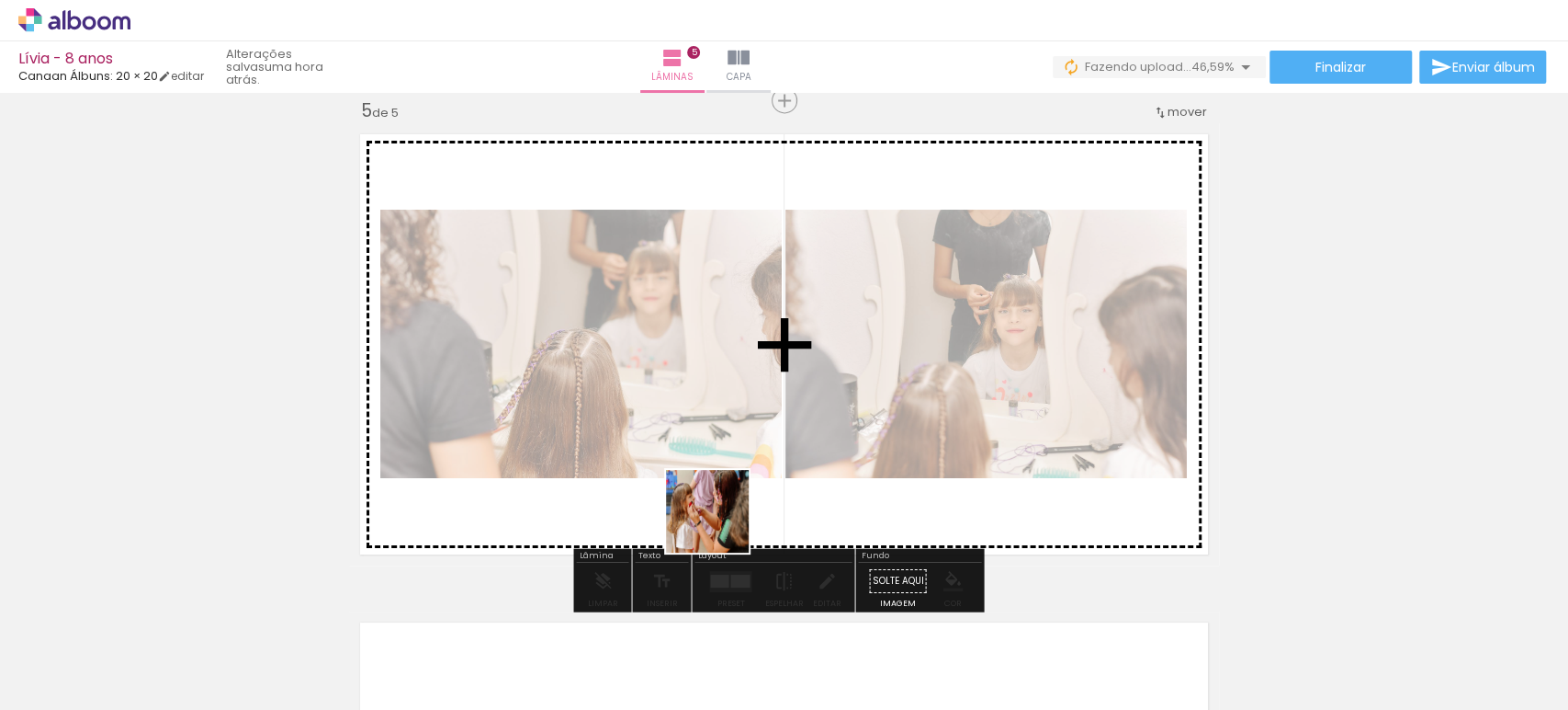
drag, startPoint x: 708, startPoint y: 662, endPoint x: 734, endPoint y: 454, distance: 209.6
click at [734, 454] on quentale-workspace at bounding box center [784, 355] width 1568 height 710
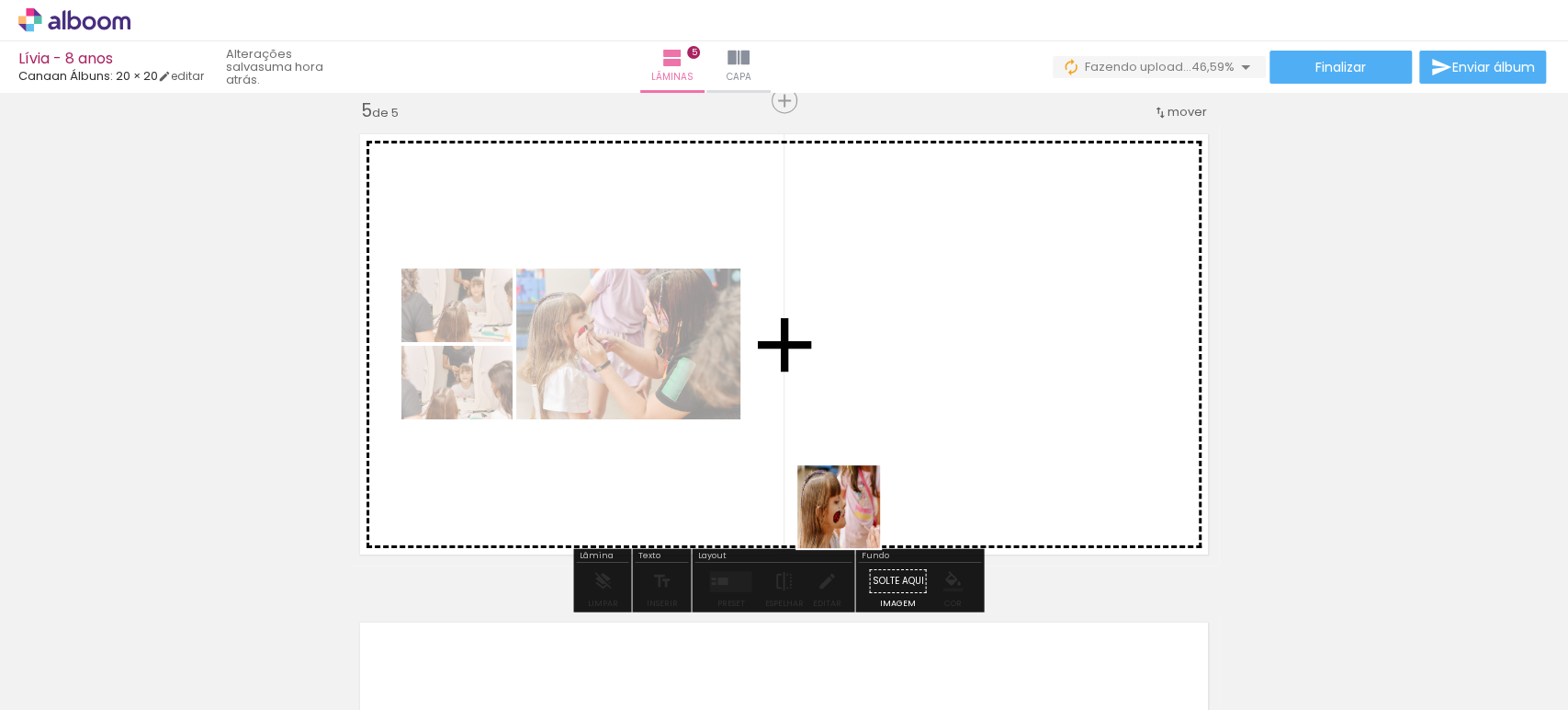
drag, startPoint x: 852, startPoint y: 646, endPoint x: 849, endPoint y: 450, distance: 196.0
click at [862, 449] on quentale-workspace at bounding box center [784, 355] width 1568 height 710
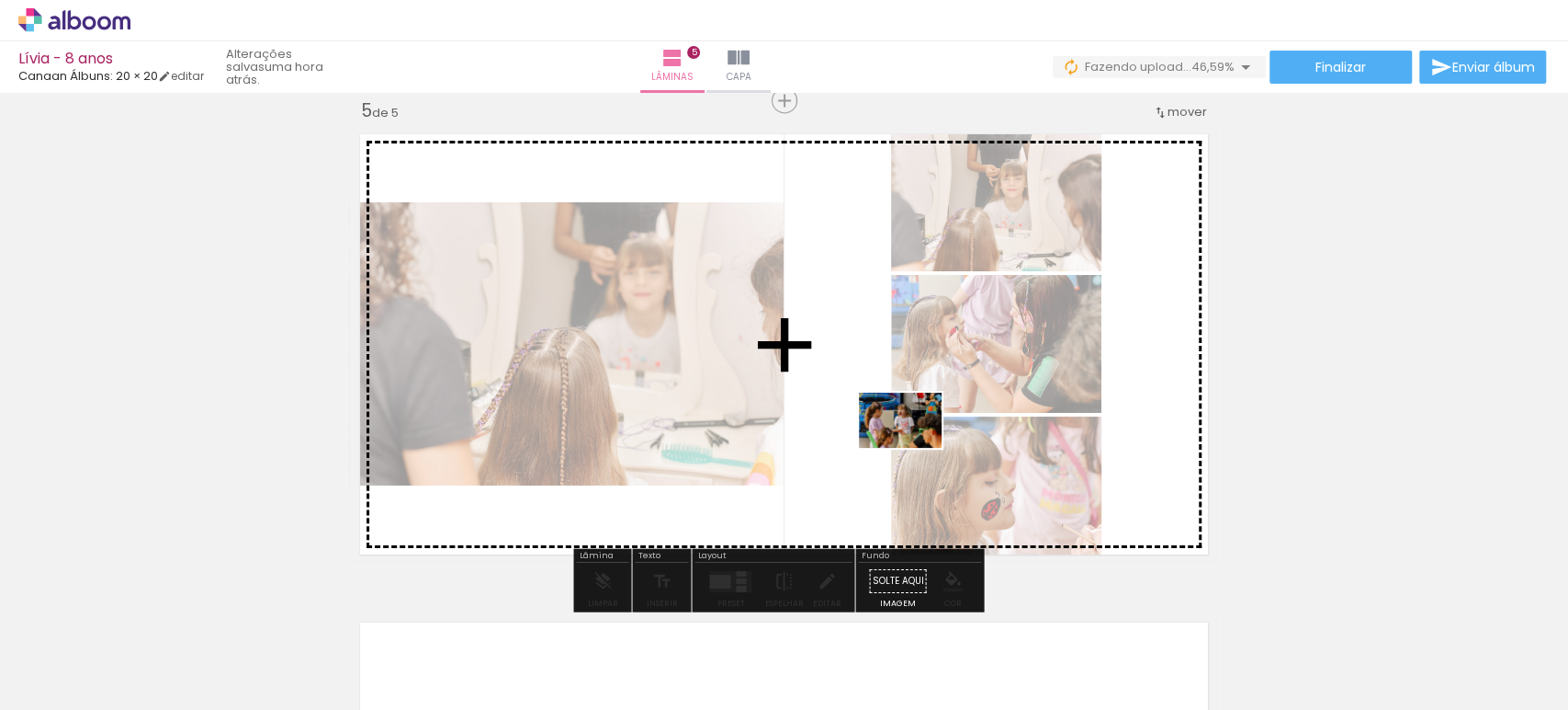
drag, startPoint x: 537, startPoint y: 658, endPoint x: 915, endPoint y: 448, distance: 432.4
click at [915, 448] on quentale-workspace at bounding box center [784, 355] width 1568 height 710
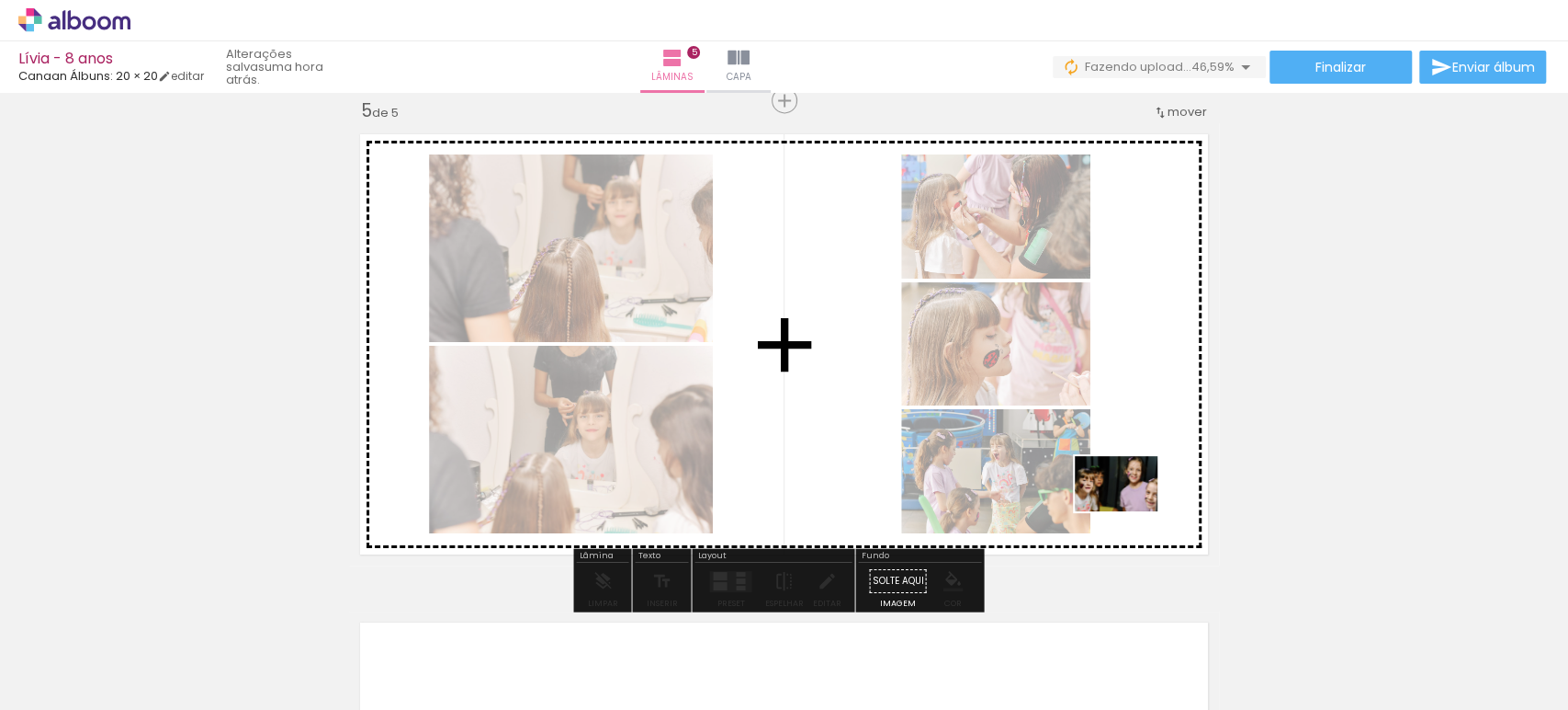
drag, startPoint x: 938, startPoint y: 663, endPoint x: 1131, endPoint y: 510, distance: 246.3
click at [1131, 510] on quentale-workspace at bounding box center [784, 355] width 1568 height 710
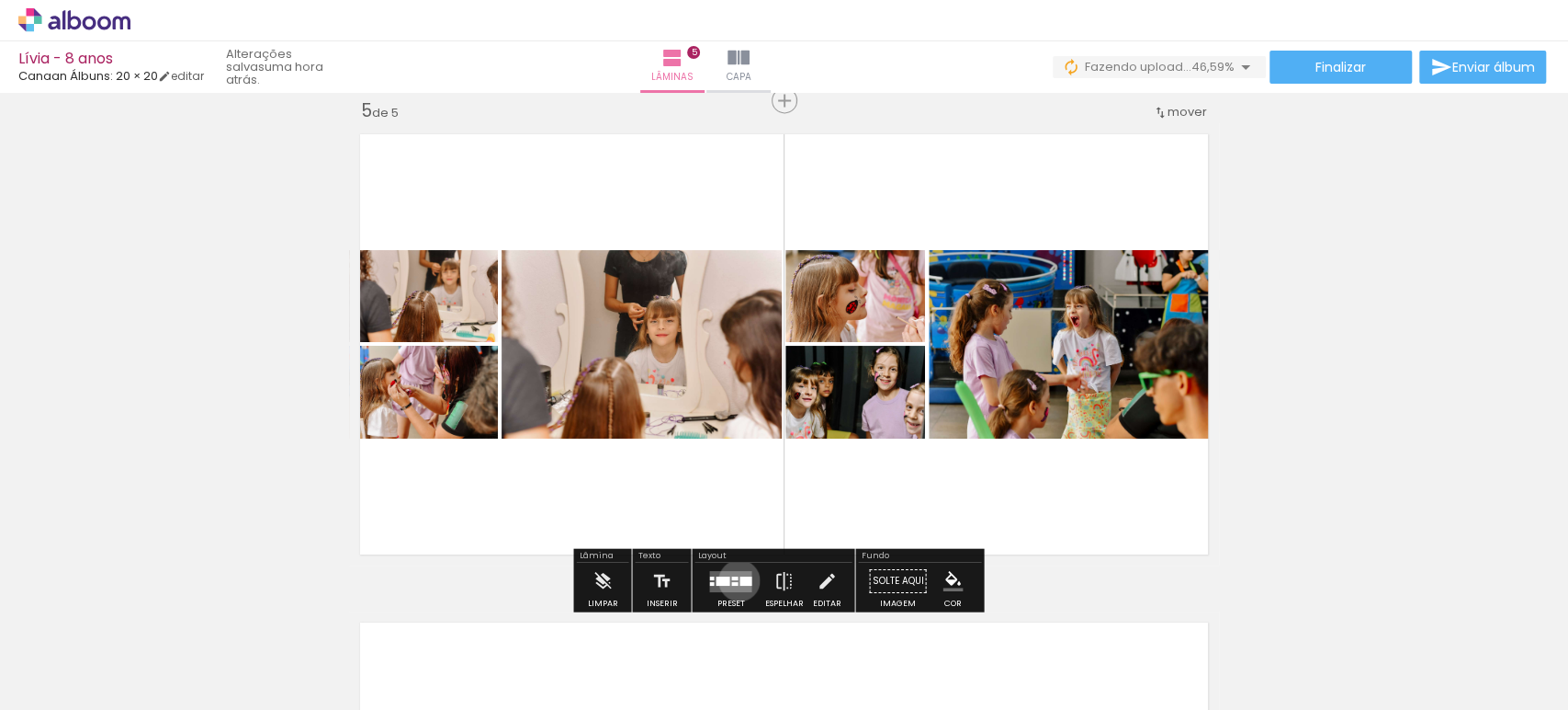
click at [740, 579] on div at bounding box center [746, 580] width 12 height 9
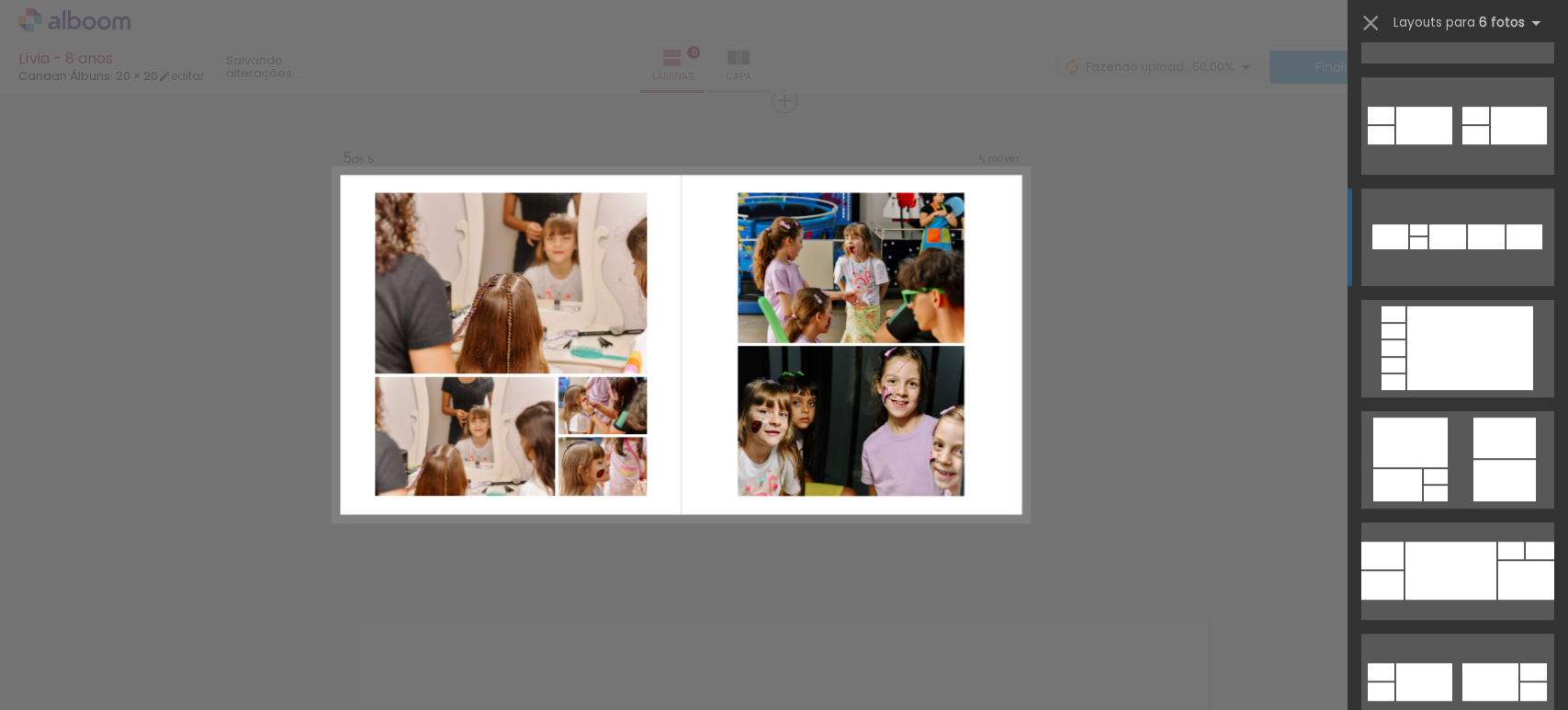
scroll to position [511, 0]
